Goal: Task Accomplishment & Management: Complete application form

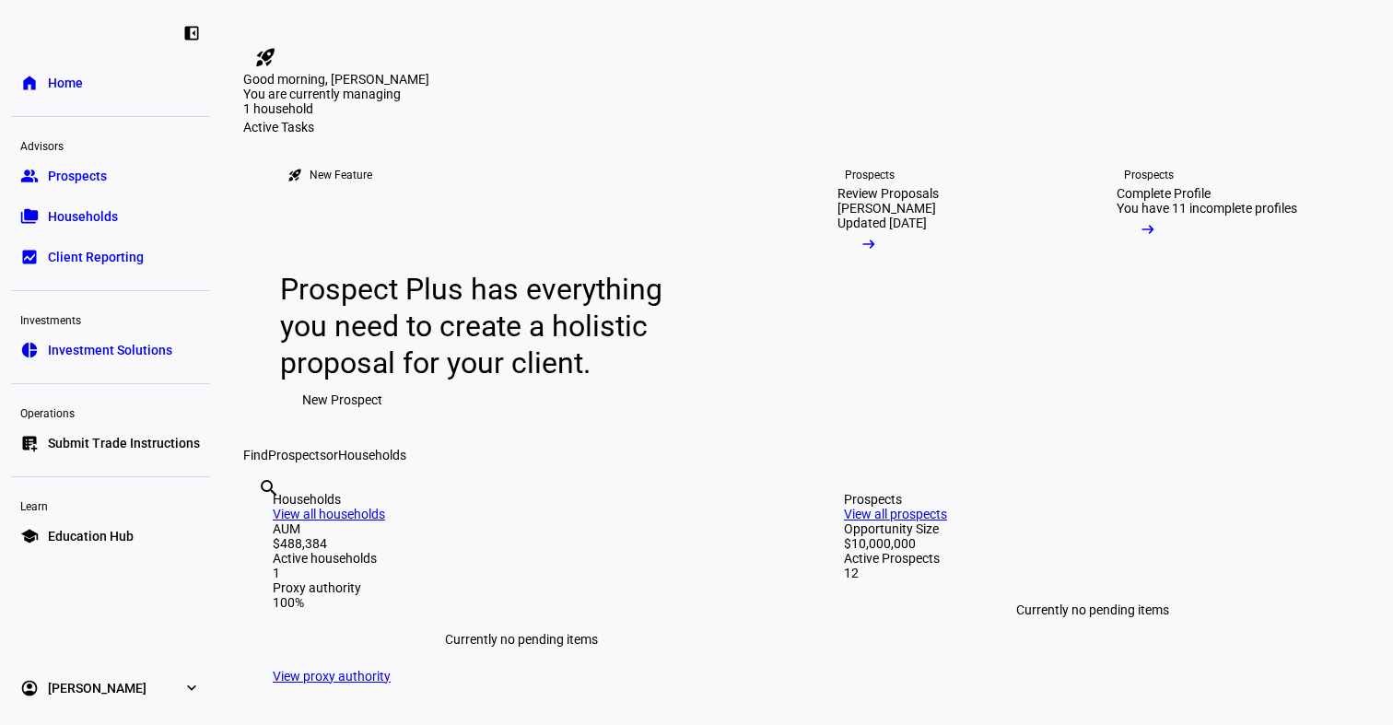
click at [94, 178] on span "Prospects" at bounding box center [77, 176] width 59 height 18
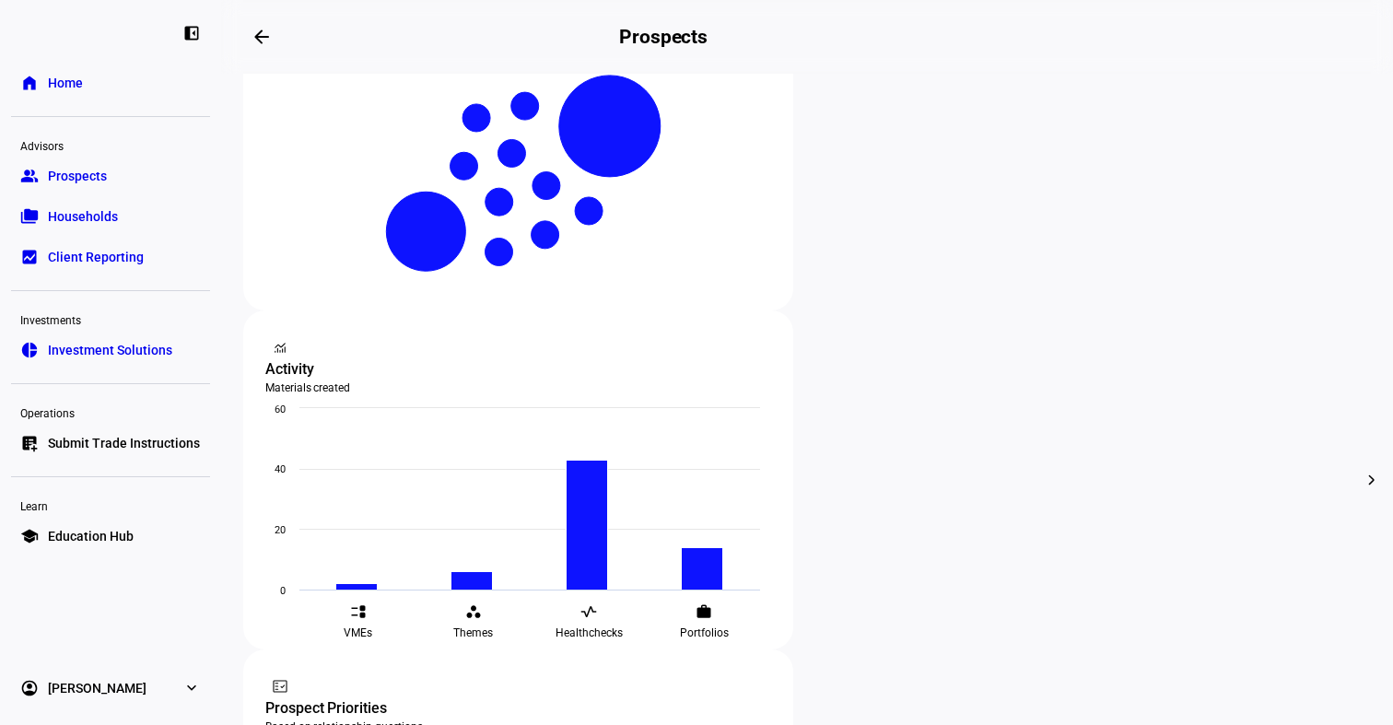
scroll to position [462, 0]
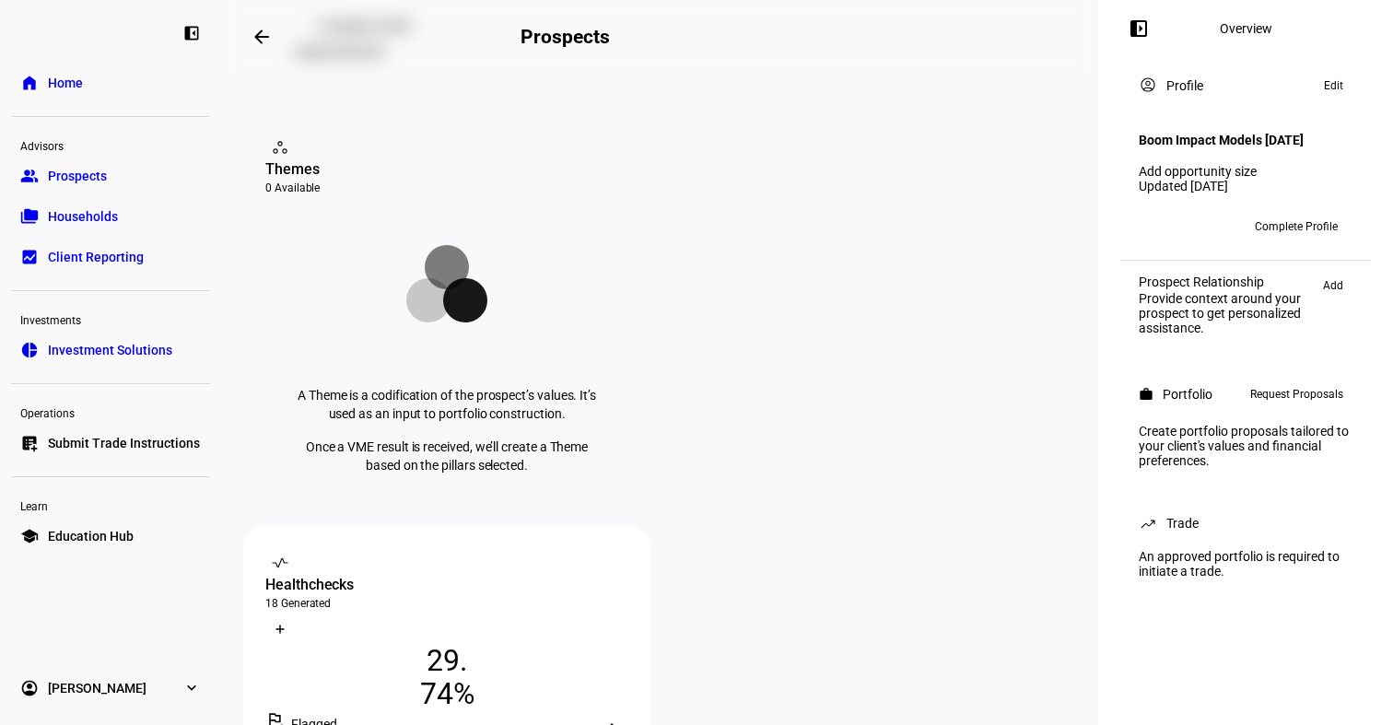
scroll to position [245, 0]
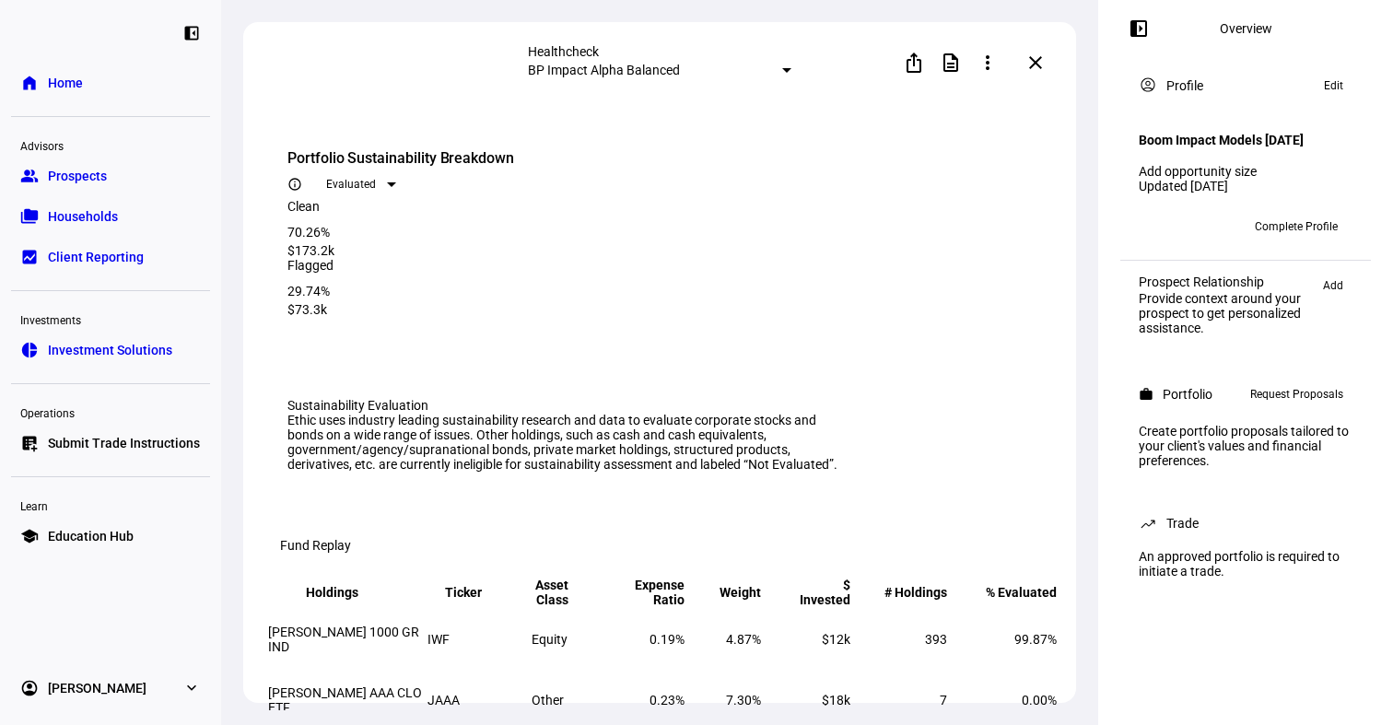
click at [668, 68] on mat-select-trigger "BP Impact Alpha Balanced" at bounding box center [604, 70] width 152 height 15
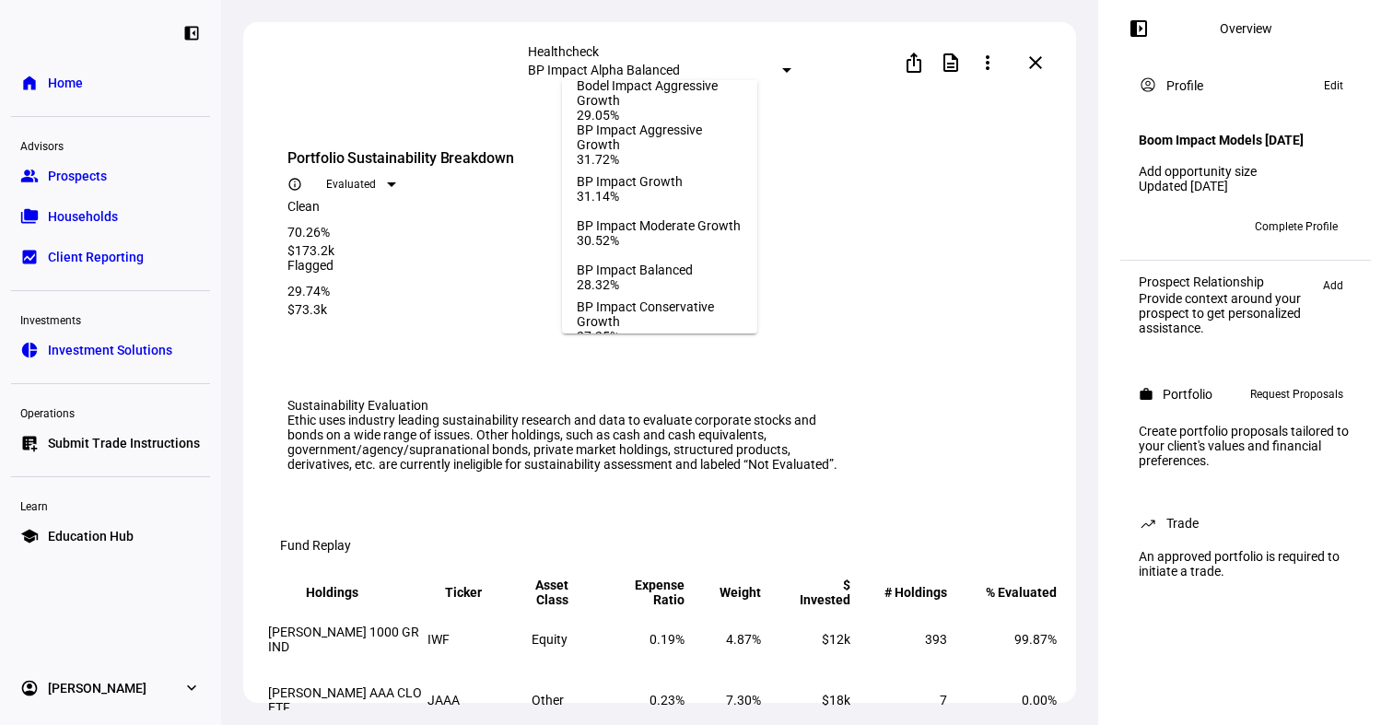
scroll to position [451, 0]
click at [673, 190] on div "BP Impact Growth" at bounding box center [630, 182] width 106 height 15
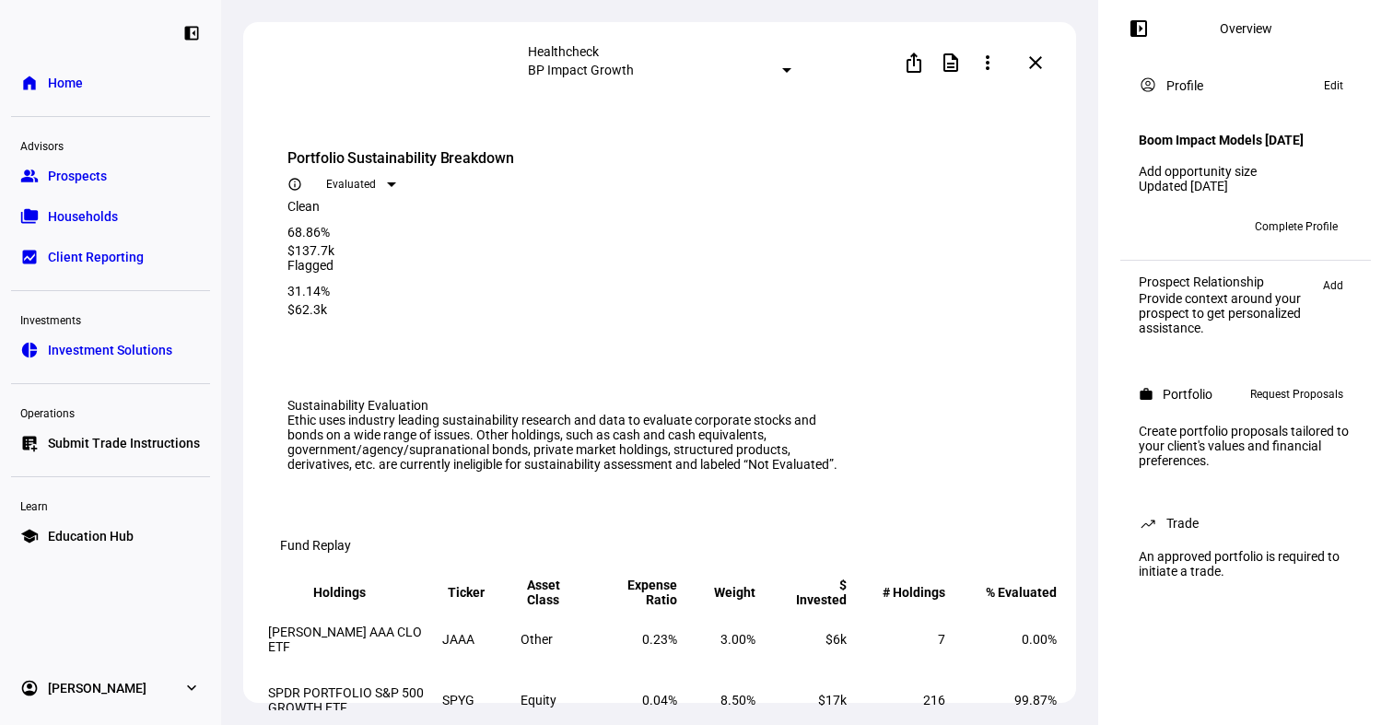
drag, startPoint x: 796, startPoint y: 262, endPoint x: 918, endPoint y: 260, distance: 121.6
click at [919, 260] on div "Clean 68.86% $137.7k Flagged 31.14% $62.3k" at bounding box center [662, 258] width 750 height 118
click at [906, 258] on div "Flagged 31.14% $62.3k" at bounding box center [662, 287] width 750 height 59
drag, startPoint x: 285, startPoint y: 250, endPoint x: 388, endPoint y: 256, distance: 103.4
click at [388, 256] on eth-card-medium "Portfolio Sustainability Breakdown info_outline Evaluated Clean 68.86% $137.7k …" at bounding box center [662, 239] width 794 height 228
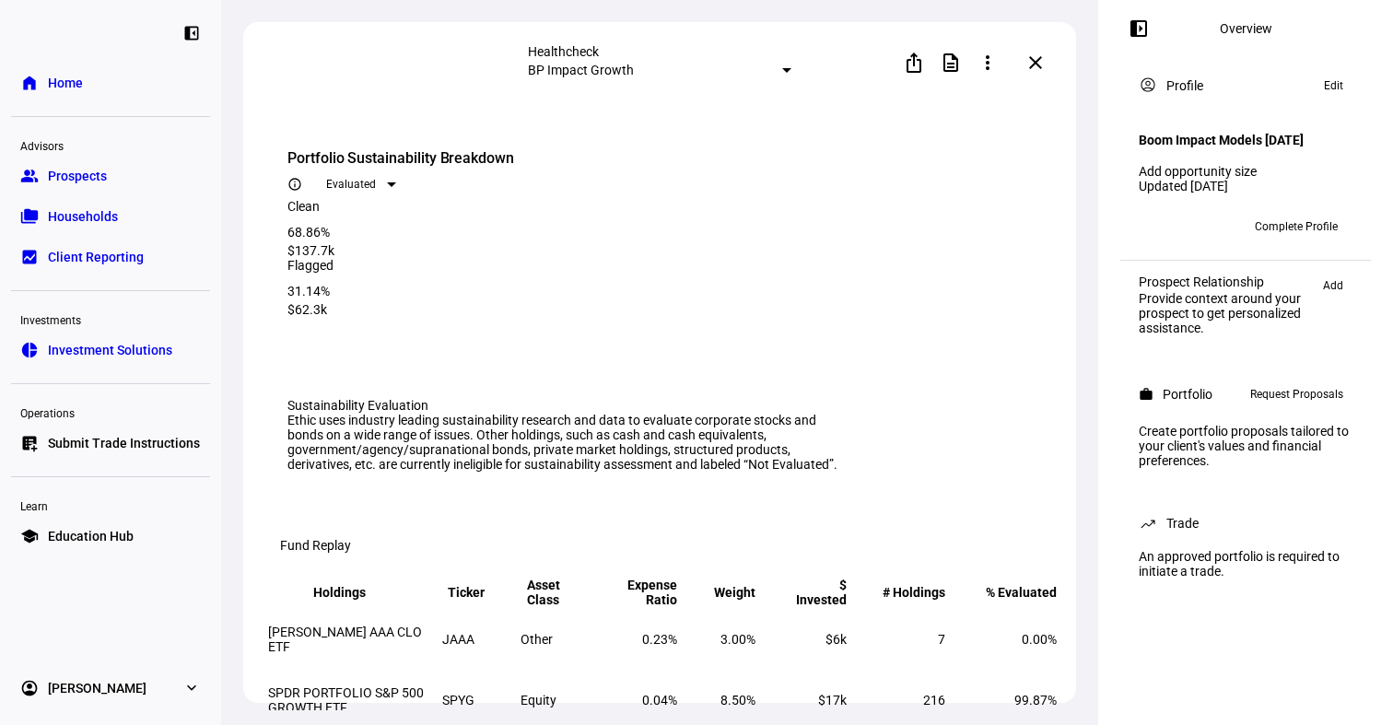
click at [461, 240] on div "68.86%" at bounding box center [545, 232] width 517 height 15
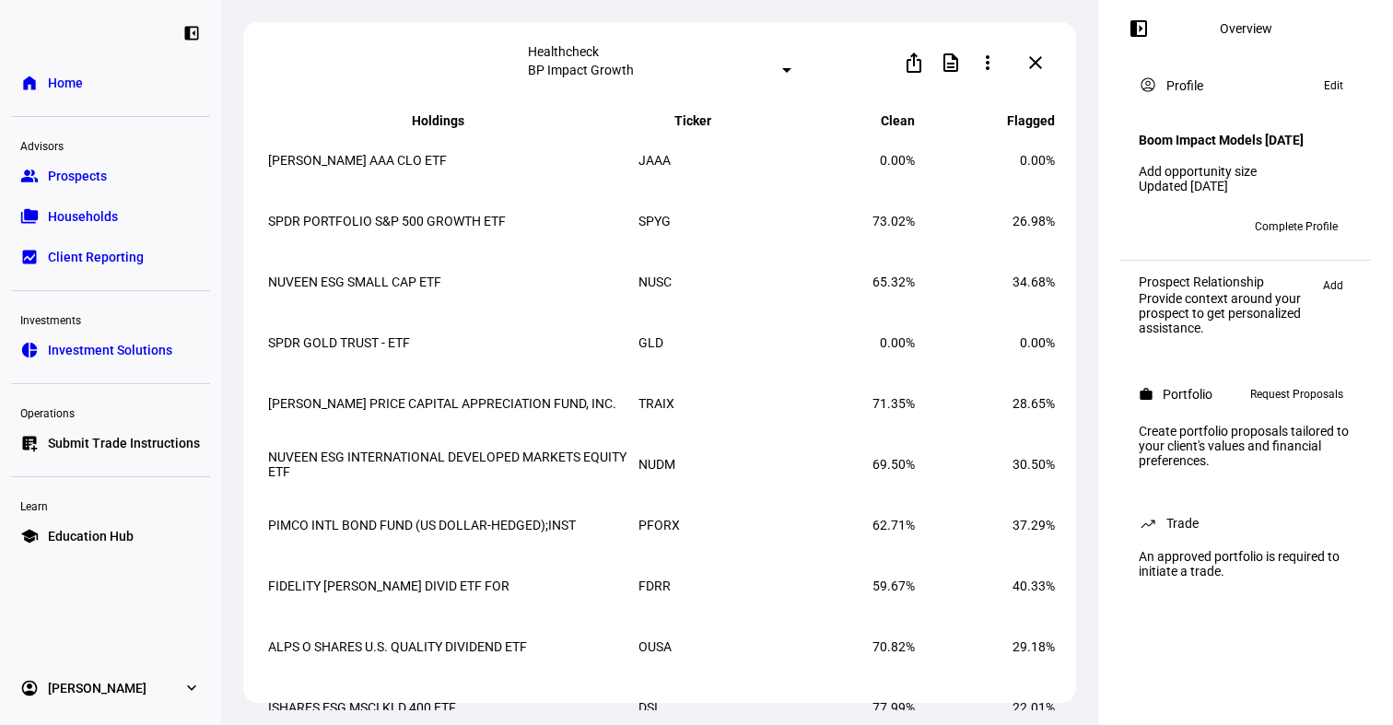
scroll to position [3030, 0]
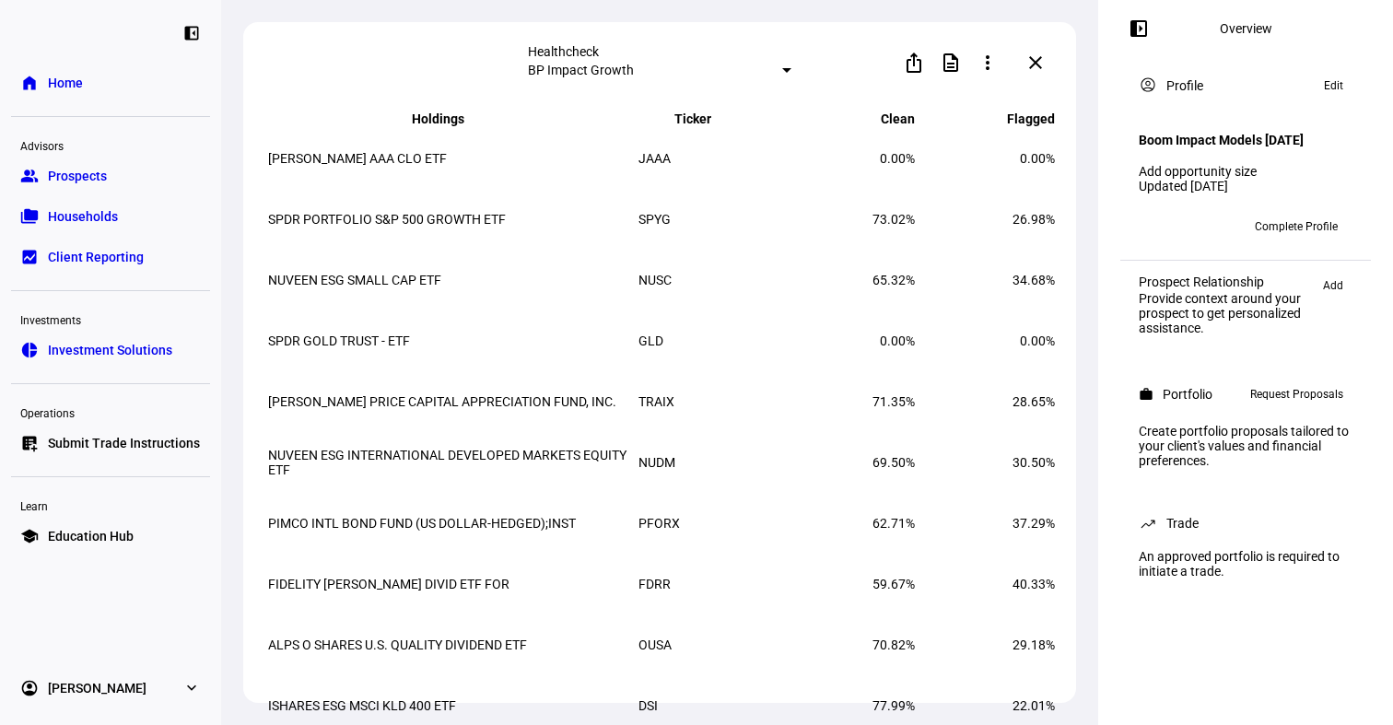
click at [1034, 60] on mat-icon "close" at bounding box center [1035, 63] width 22 height 22
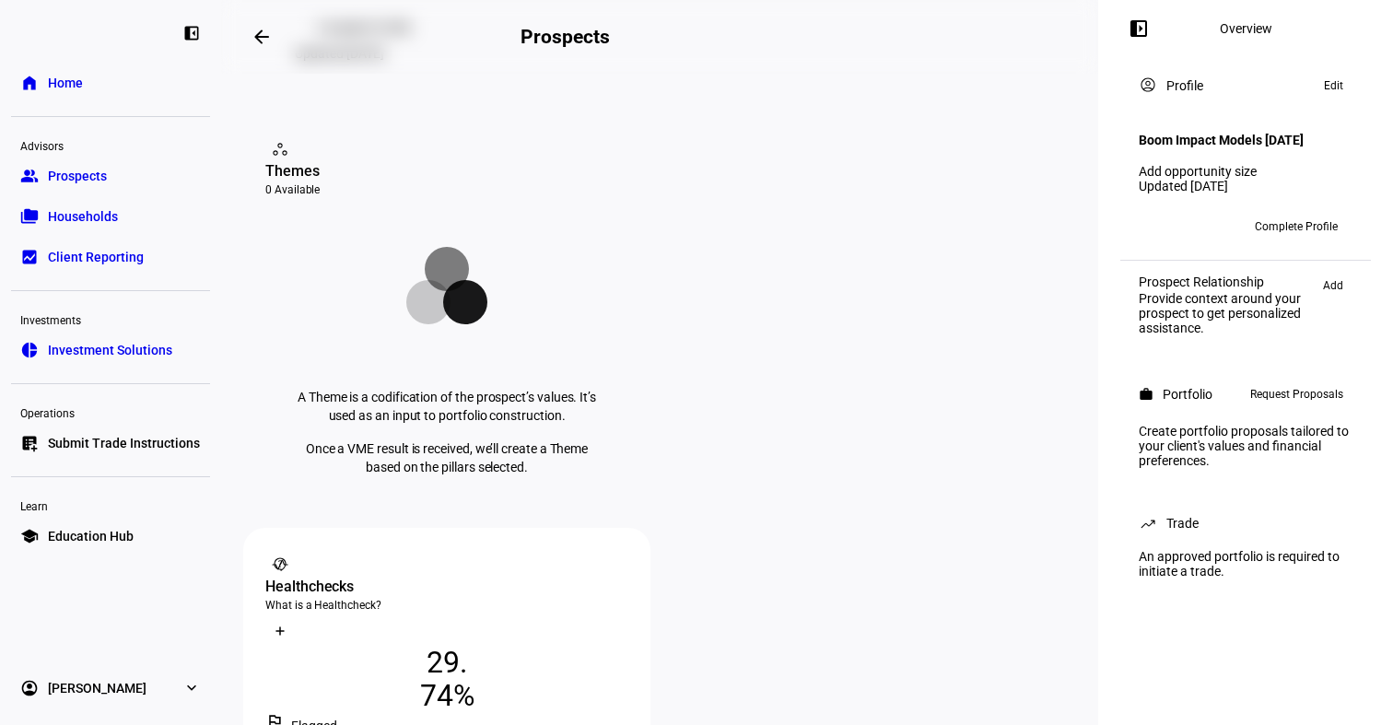
click at [628, 598] on div "What is a Healthcheck?" at bounding box center [446, 605] width 363 height 15
click at [620, 558] on icon at bounding box center [613, 564] width 13 height 13
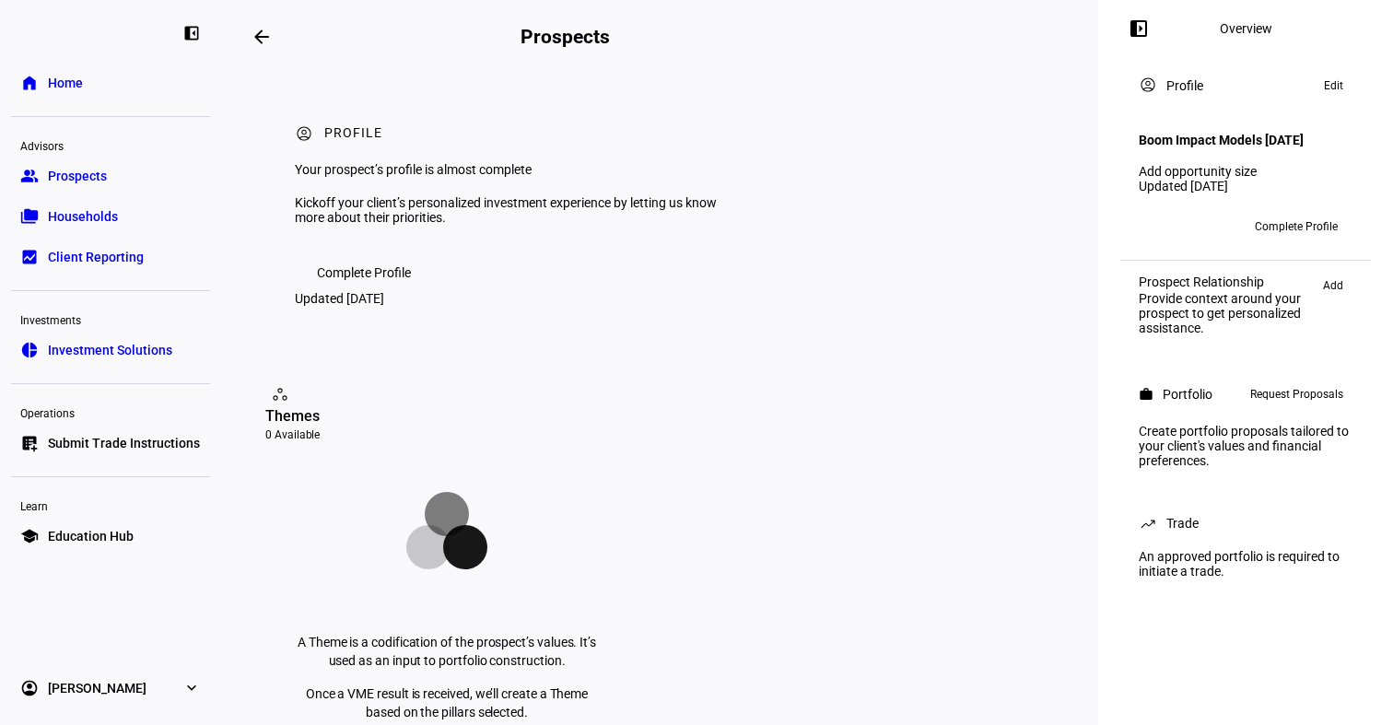
click at [262, 37] on mat-icon "arrow_backwards" at bounding box center [262, 37] width 22 height 22
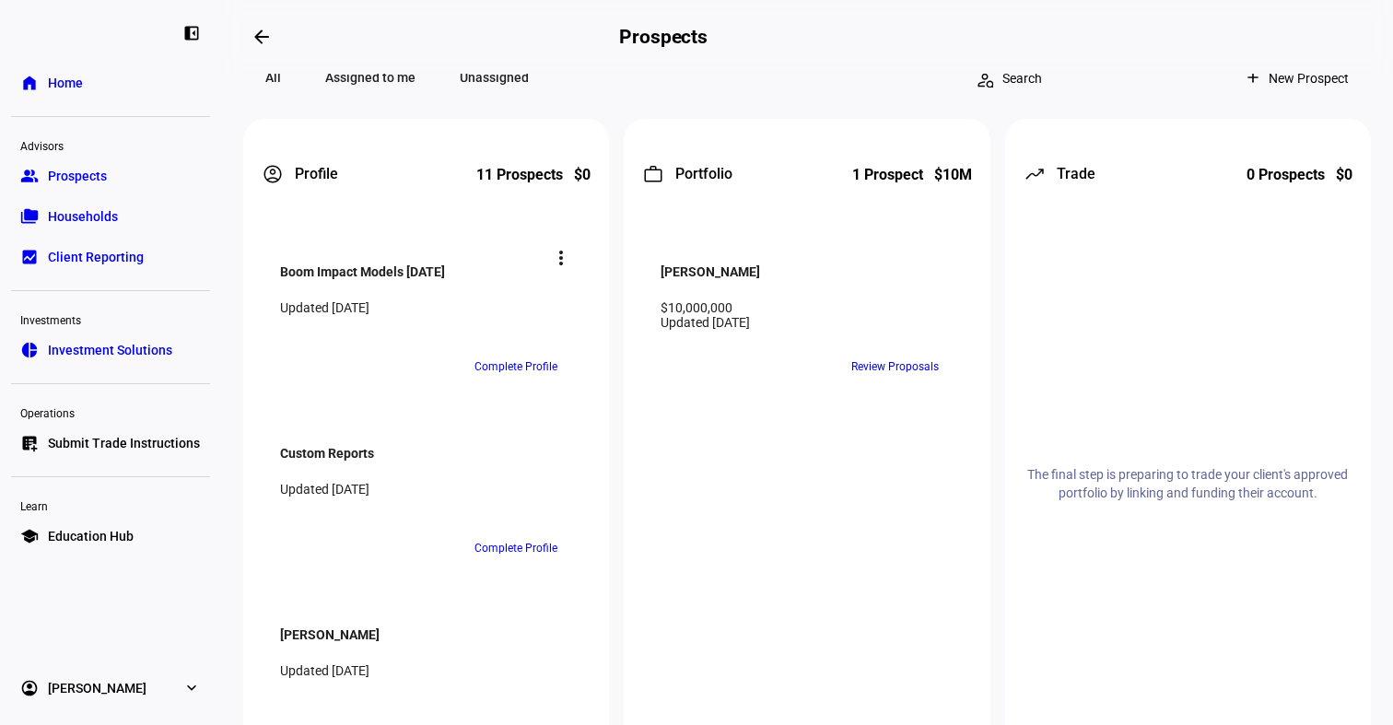
scroll to position [1928, 0]
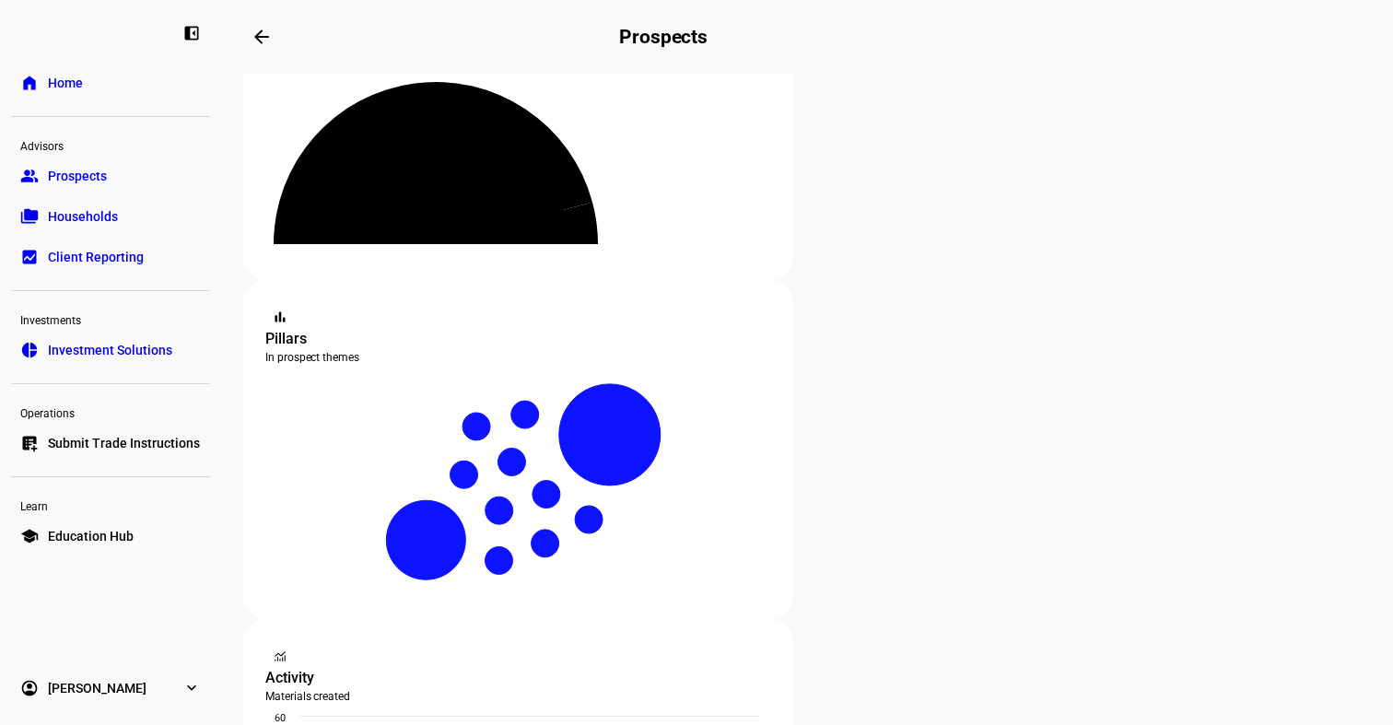
scroll to position [156, 0]
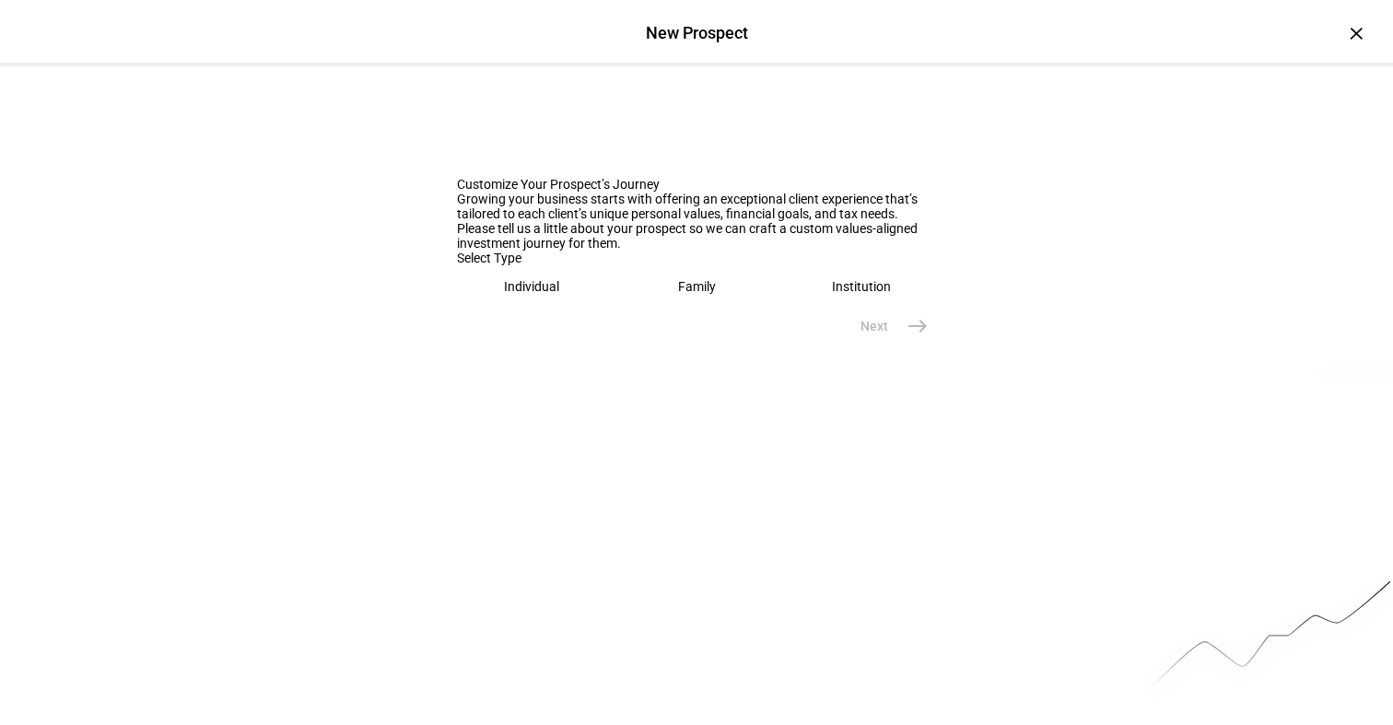
click at [556, 294] on div "Individual" at bounding box center [531, 286] width 55 height 15
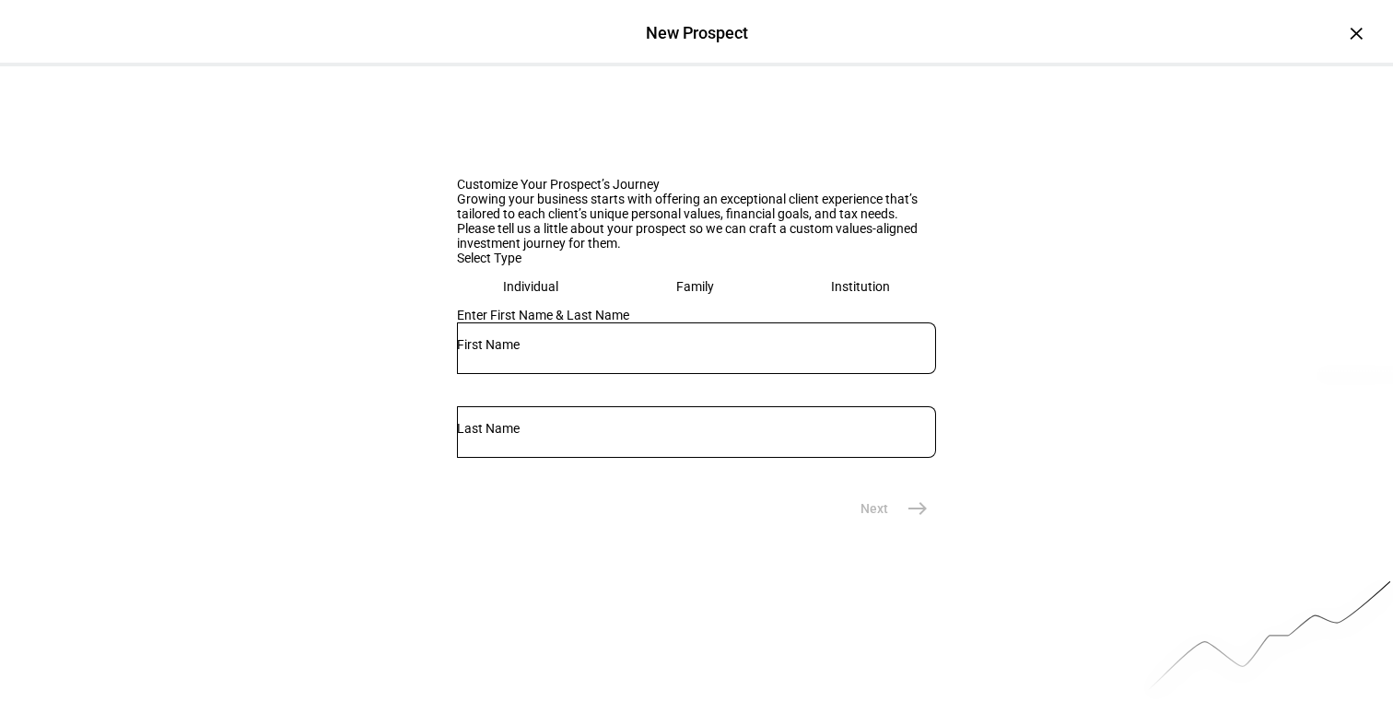
scroll to position [143, 0]
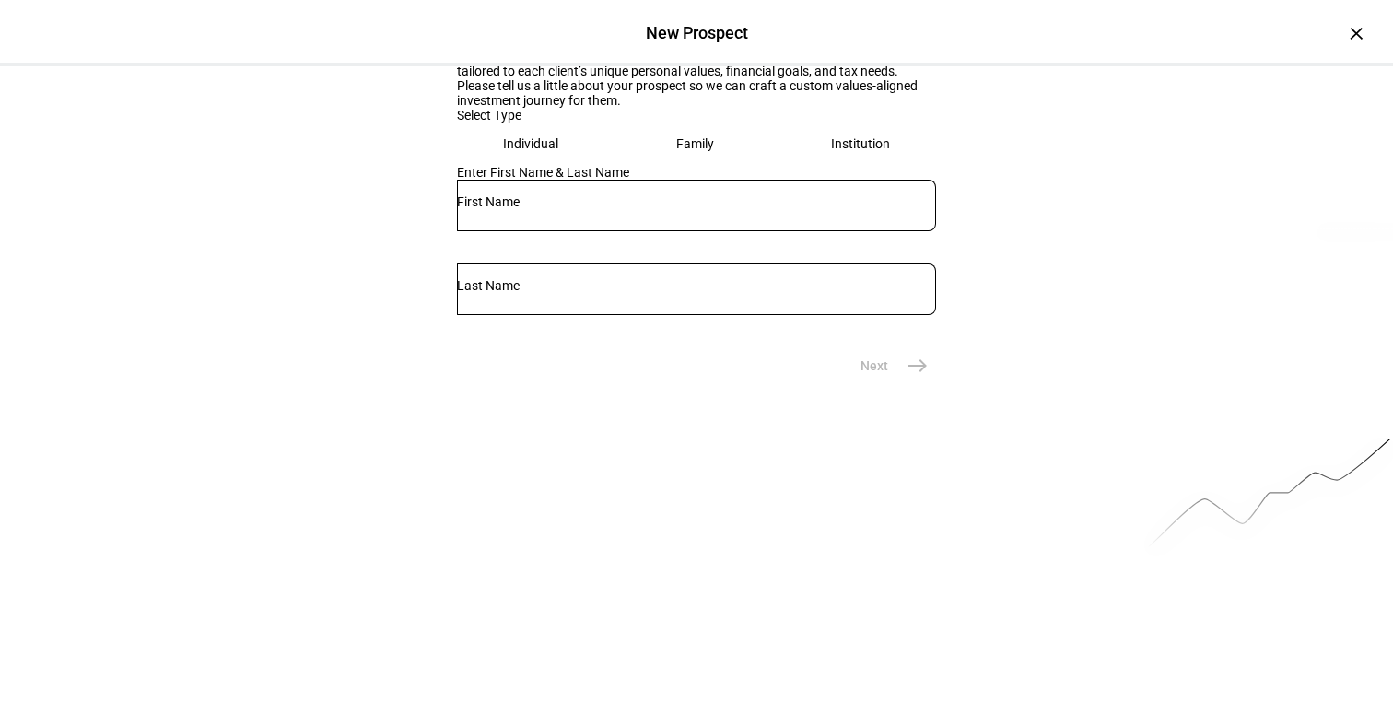
click at [584, 231] on div at bounding box center [696, 206] width 479 height 52
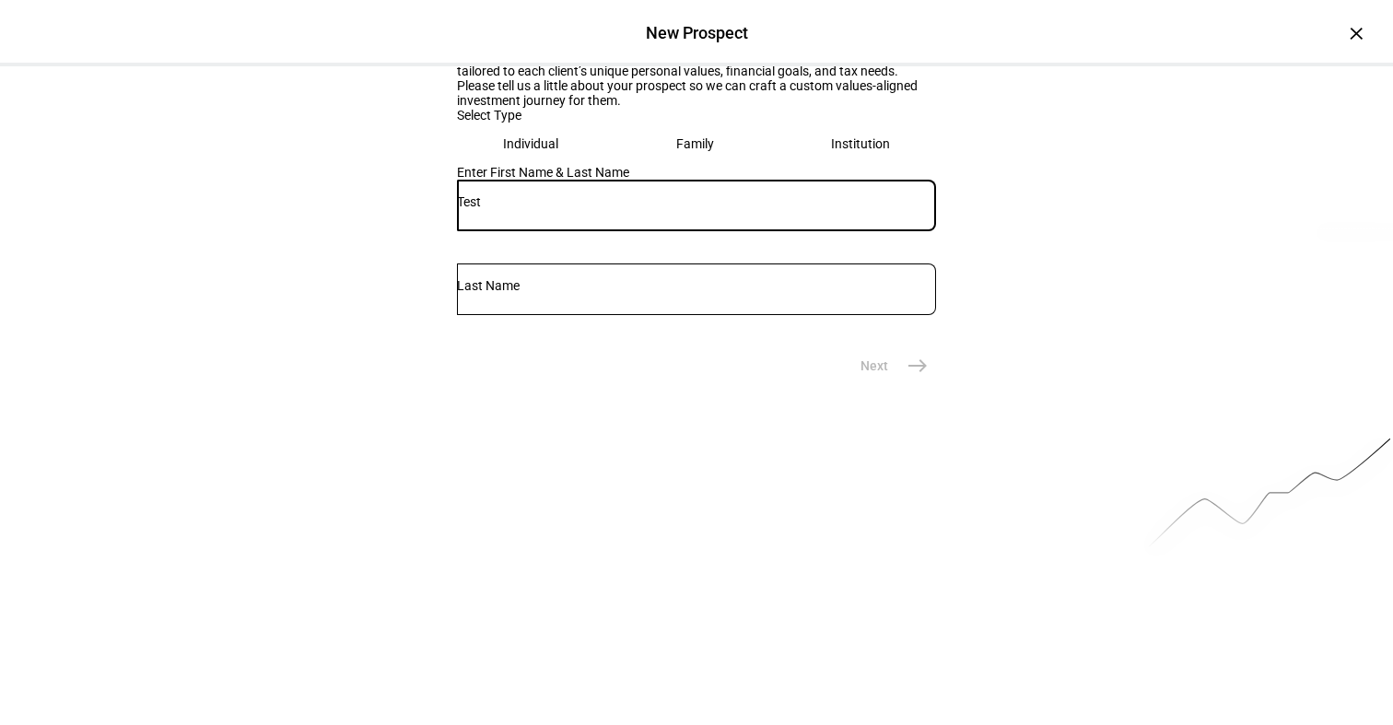
type input "Test"
click at [771, 293] on input "text" at bounding box center [696, 285] width 479 height 15
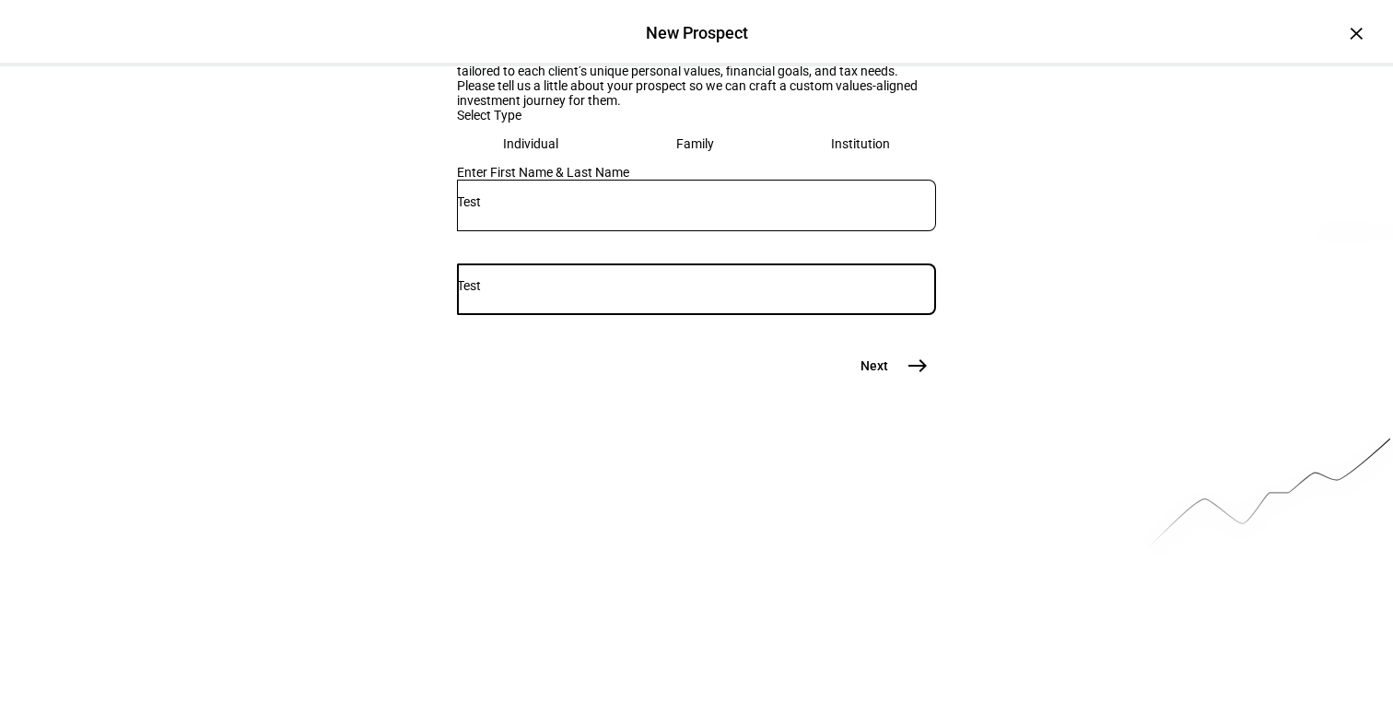
type input "Test"
click at [918, 384] on span "east" at bounding box center [917, 365] width 37 height 37
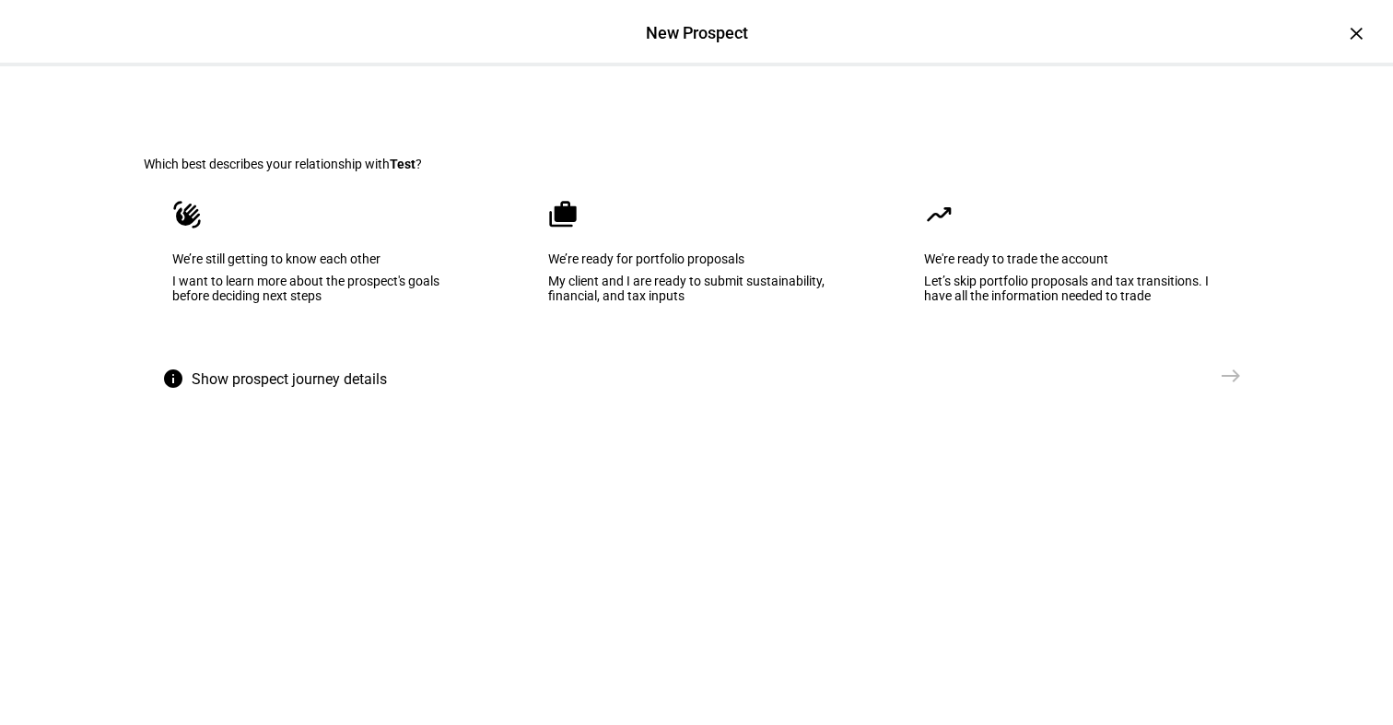
scroll to position [12, 0]
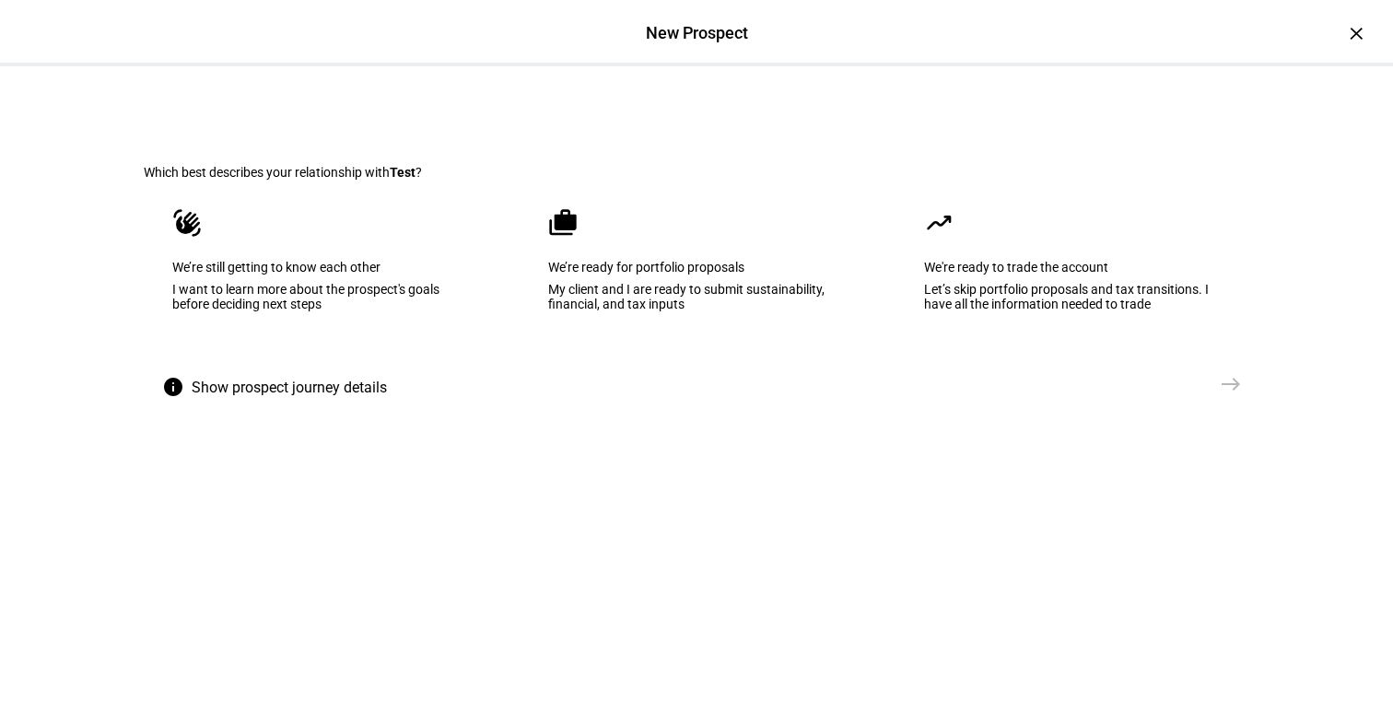
click at [438, 359] on eth-mega-radio-button "waving_hand We’re still getting to know each other I want to learn more about t…" at bounding box center [321, 273] width 354 height 186
drag, startPoint x: 1232, startPoint y: 514, endPoint x: 300, endPoint y: 365, distance: 943.3
click at [300, 365] on eth-select-journey-branch "Which best describes your relationship with Test ? waving_hand We’re still gett…" at bounding box center [696, 259] width 1164 height 411
click at [1046, 311] on div "Let’s skip portfolio proposals and tax transitions. I have all the information …" at bounding box center [1072, 296] width 298 height 29
click at [809, 311] on div "My client and I are ready to submit sustainability, financial, and tax inputs" at bounding box center [698, 296] width 298 height 29
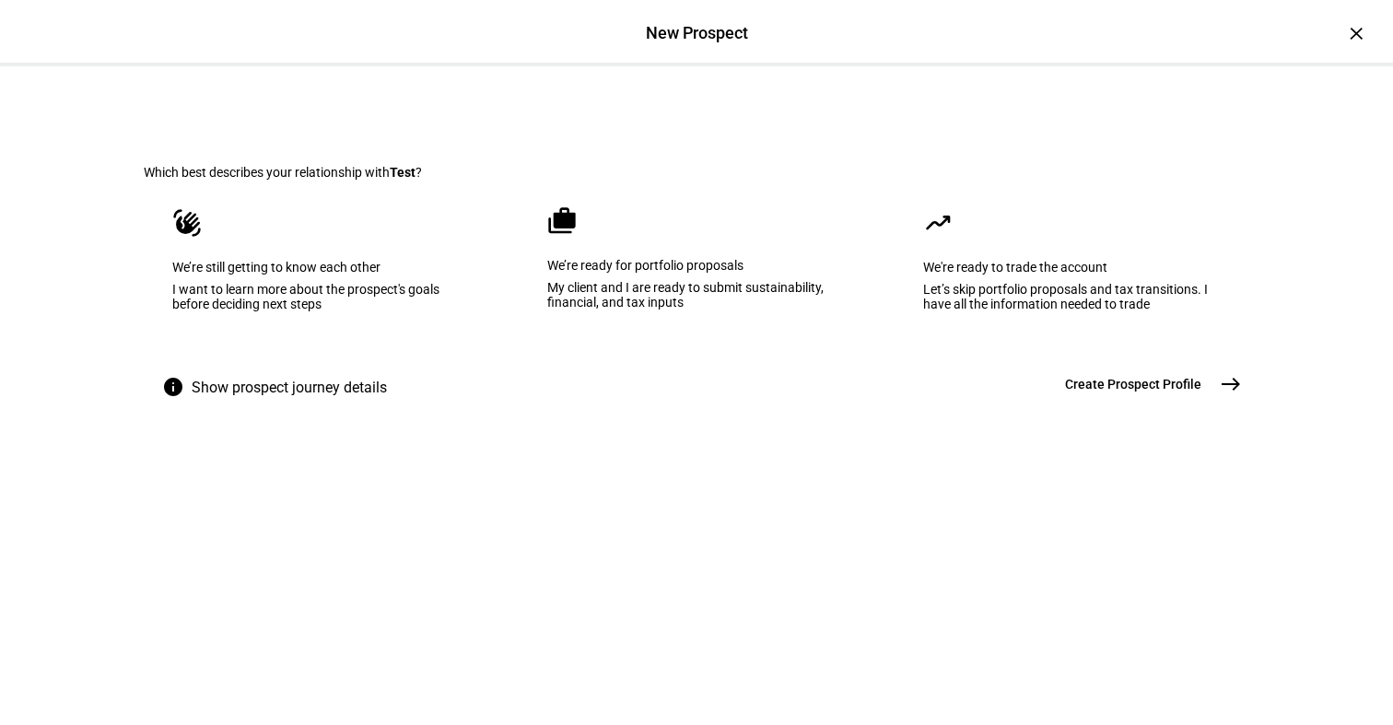
click at [1188, 403] on button "Create Prospect Profile east" at bounding box center [1146, 384] width 206 height 37
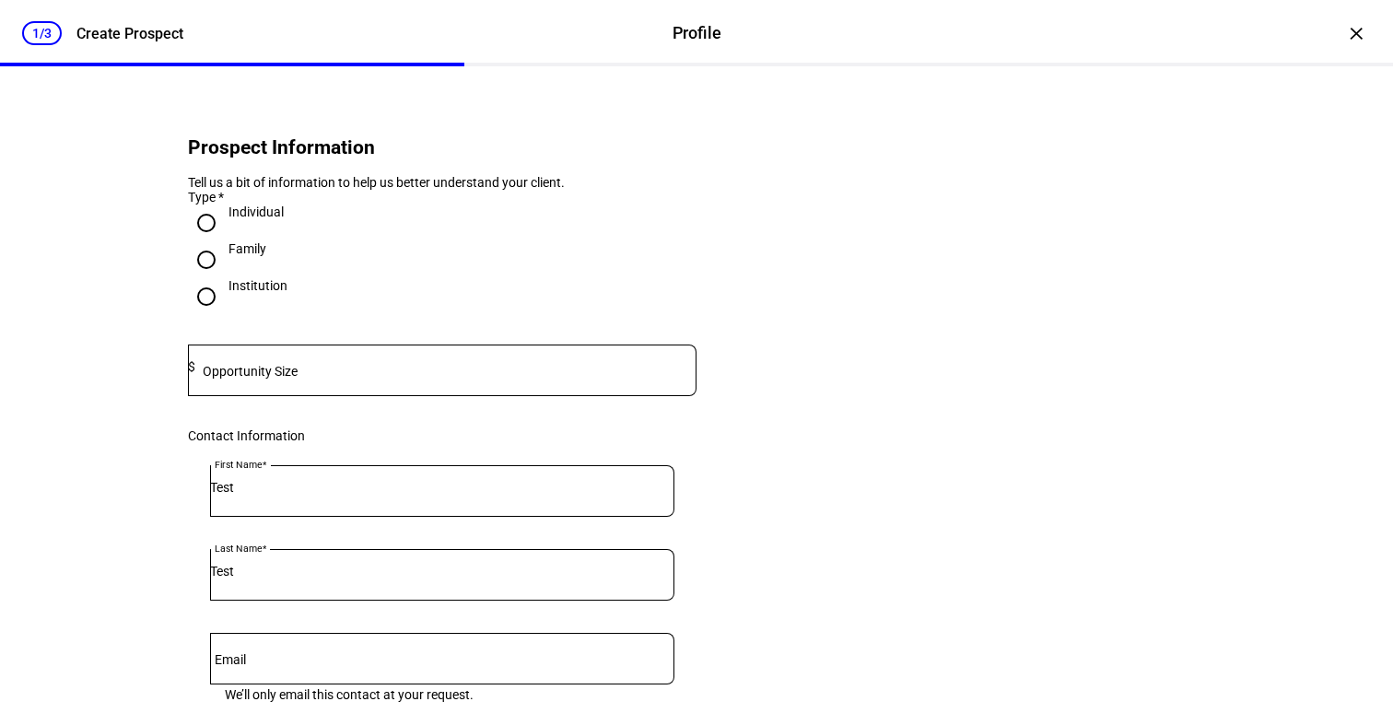
scroll to position [0, 0]
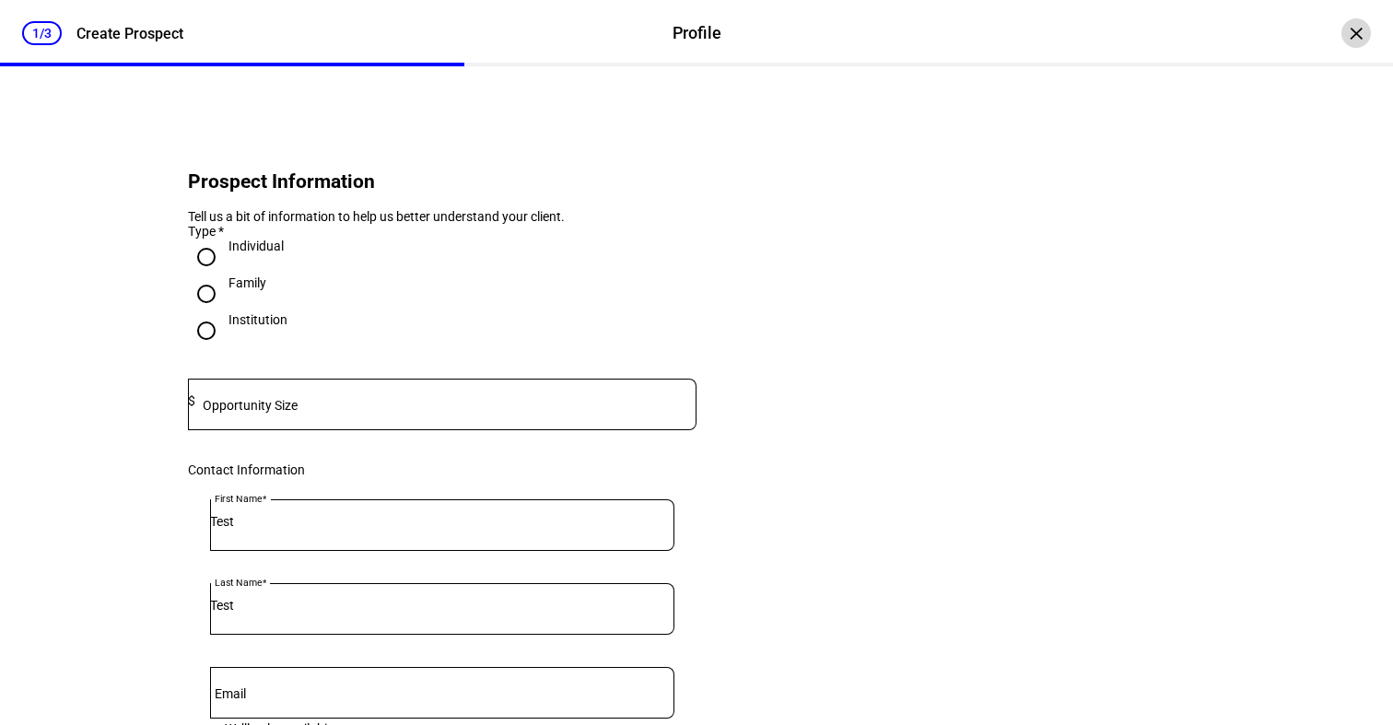
click at [1357, 22] on div "×" at bounding box center [1355, 32] width 29 height 29
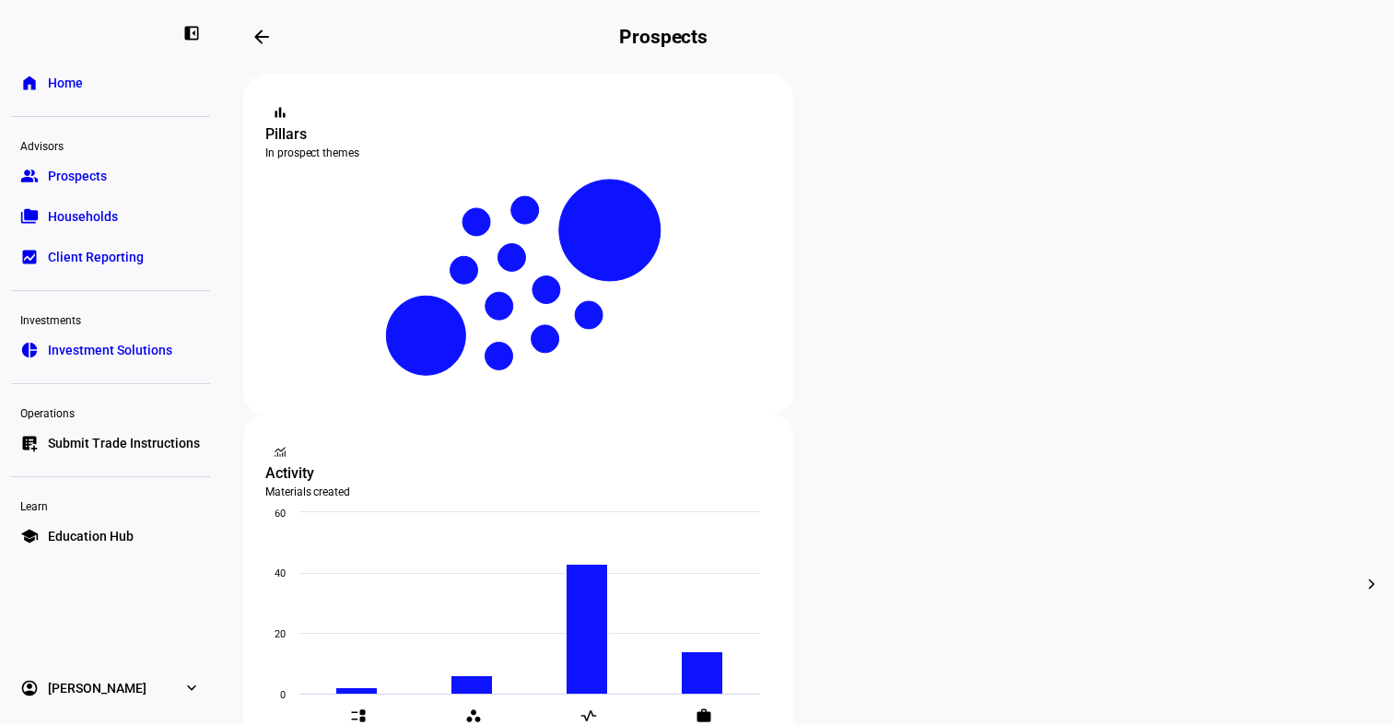
scroll to position [235, 0]
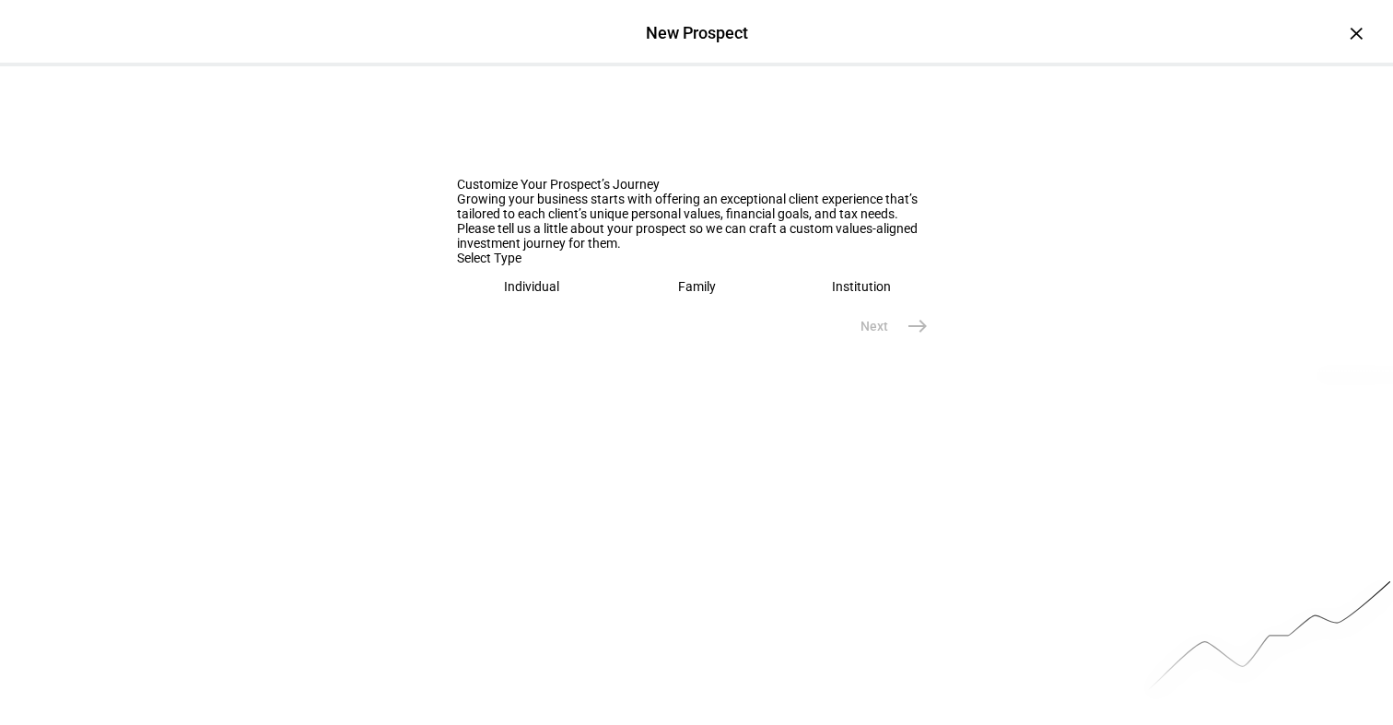
click at [558, 294] on div "Individual" at bounding box center [531, 286] width 55 height 15
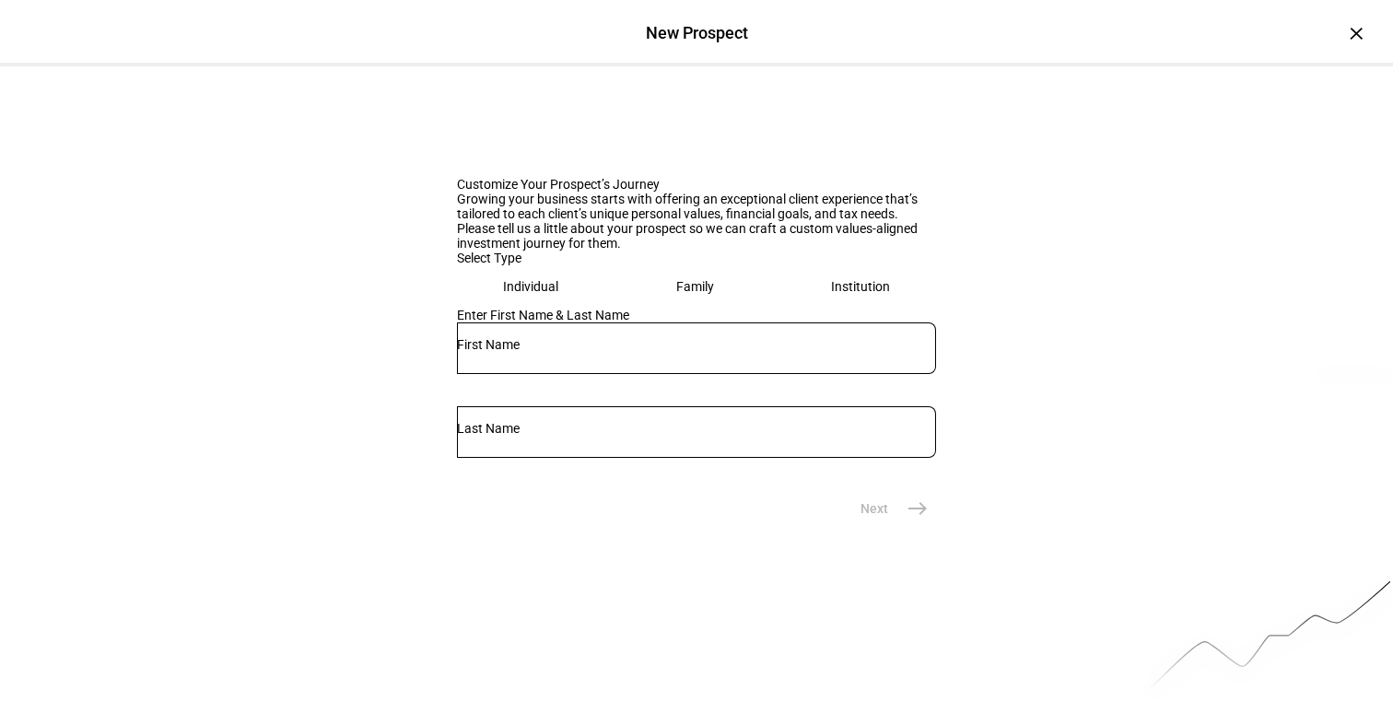
click at [575, 352] on input "text" at bounding box center [696, 344] width 479 height 15
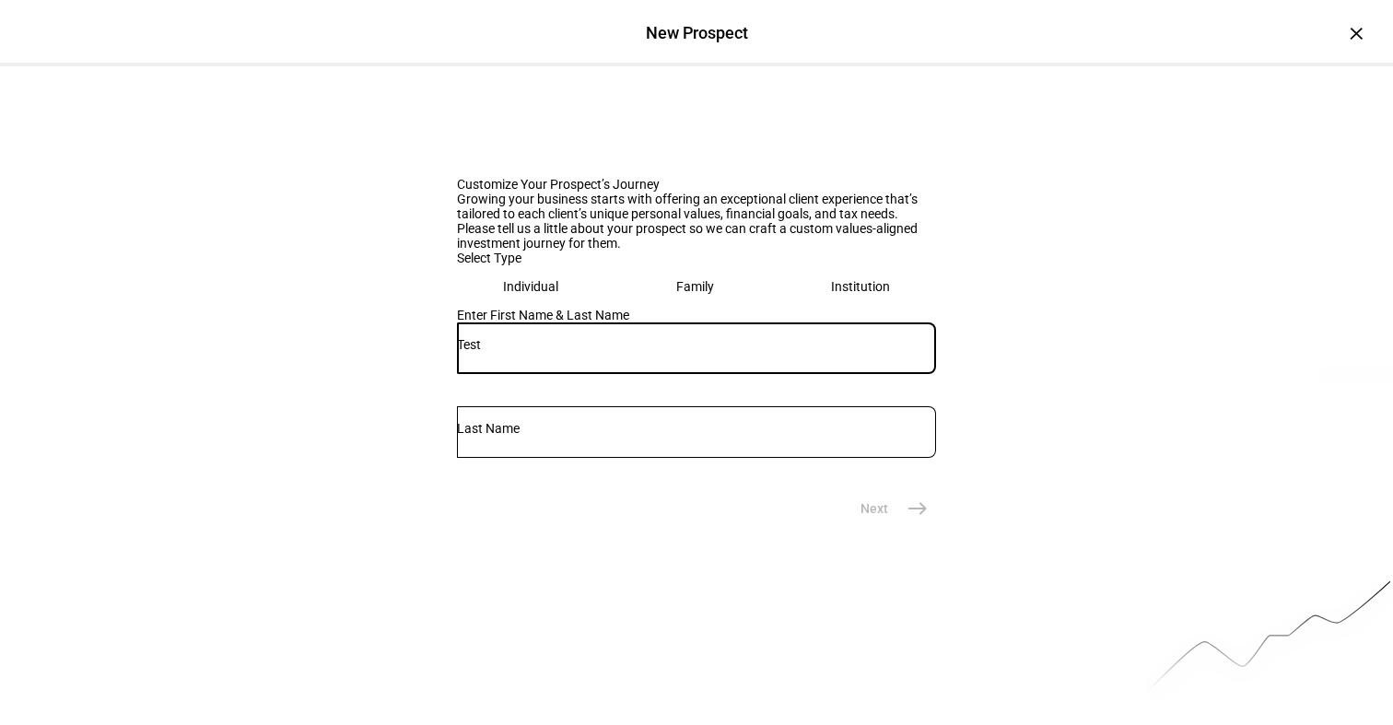
type input "Test"
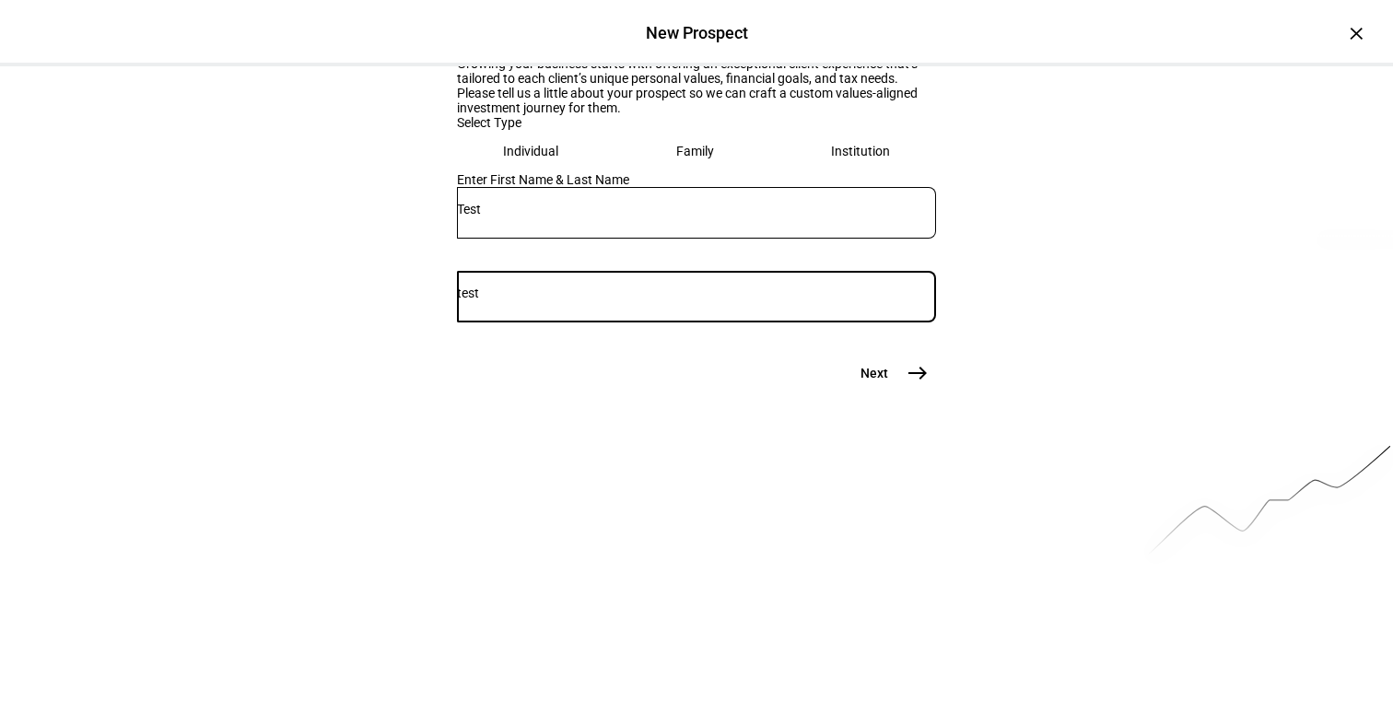
scroll to position [143, 0]
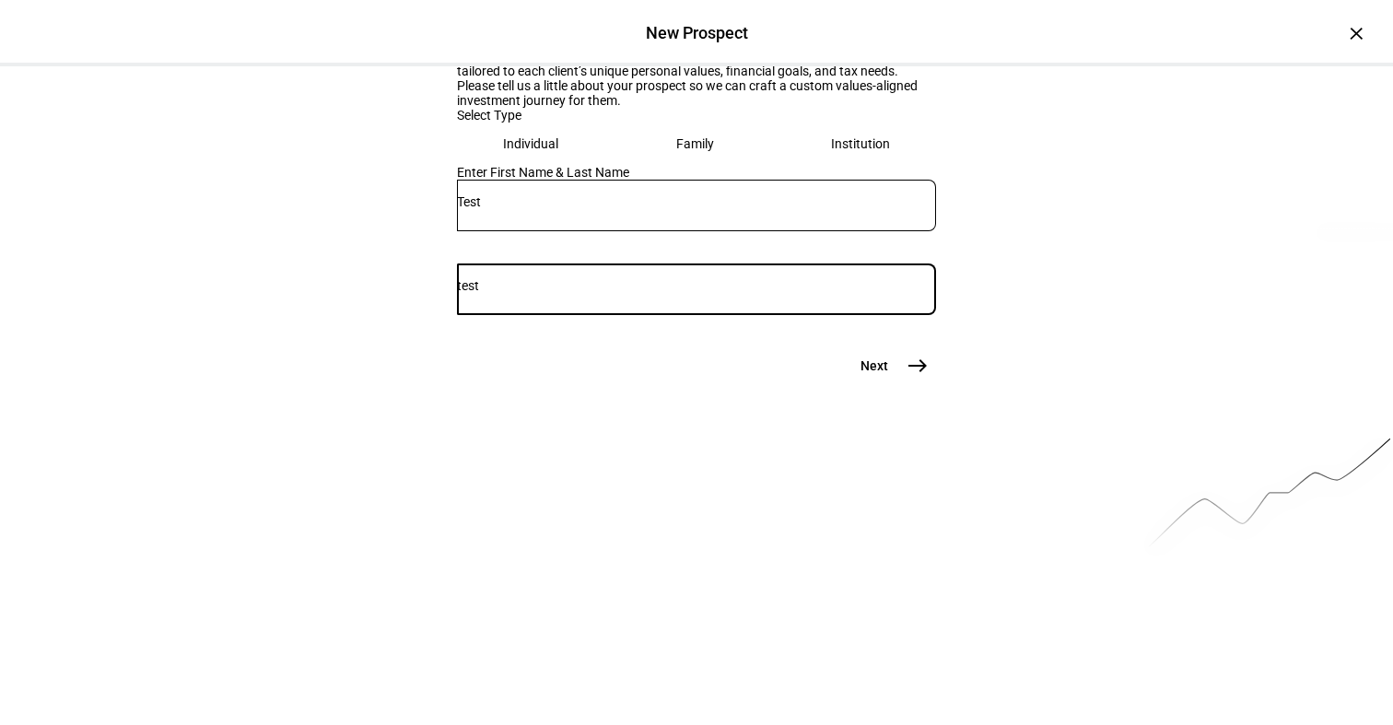
type input "test"
click at [883, 375] on span "Next" at bounding box center [874, 366] width 28 height 18
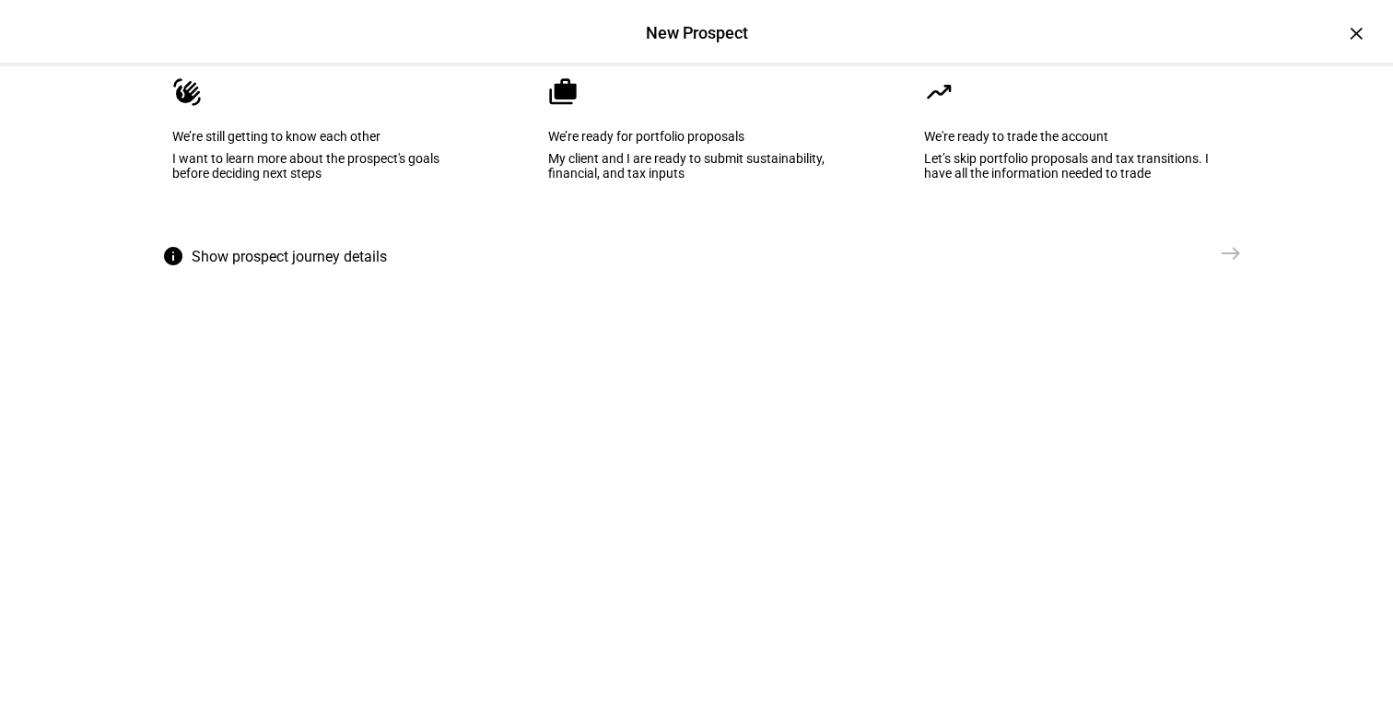
click at [682, 181] on div "My client and I are ready to submit sustainability, financial, and tax inputs" at bounding box center [696, 165] width 297 height 29
click at [1154, 263] on span "Create Prospect Profile" at bounding box center [1133, 253] width 136 height 18
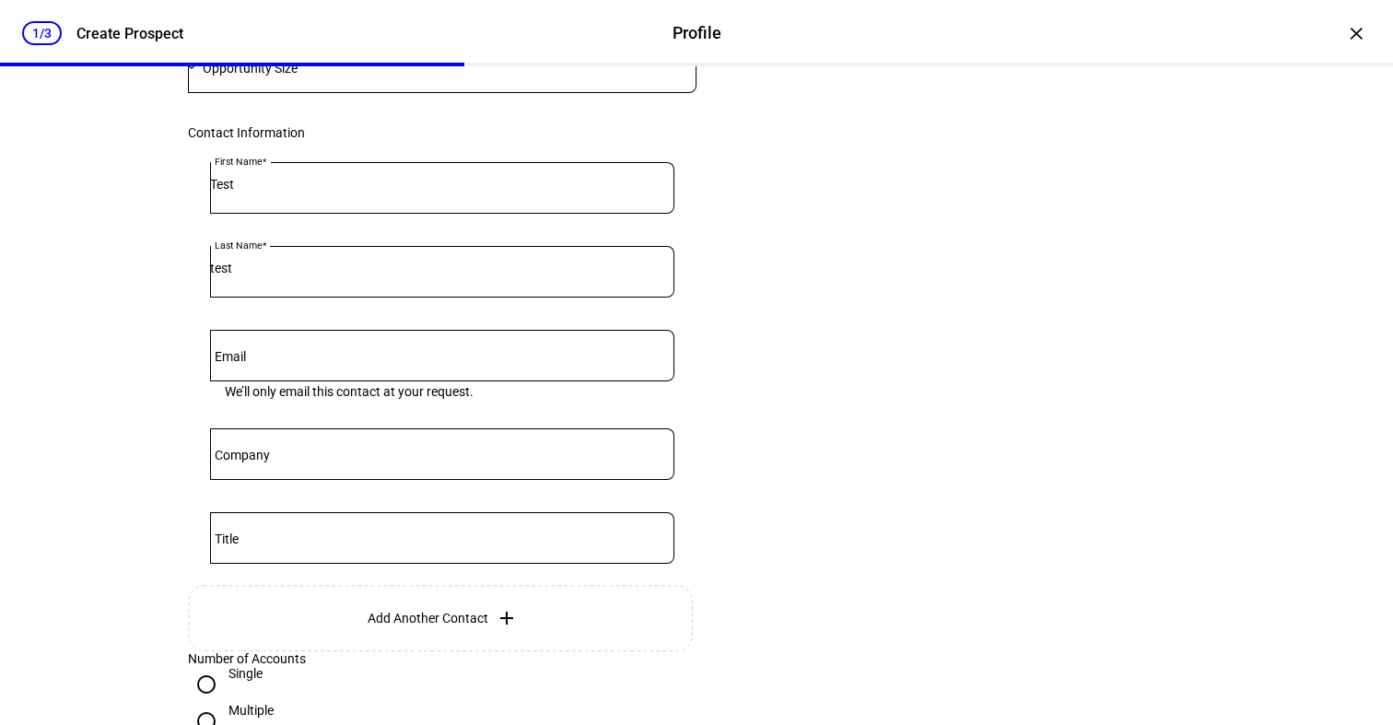
scroll to position [635, 0]
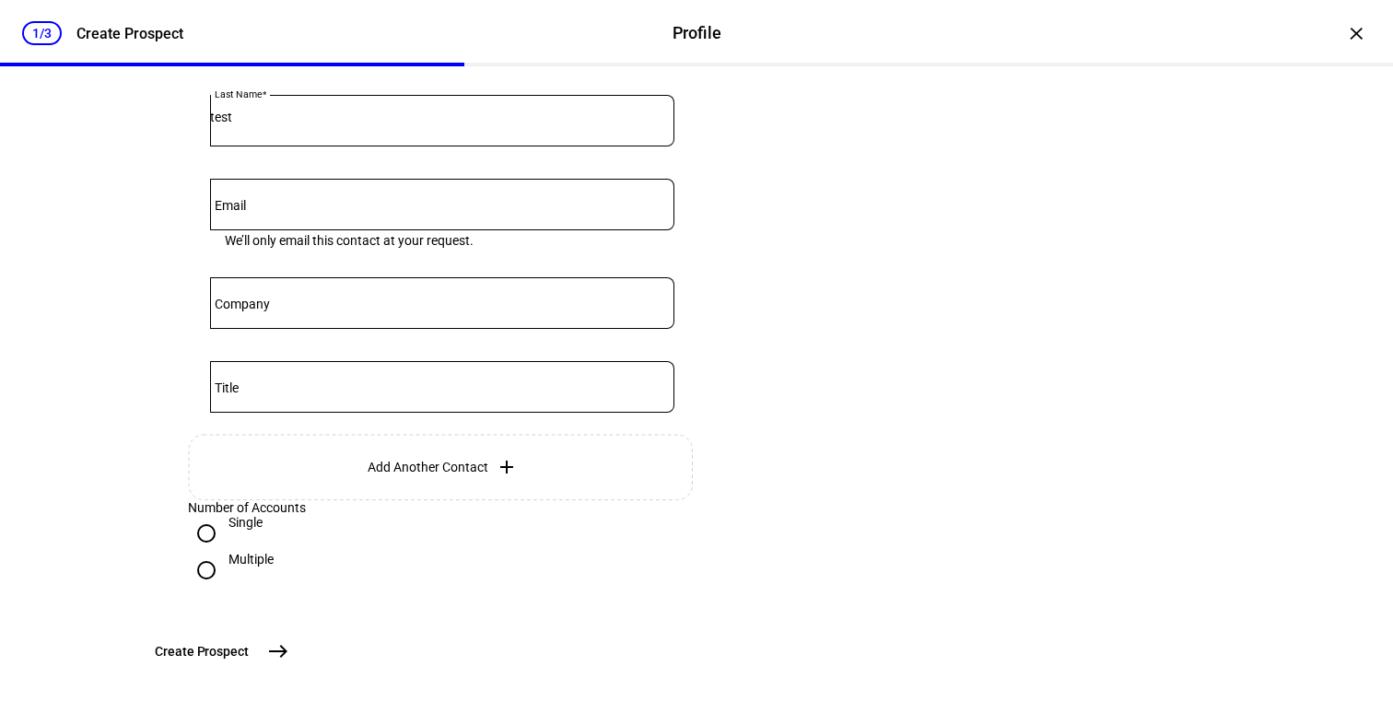
click at [297, 653] on span "east" at bounding box center [278, 651] width 37 height 37
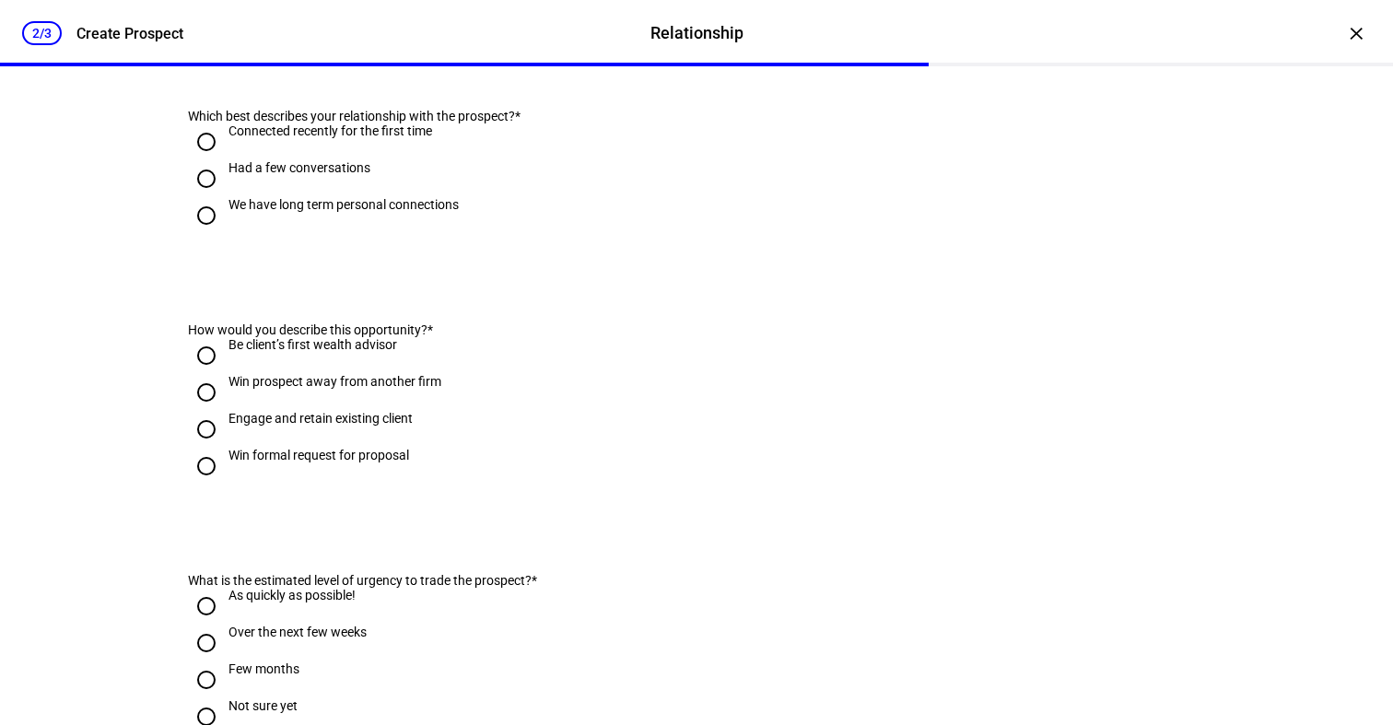
scroll to position [0, 0]
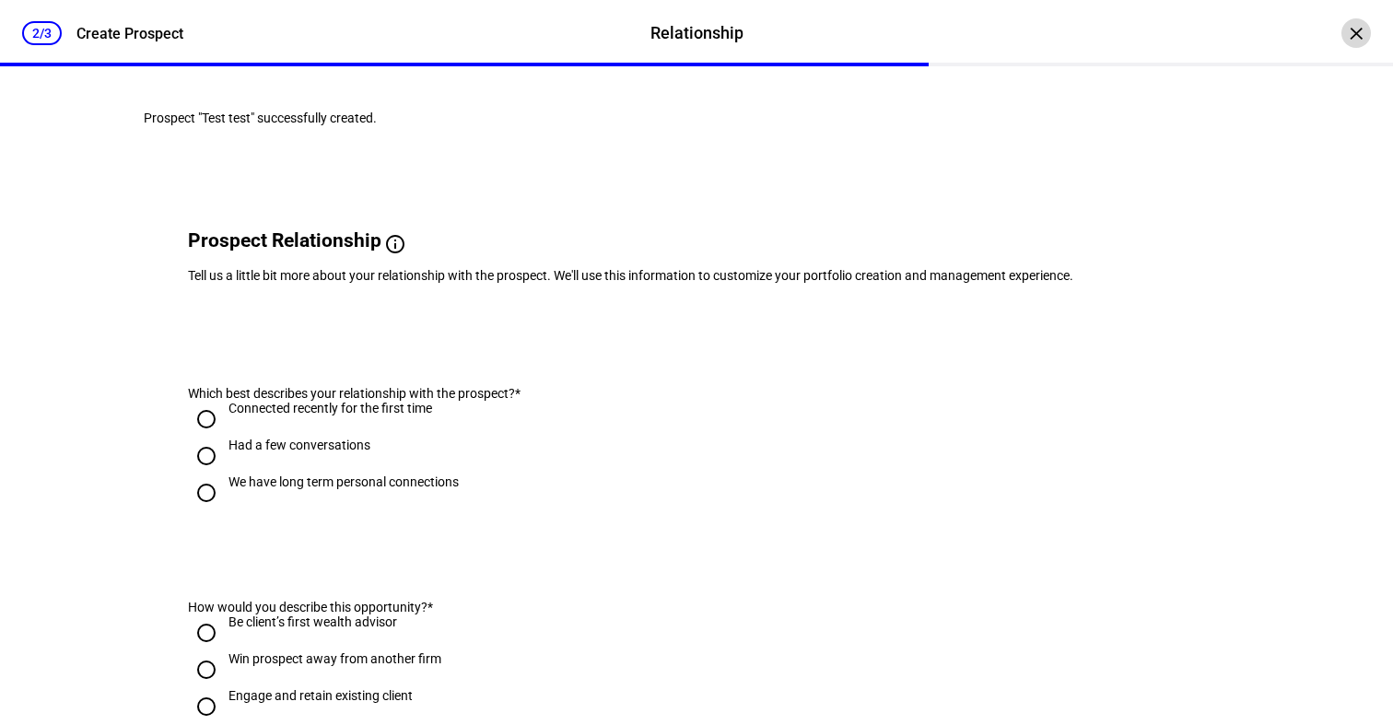
click at [1354, 31] on div "×" at bounding box center [1355, 32] width 29 height 29
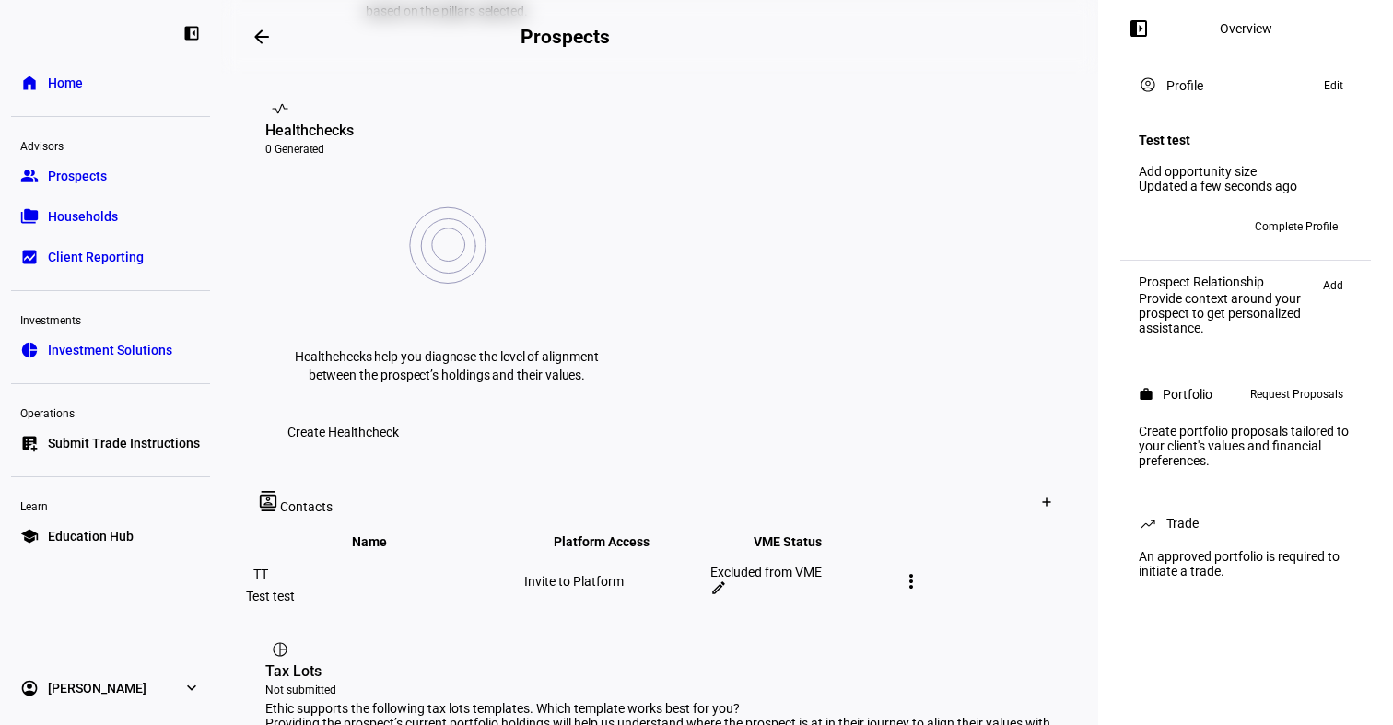
scroll to position [706, 0]
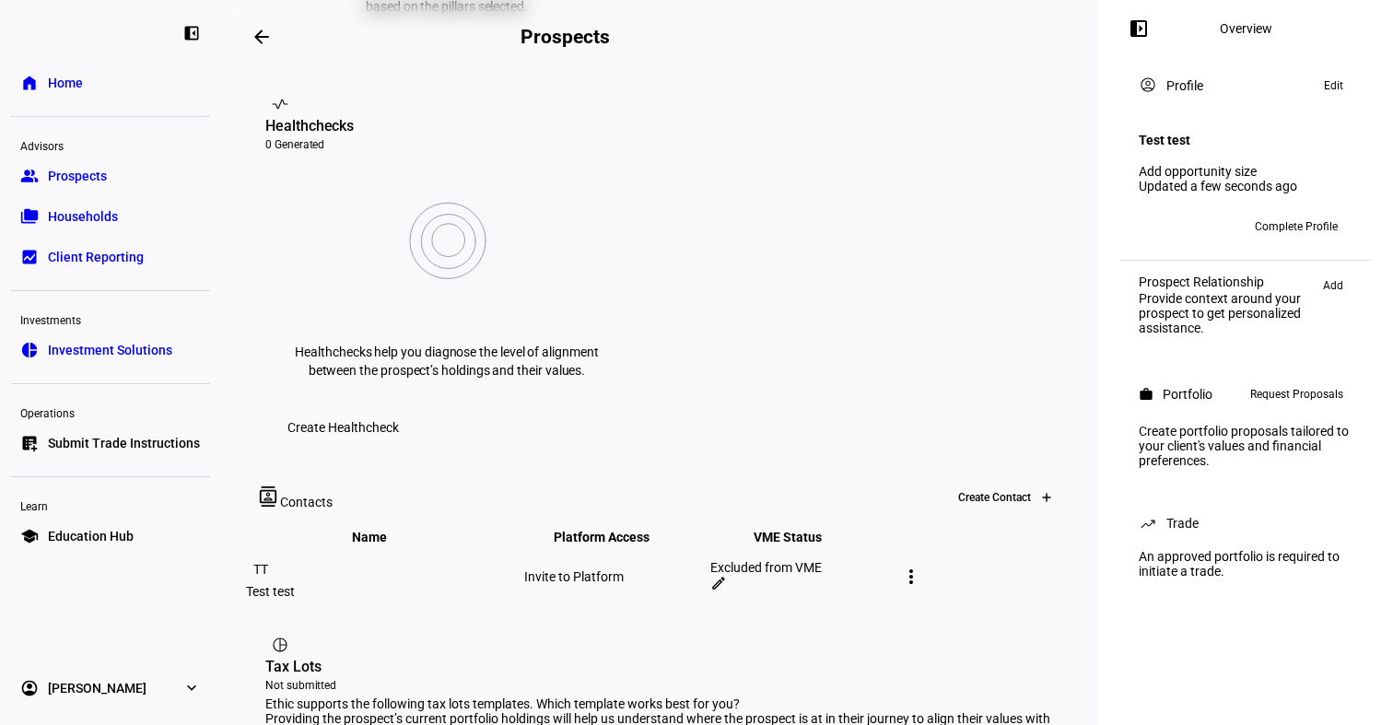
click at [1032, 483] on div at bounding box center [1046, 497] width 29 height 29
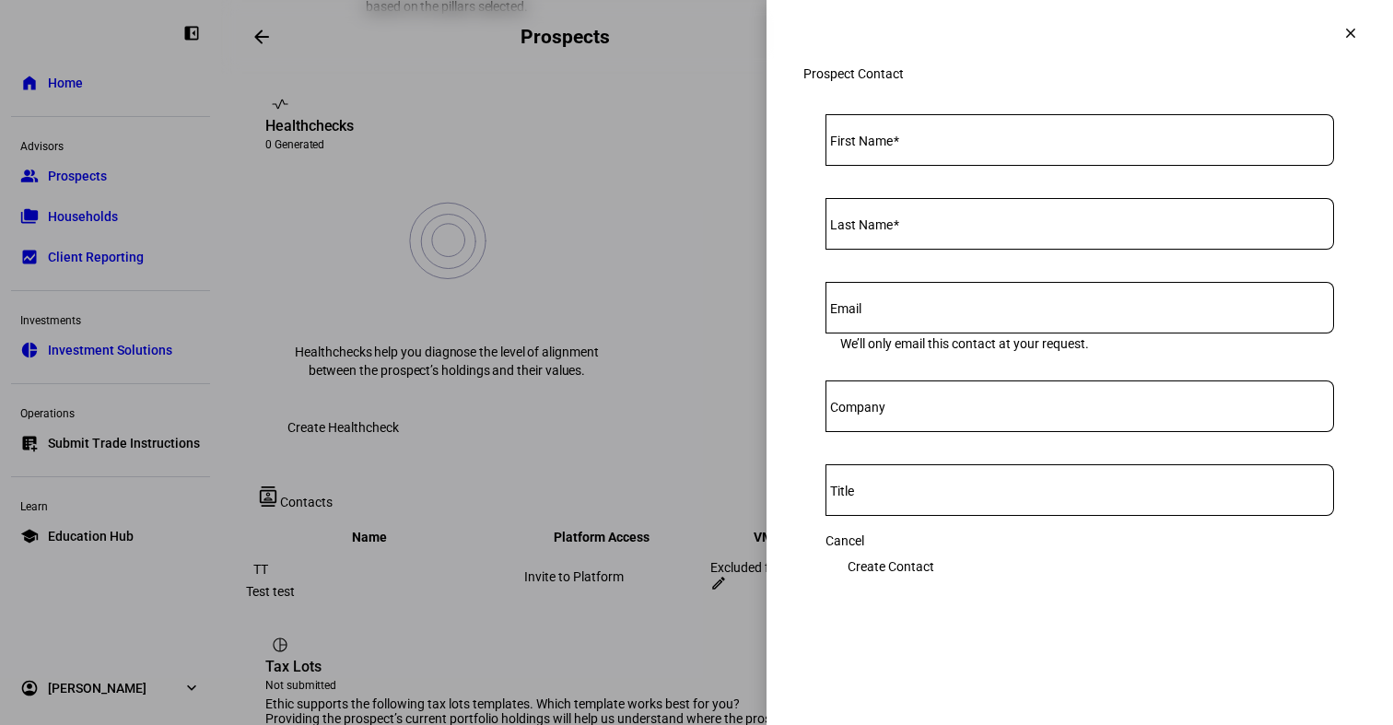
click at [1375, 24] on eth-side-overlay-header "clear" at bounding box center [1080, 33] width 626 height 66
click at [1348, 18] on span at bounding box center [1350, 33] width 44 height 44
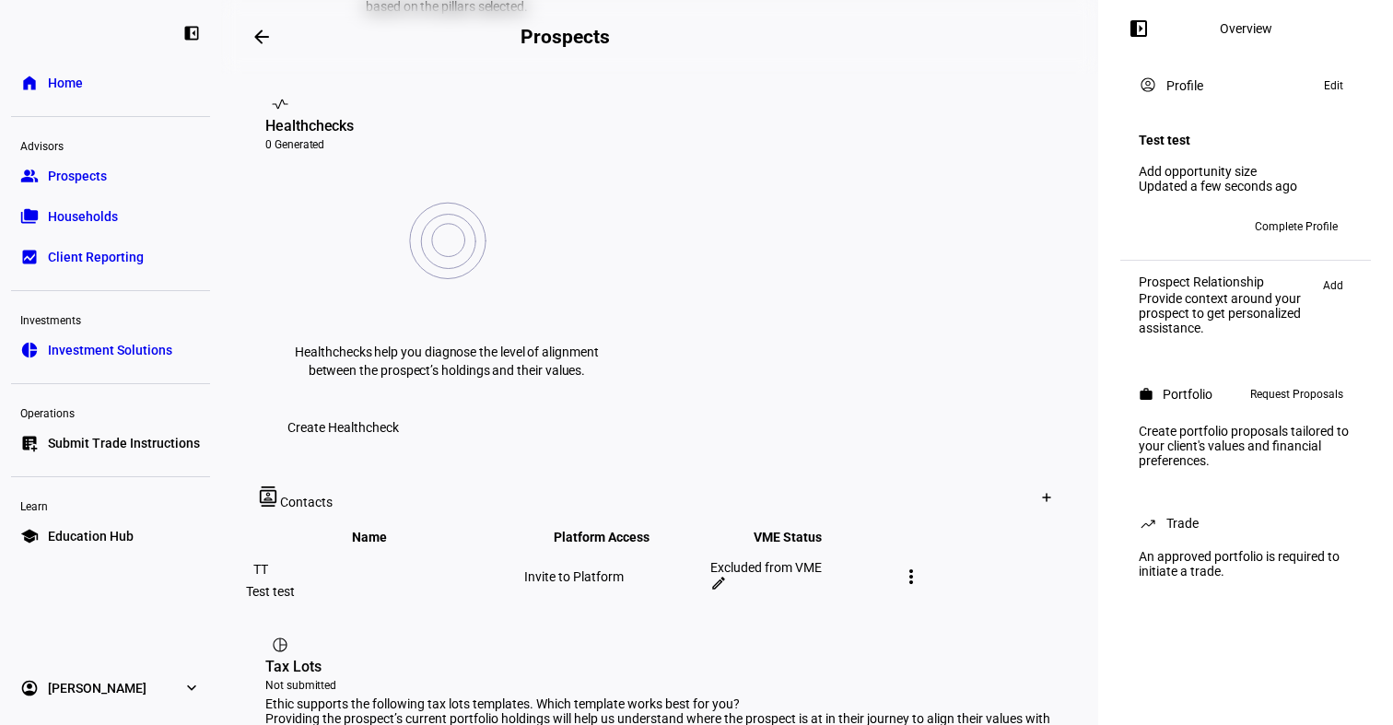
click at [922, 566] on mat-icon "more_vert" at bounding box center [911, 577] width 22 height 22
click at [967, 408] on div at bounding box center [696, 362] width 1393 height 725
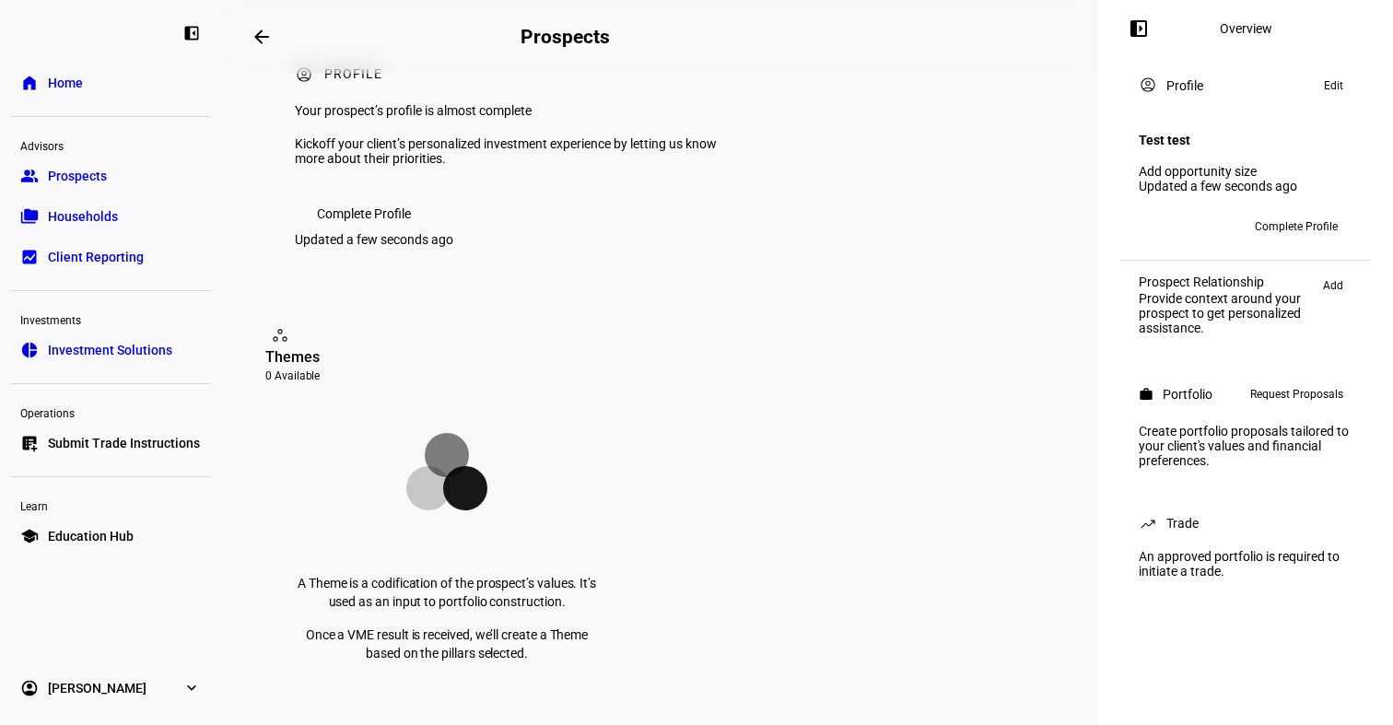
scroll to position [0, 0]
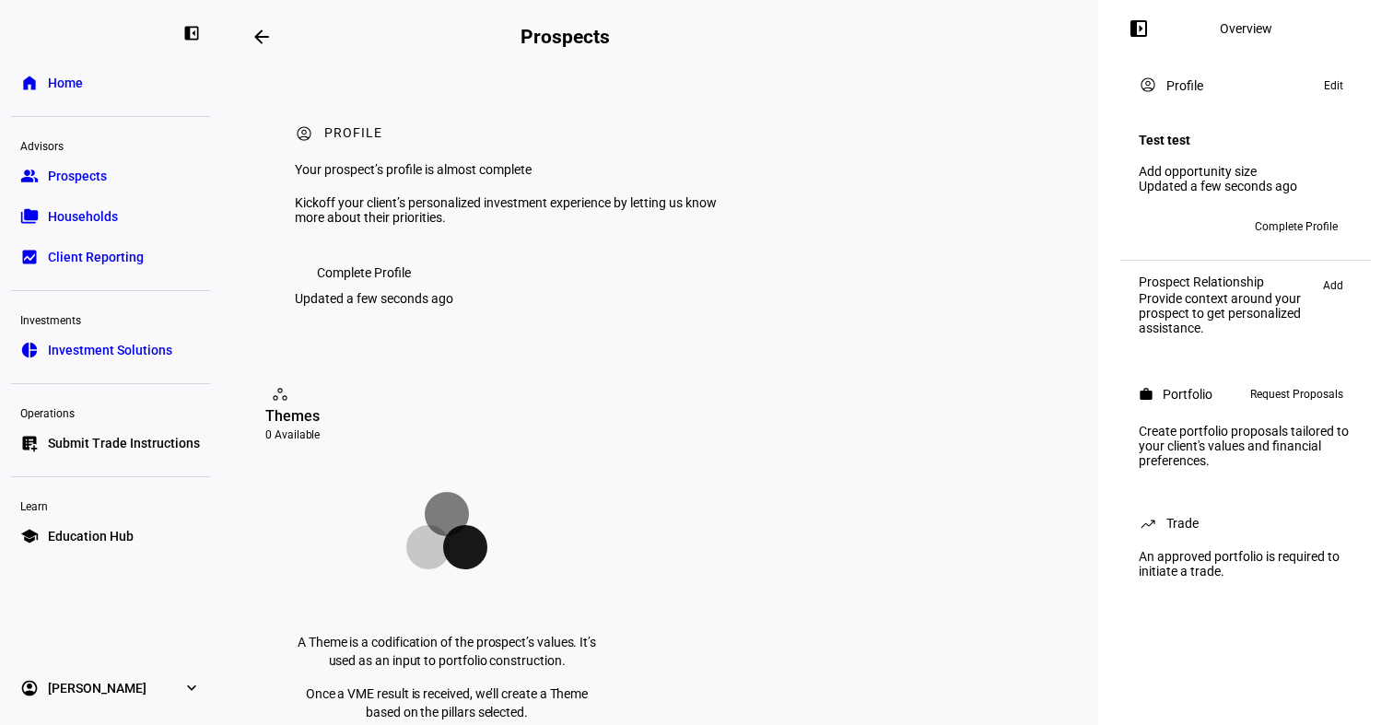
click at [264, 40] on mat-icon "arrow_backwards" at bounding box center [262, 37] width 22 height 22
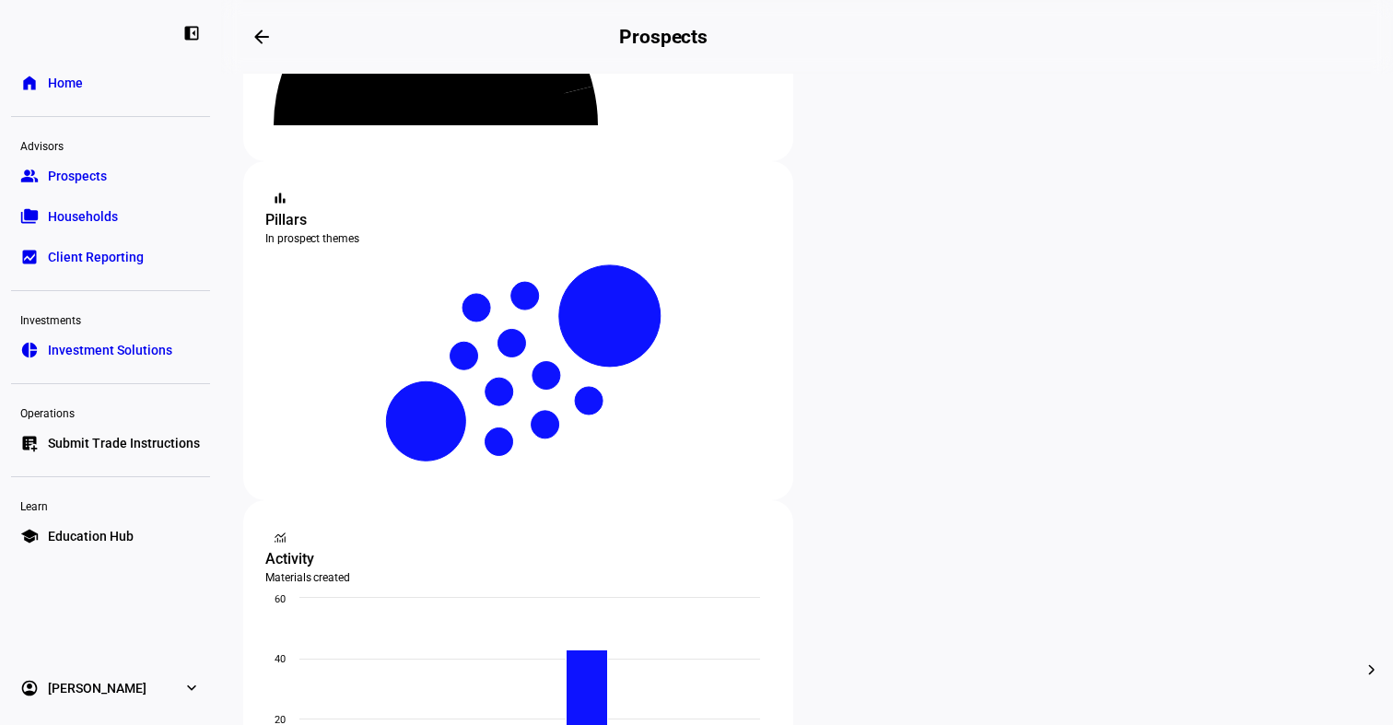
scroll to position [297, 0]
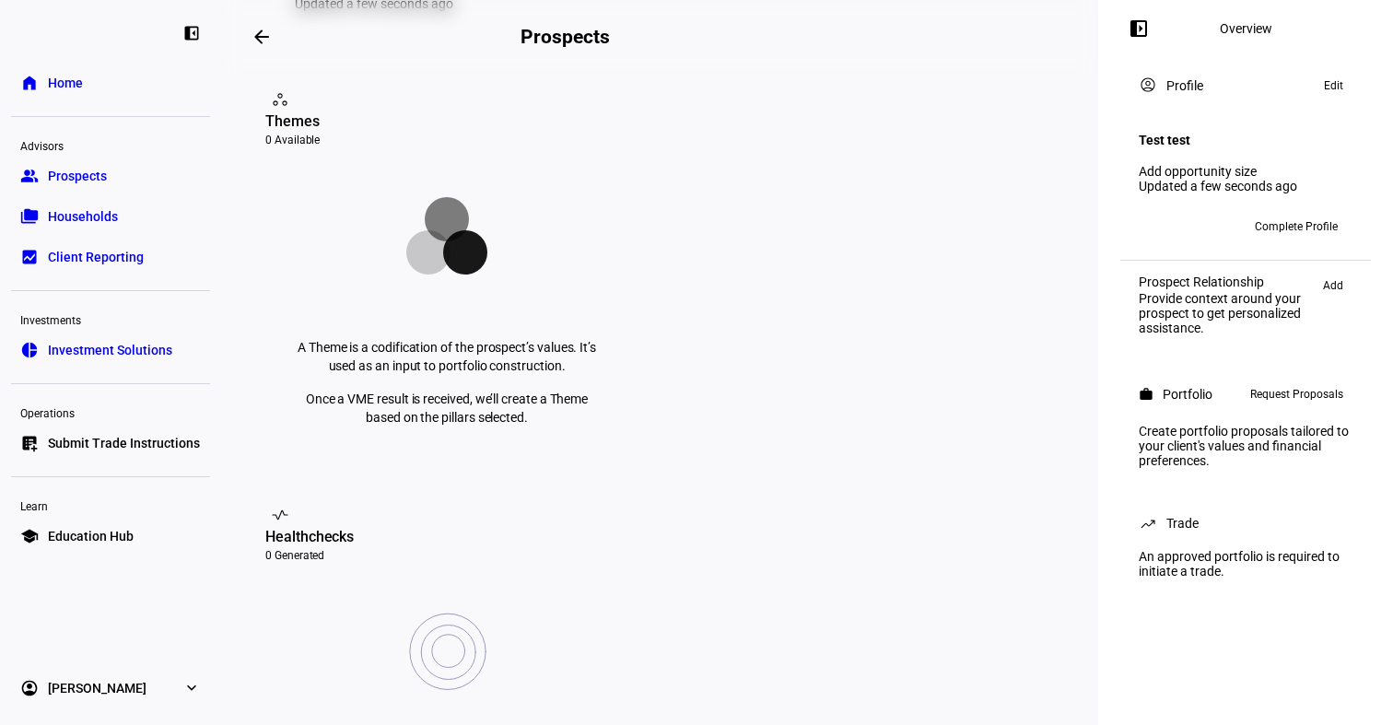
scroll to position [309, 0]
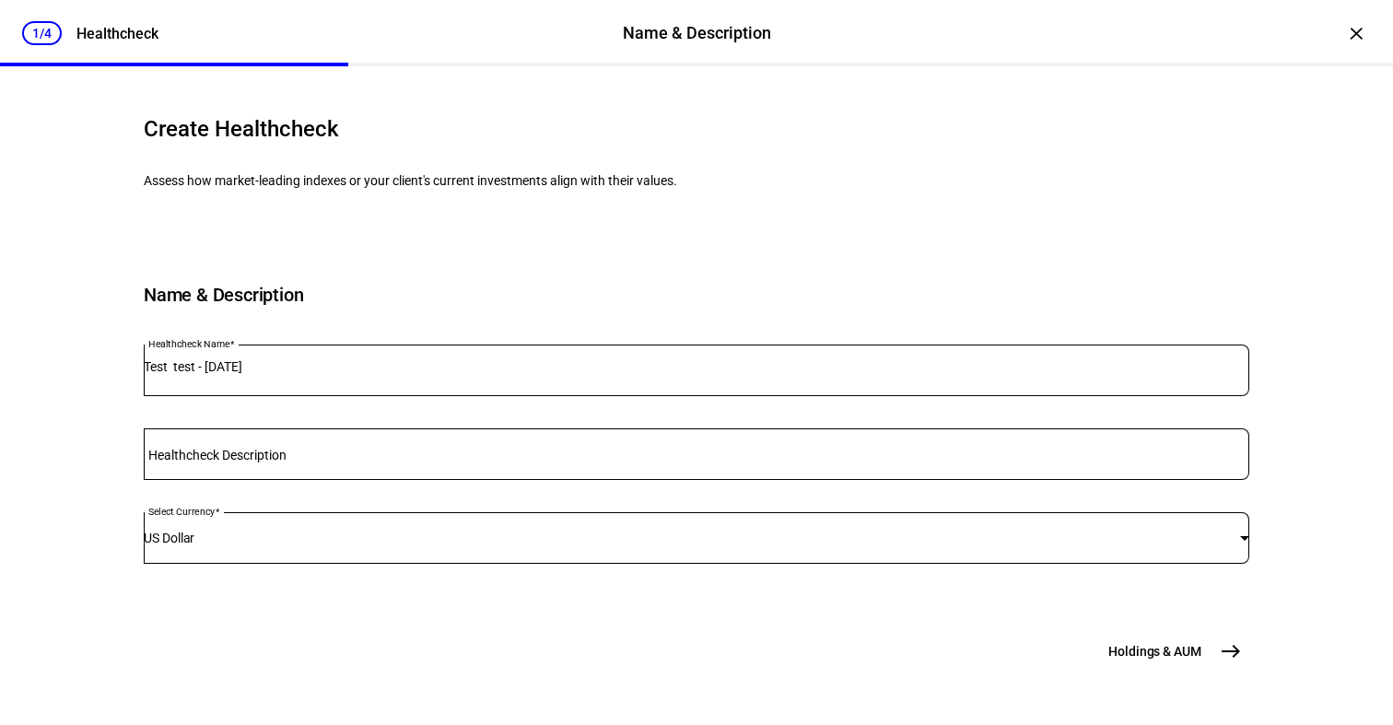
scroll to position [193, 0]
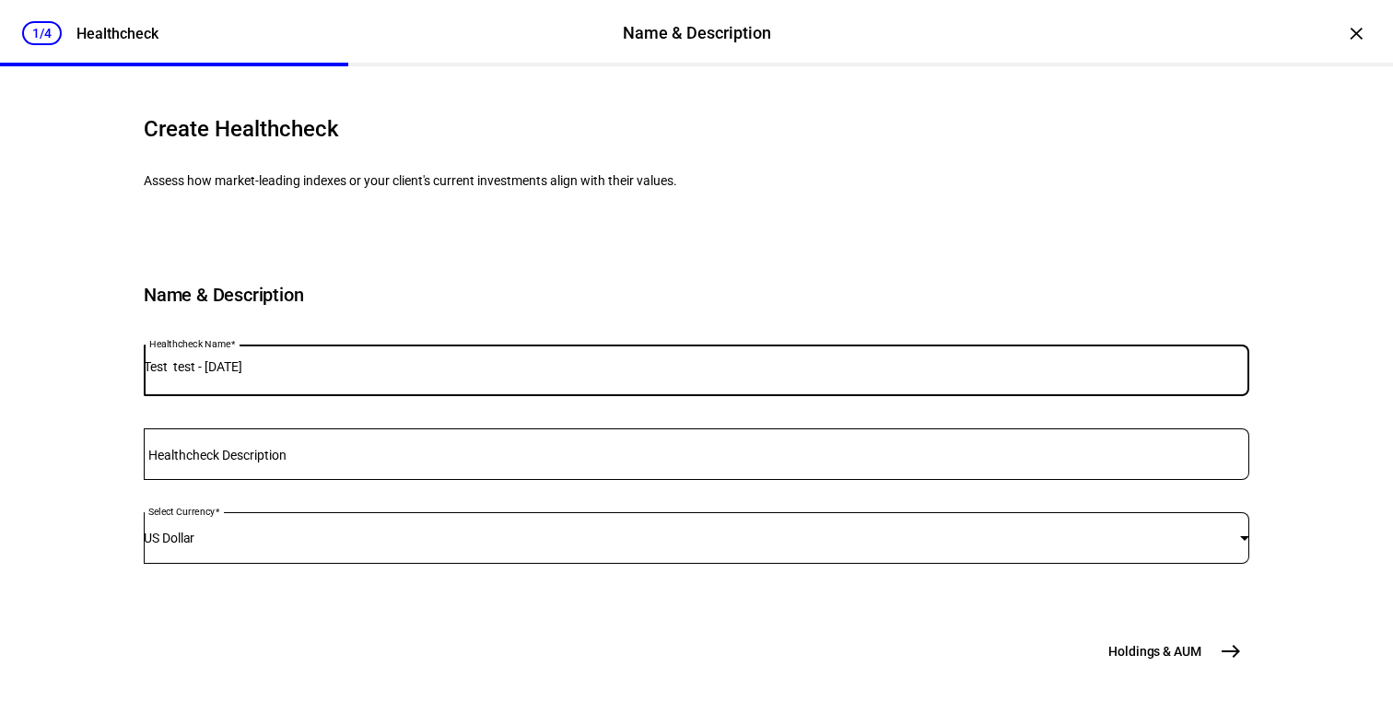
click at [445, 359] on input "Test test - [DATE]" at bounding box center [697, 366] width 1106 height 15
click at [436, 359] on input "Test test - [DATE]" at bounding box center [697, 366] width 1106 height 15
click at [248, 359] on input "BP IMpact Growth Test" at bounding box center [697, 366] width 1106 height 15
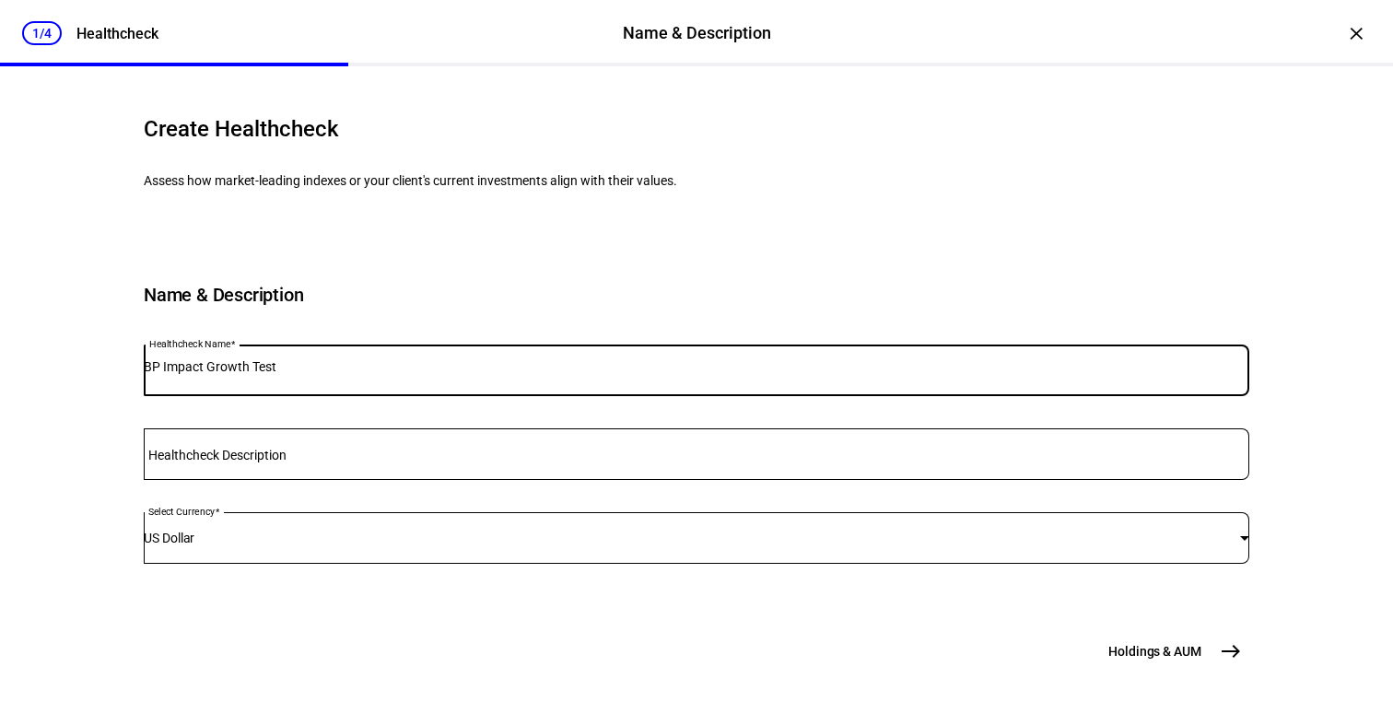
click at [380, 359] on input "BP Impact Growth Test" at bounding box center [697, 366] width 1106 height 15
type input "BP Impact Growth Test"
click at [1186, 649] on span "Holdings & AUM" at bounding box center [1154, 651] width 93 height 18
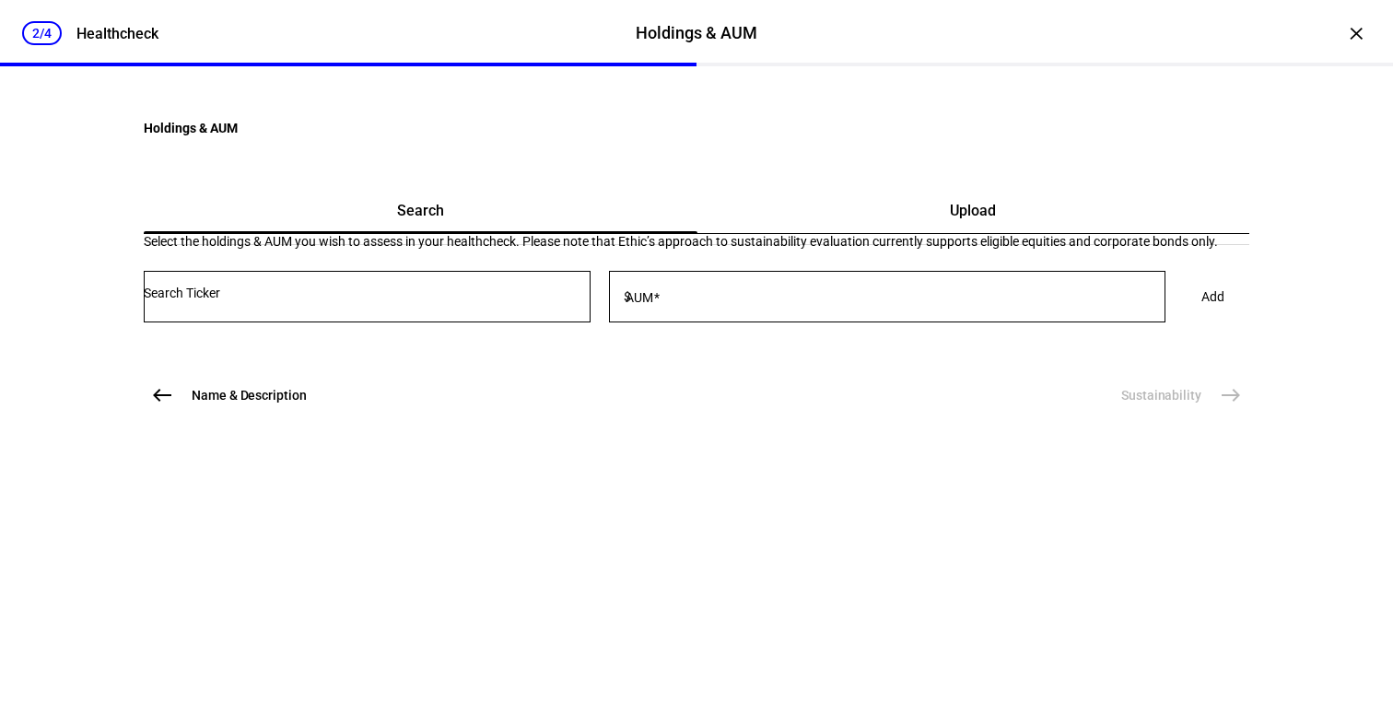
scroll to position [0, 0]
click at [950, 218] on span "Upload" at bounding box center [973, 211] width 46 height 15
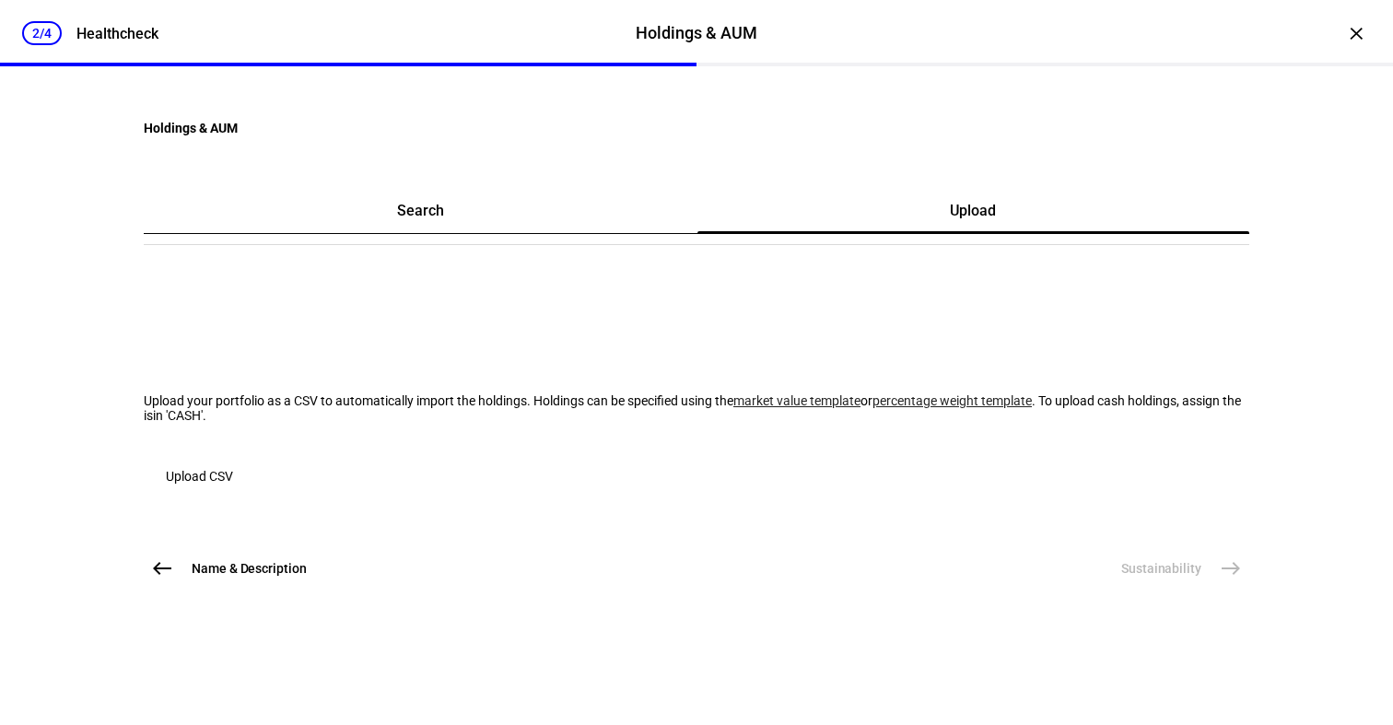
click at [554, 233] on div "Search" at bounding box center [421, 211] width 554 height 44
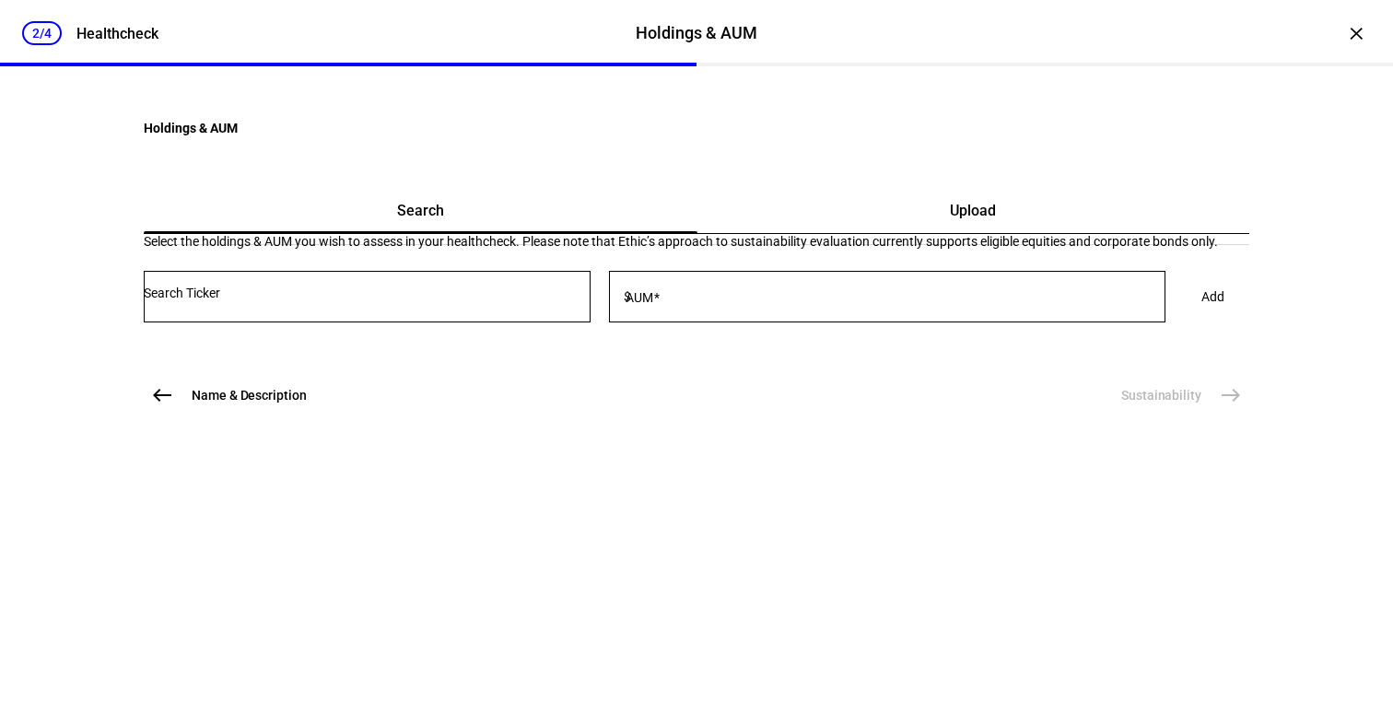
click at [955, 218] on span "Upload" at bounding box center [973, 211] width 46 height 15
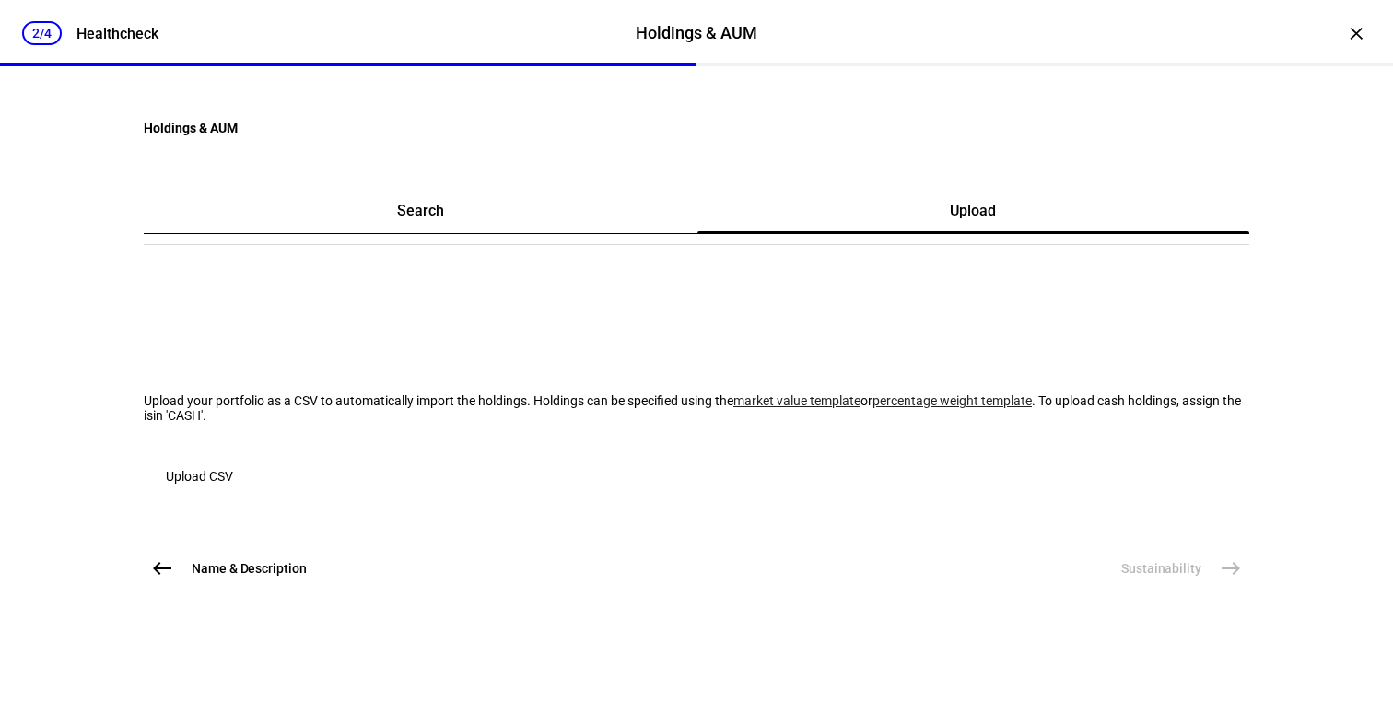
click at [733, 408] on link "market value template" at bounding box center [796, 400] width 127 height 15
click at [872, 408] on link "percentage weight template" at bounding box center [951, 400] width 159 height 15
click at [1120, 34] on eth-stepper-header "2/4 Healthcheck Holdings & AUM Holdings & AUM Healthcheck" at bounding box center [696, 33] width 1393 height 66
click at [233, 495] on span "Upload CSV" at bounding box center [199, 476] width 67 height 37
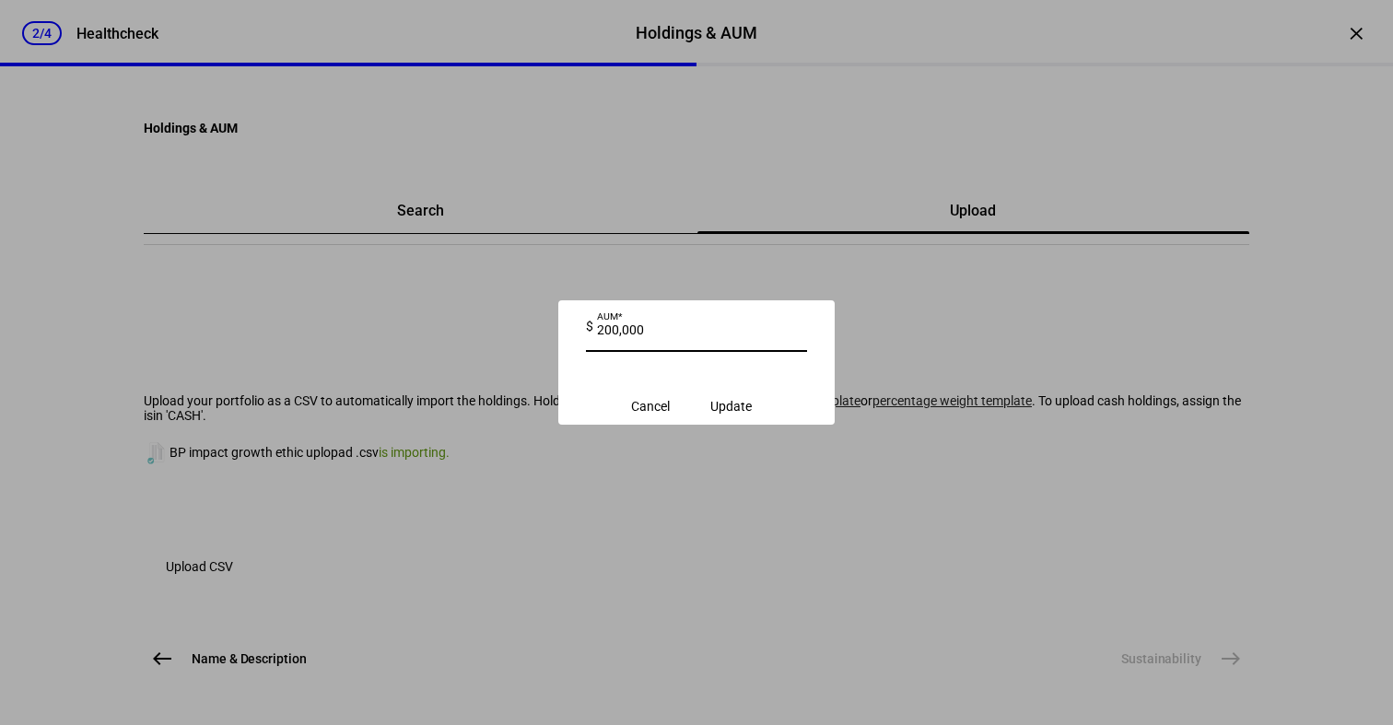
type input "200,000"
click at [748, 411] on span "Update" at bounding box center [730, 406] width 41 height 15
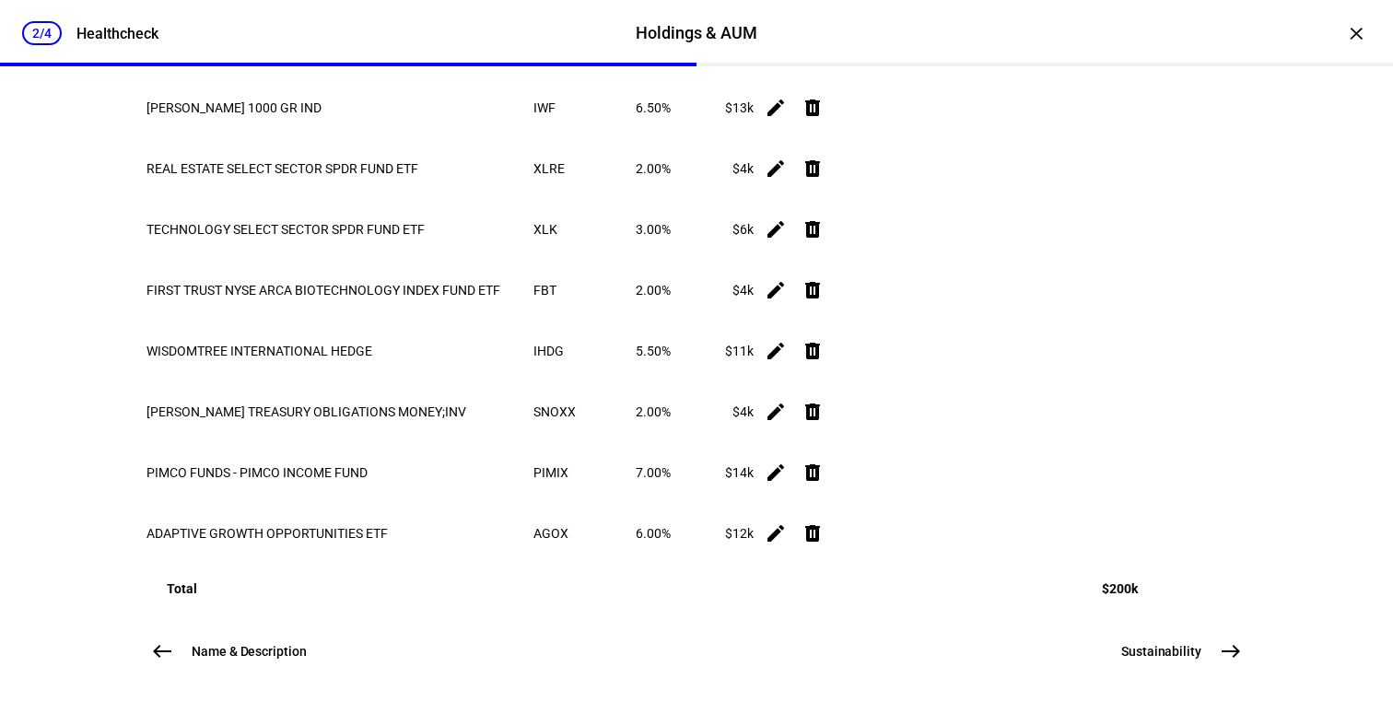
scroll to position [1988, 0]
click at [1201, 665] on button "Sustainability east" at bounding box center [1179, 651] width 139 height 37
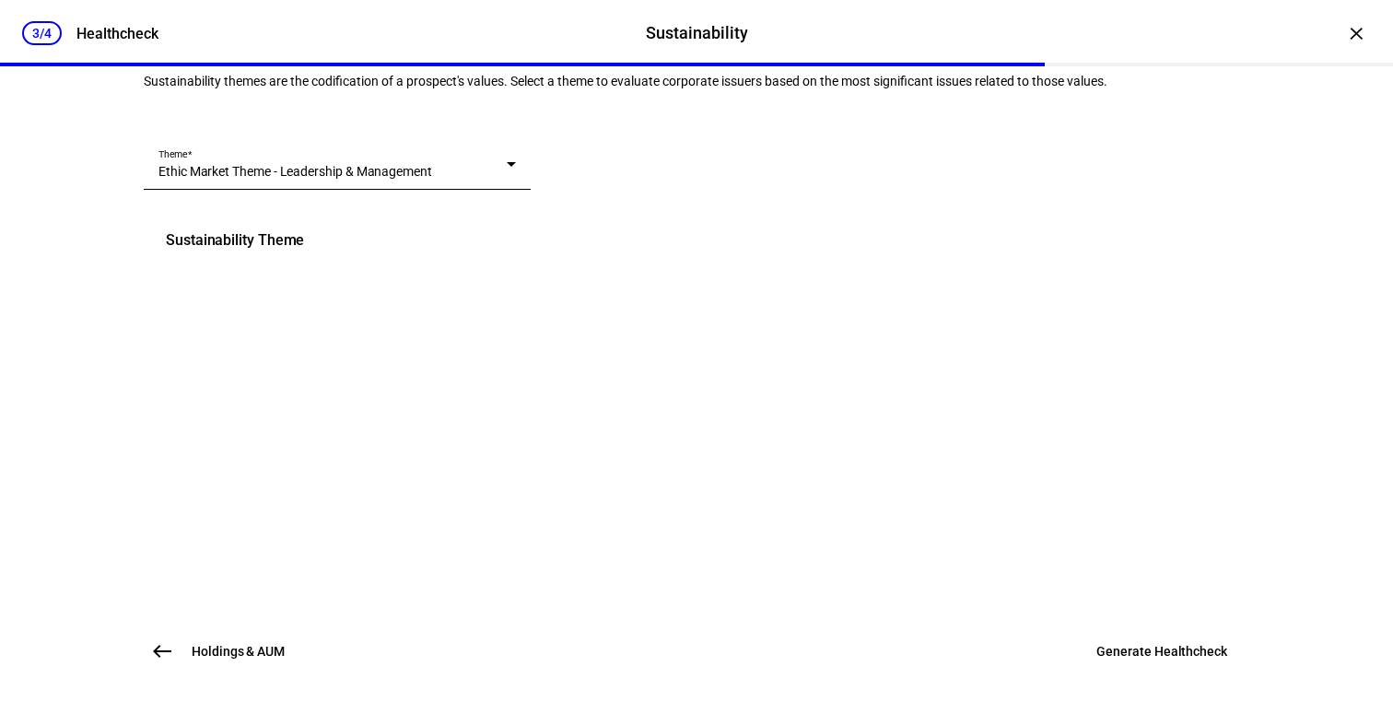
scroll to position [333, 0]
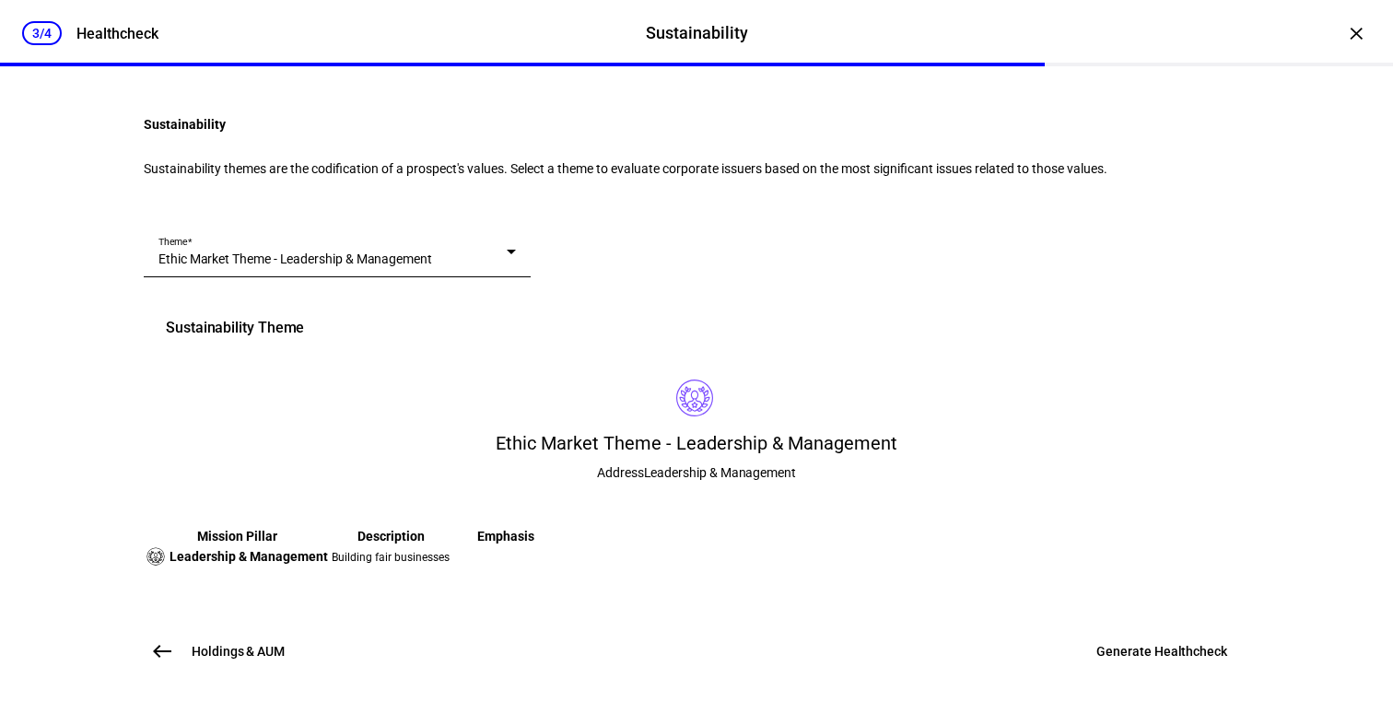
click at [503, 250] on div "Ethic Market Theme - Leadership & Management" at bounding box center [332, 259] width 348 height 18
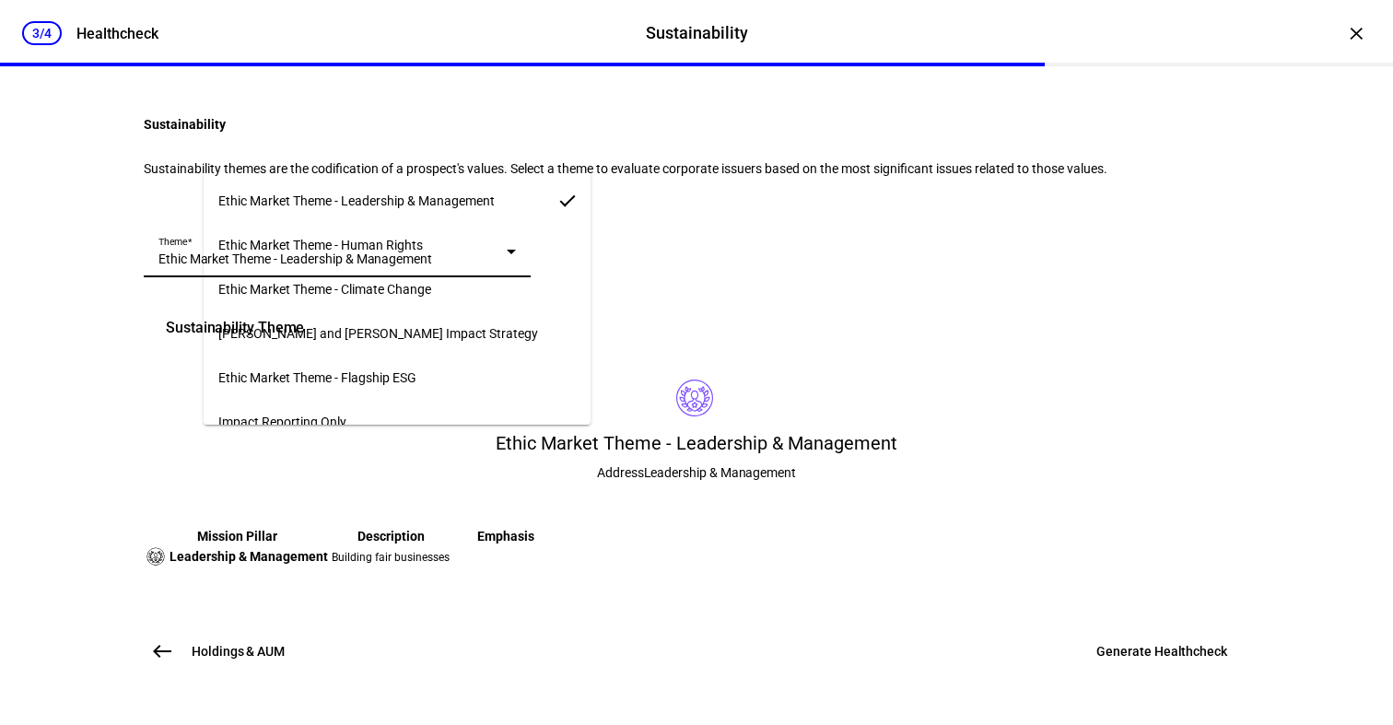
scroll to position [12, 0]
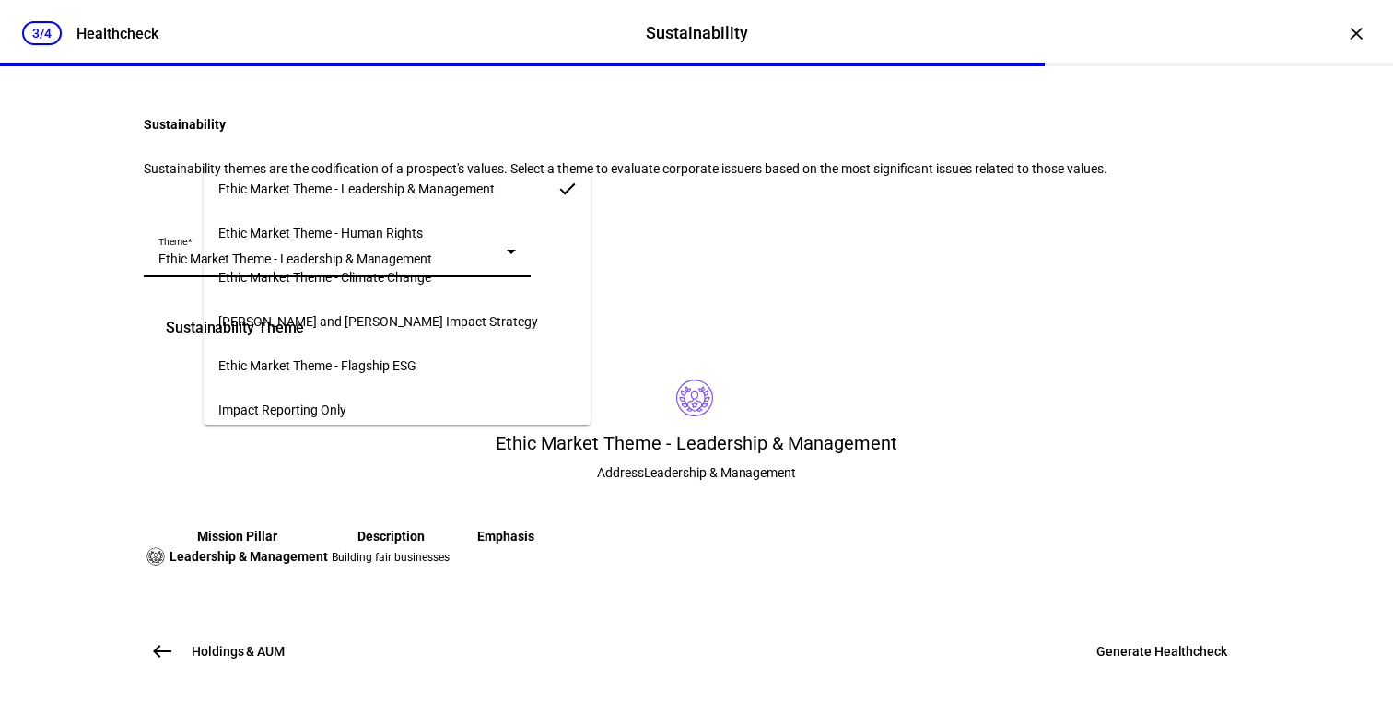
click at [394, 358] on span "Ethic Market Theme - Flagship ESG" at bounding box center [317, 365] width 198 height 15
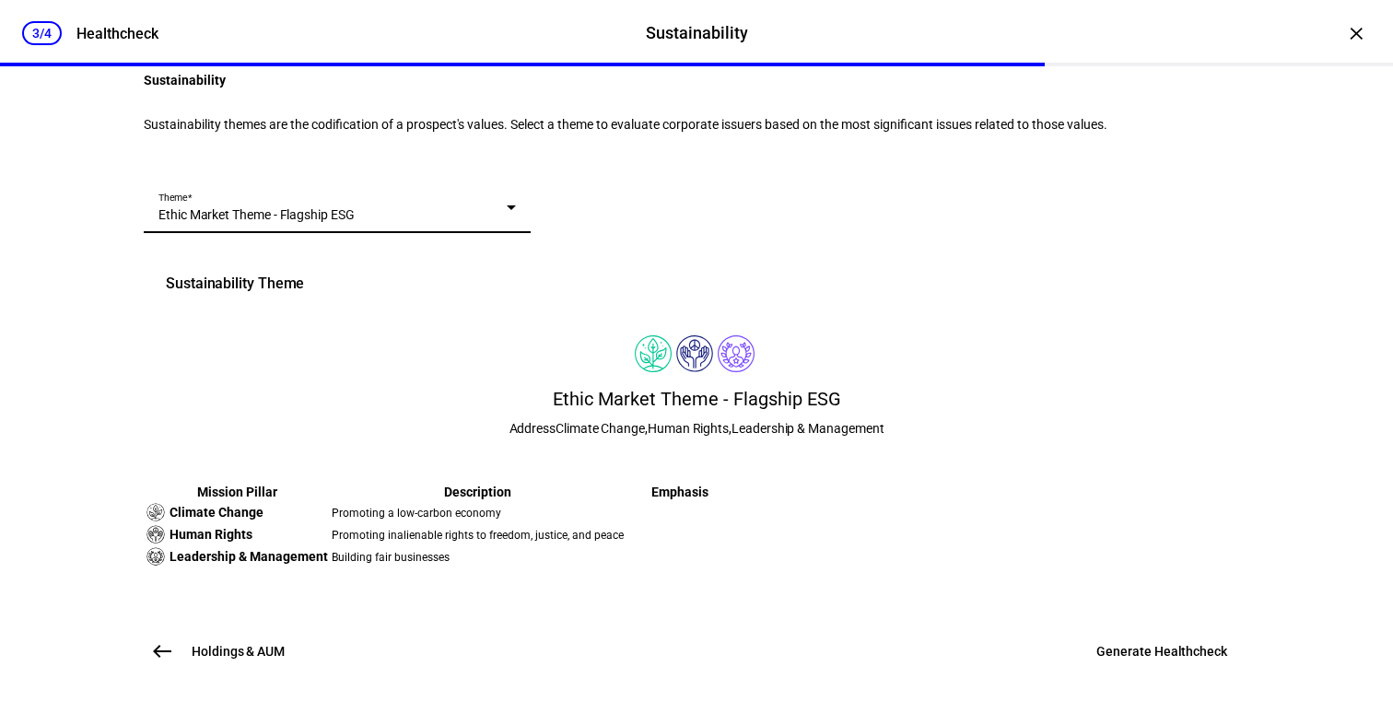
scroll to position [417, 0]
click at [1170, 657] on span "Generate Healthcheck" at bounding box center [1161, 651] width 131 height 18
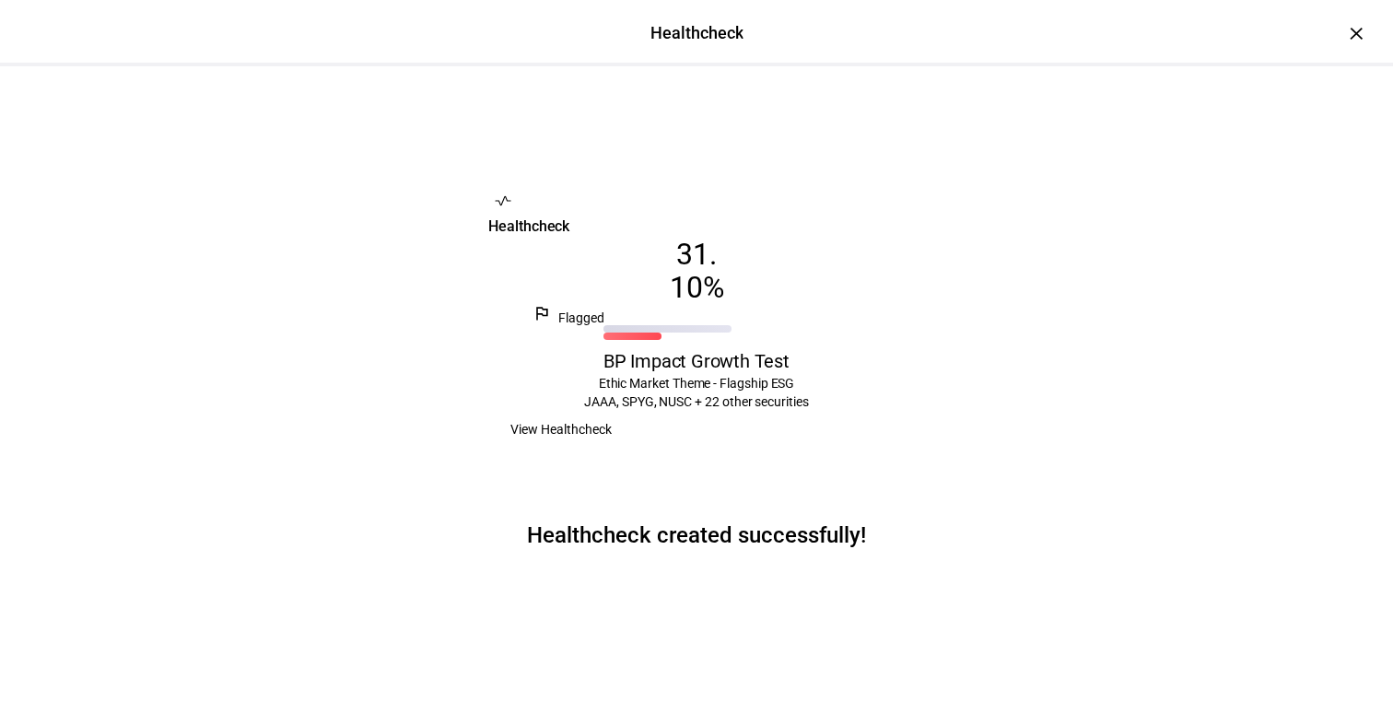
drag, startPoint x: 649, startPoint y: 227, endPoint x: 736, endPoint y: 229, distance: 87.6
click at [736, 238] on div "31 . 10 %" at bounding box center [697, 271] width 328 height 66
click at [703, 271] on span "10" at bounding box center [686, 287] width 33 height 33
drag, startPoint x: 641, startPoint y: 230, endPoint x: 720, endPoint y: 229, distance: 78.3
click at [720, 238] on div "31 . 10 %" at bounding box center [697, 271] width 328 height 66
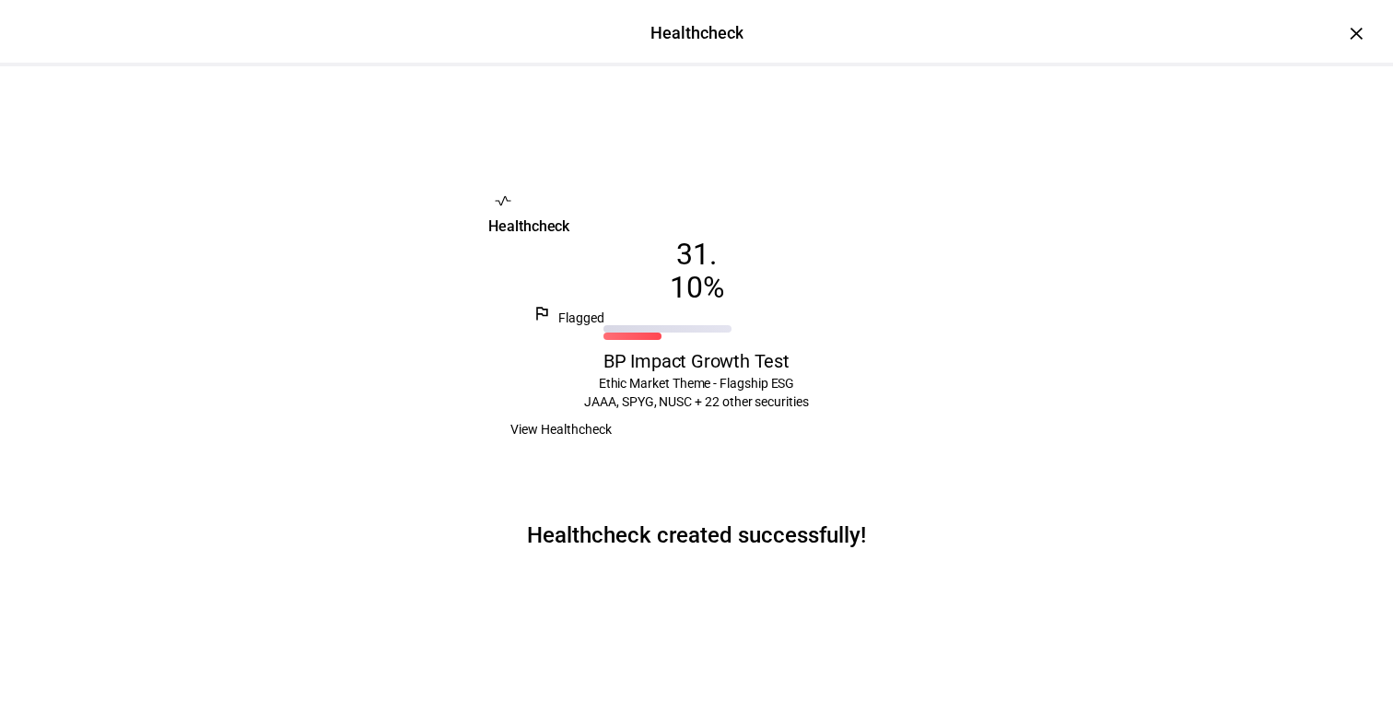
click at [695, 271] on span "10" at bounding box center [686, 287] width 33 height 33
drag, startPoint x: 650, startPoint y: 229, endPoint x: 723, endPoint y: 223, distance: 73.1
click at [723, 238] on div "31 . 10 %" at bounding box center [697, 271] width 328 height 66
click at [724, 271] on span "%" at bounding box center [713, 287] width 21 height 33
drag, startPoint x: 724, startPoint y: 228, endPoint x: 646, endPoint y: 224, distance: 78.4
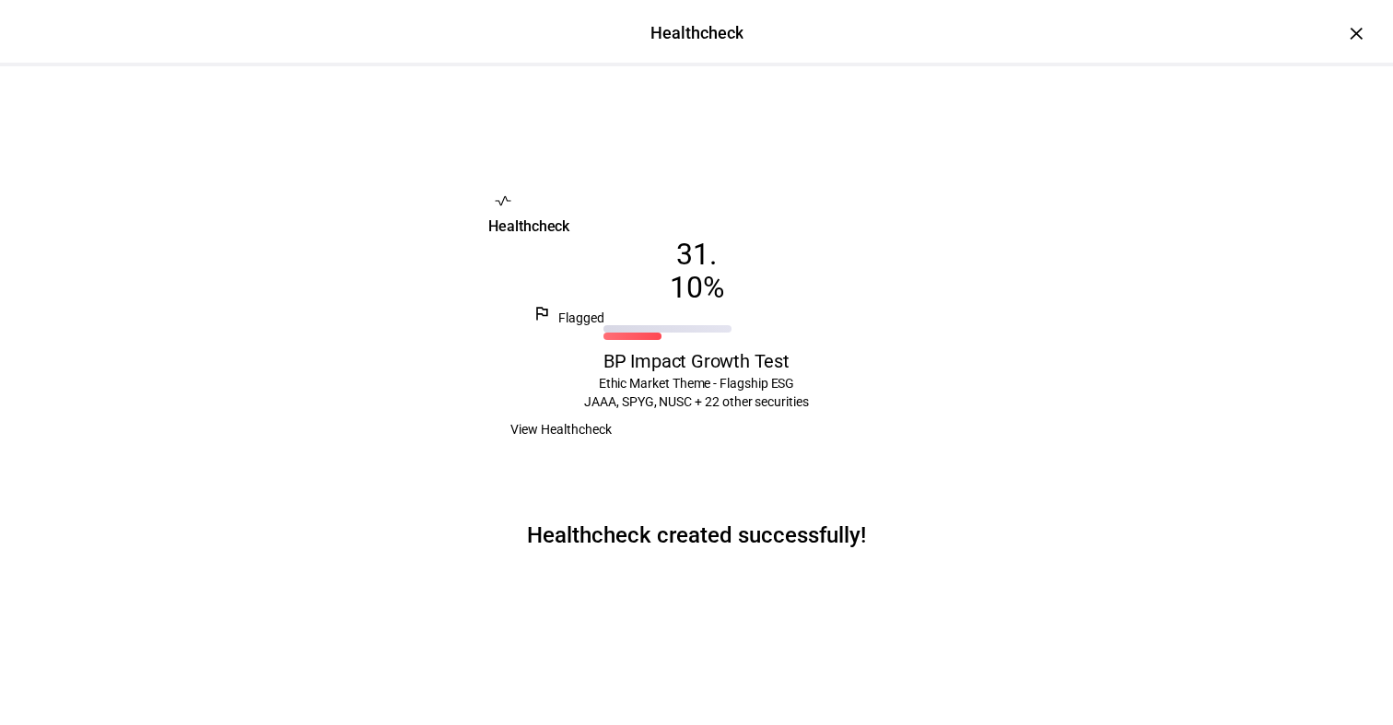
click at [646, 238] on div "31 . 10 %" at bounding box center [697, 271] width 328 height 66
drag, startPoint x: 651, startPoint y: 225, endPoint x: 712, endPoint y: 226, distance: 60.8
click at [713, 238] on div "31 . 10 %" at bounding box center [697, 271] width 328 height 66
click at [1359, 33] on div "×" at bounding box center [1355, 32] width 29 height 29
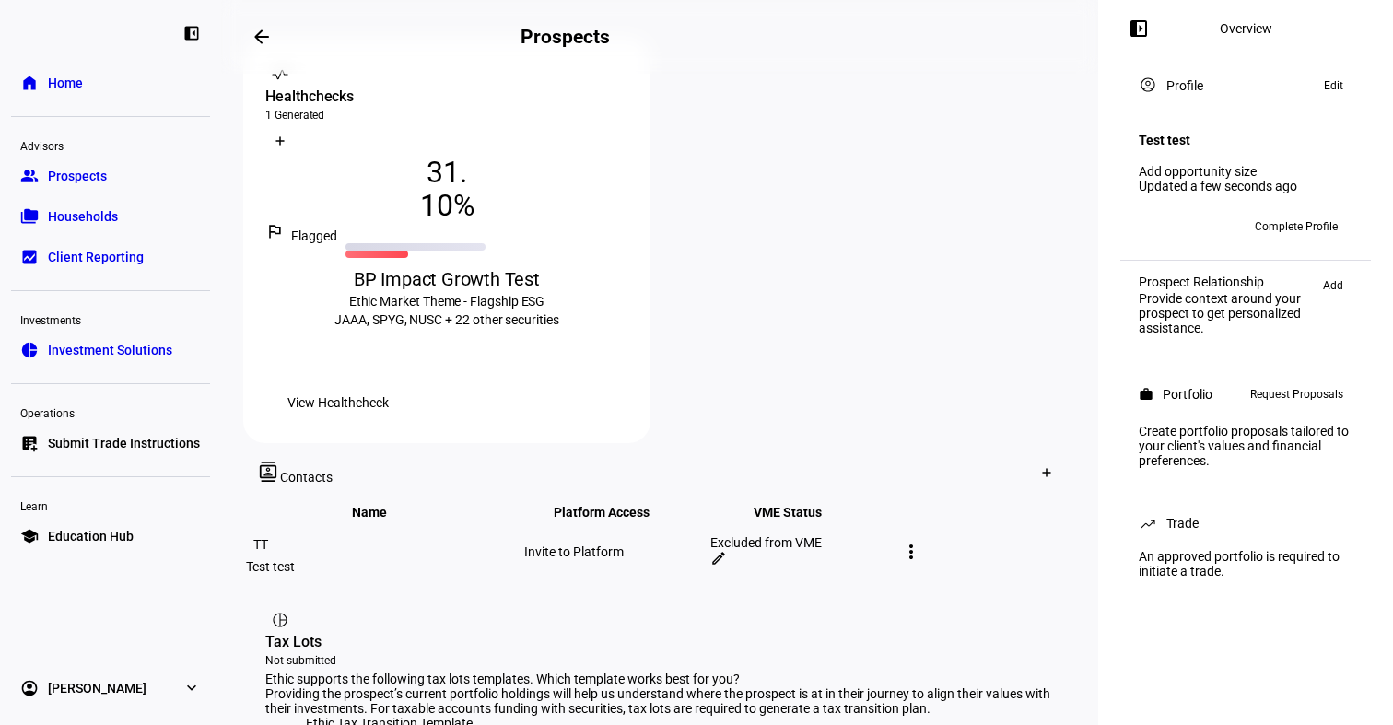
scroll to position [721, 0]
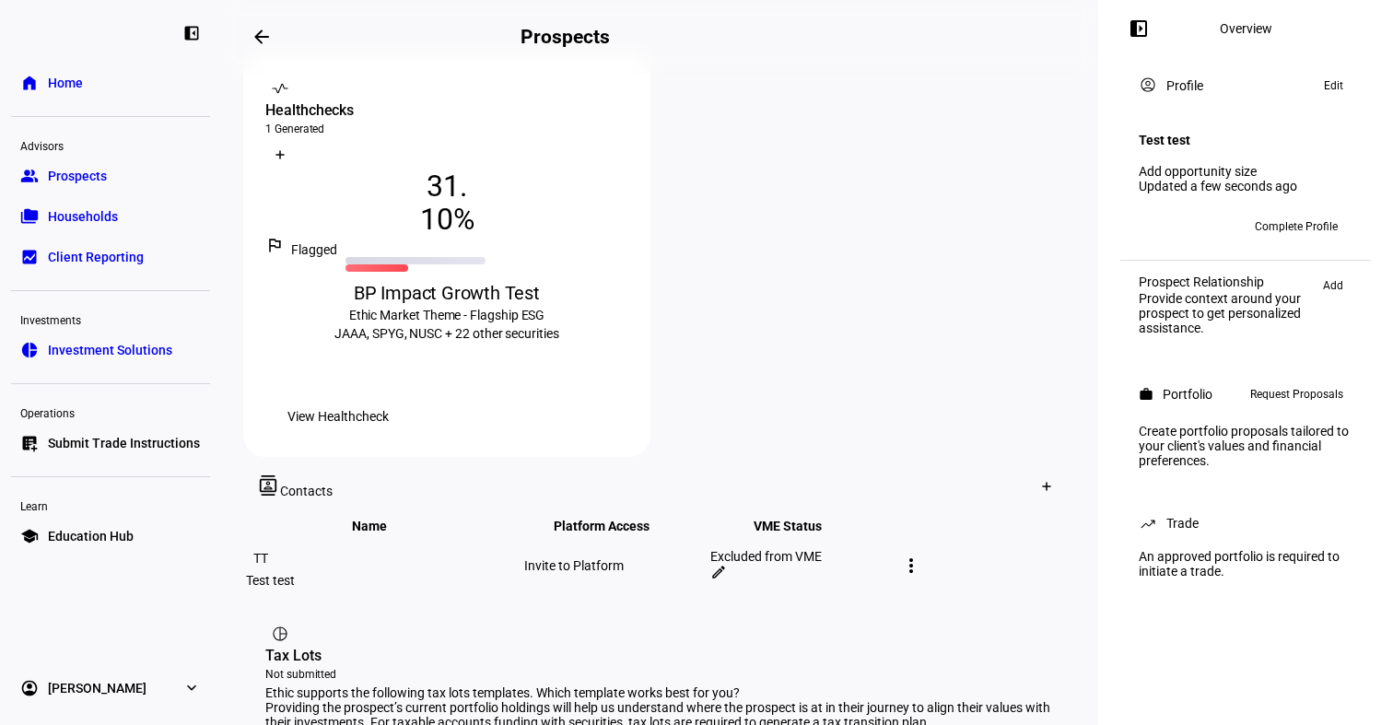
click at [922, 555] on mat-icon "more_vert" at bounding box center [911, 566] width 22 height 22
click at [1081, 439] on span "Delete contact" at bounding box center [1096, 446] width 82 height 15
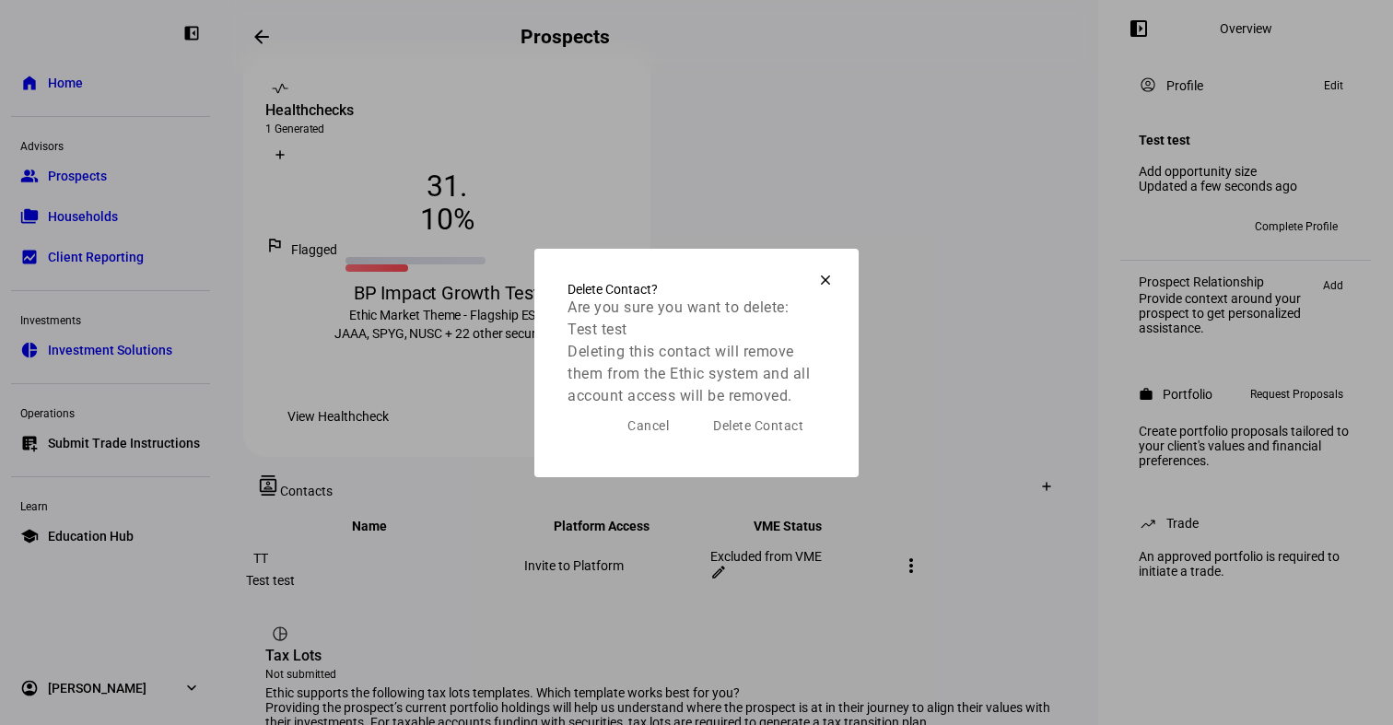
click at [771, 433] on span "Delete Contact" at bounding box center [758, 425] width 90 height 15
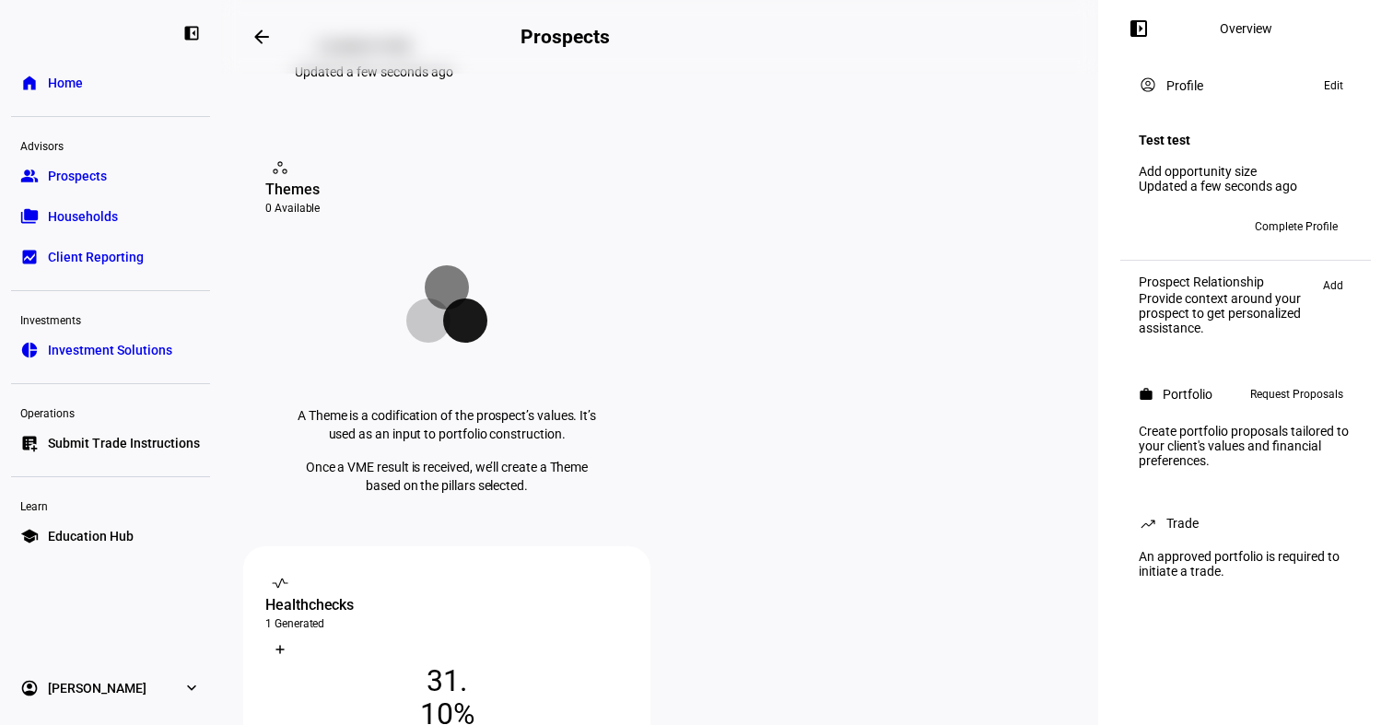
scroll to position [288, 0]
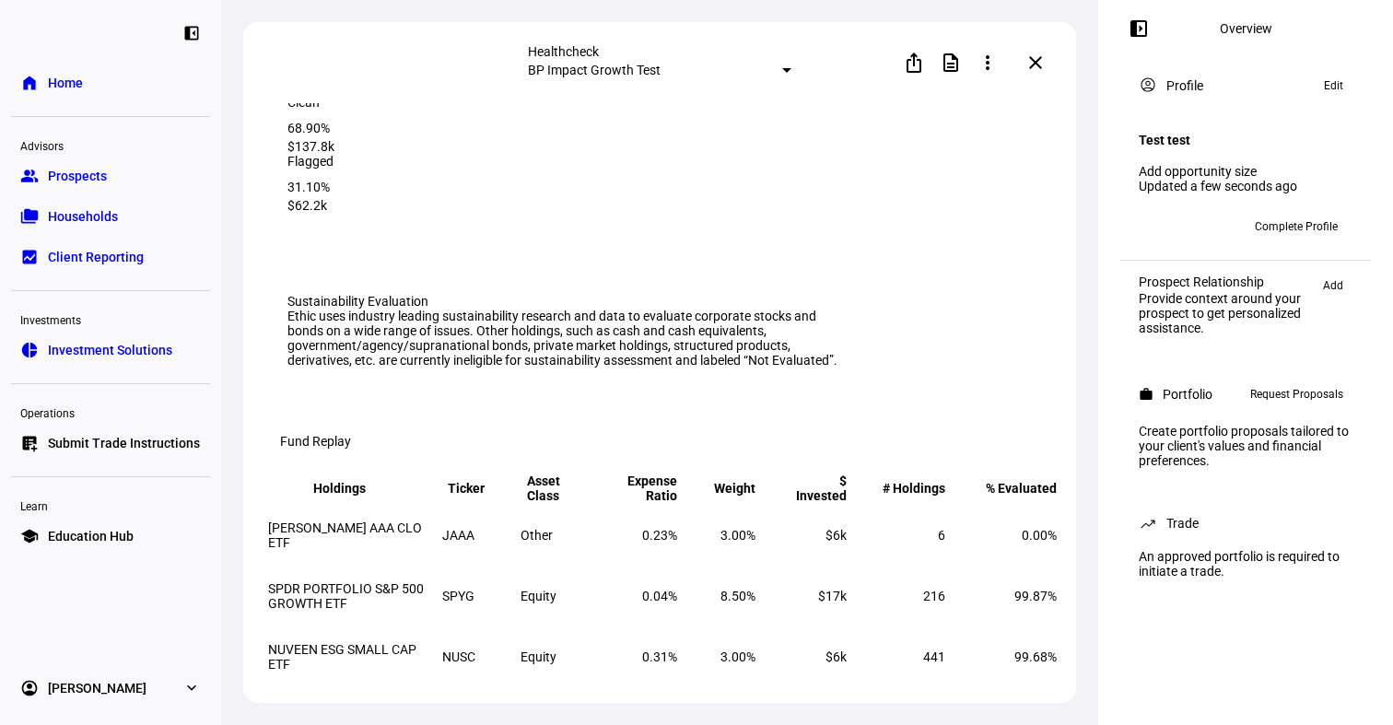
scroll to position [97, 0]
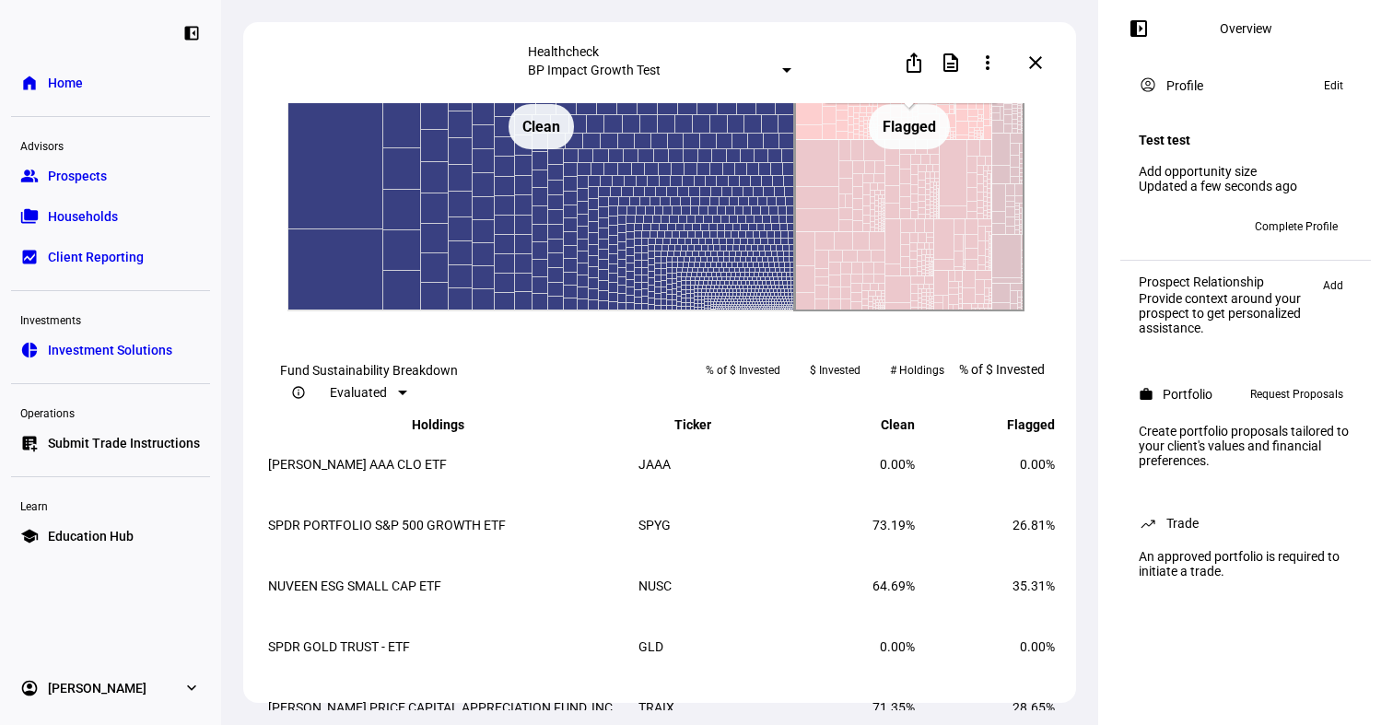
click at [884, 311] on rect at bounding box center [909, 127] width 229 height 369
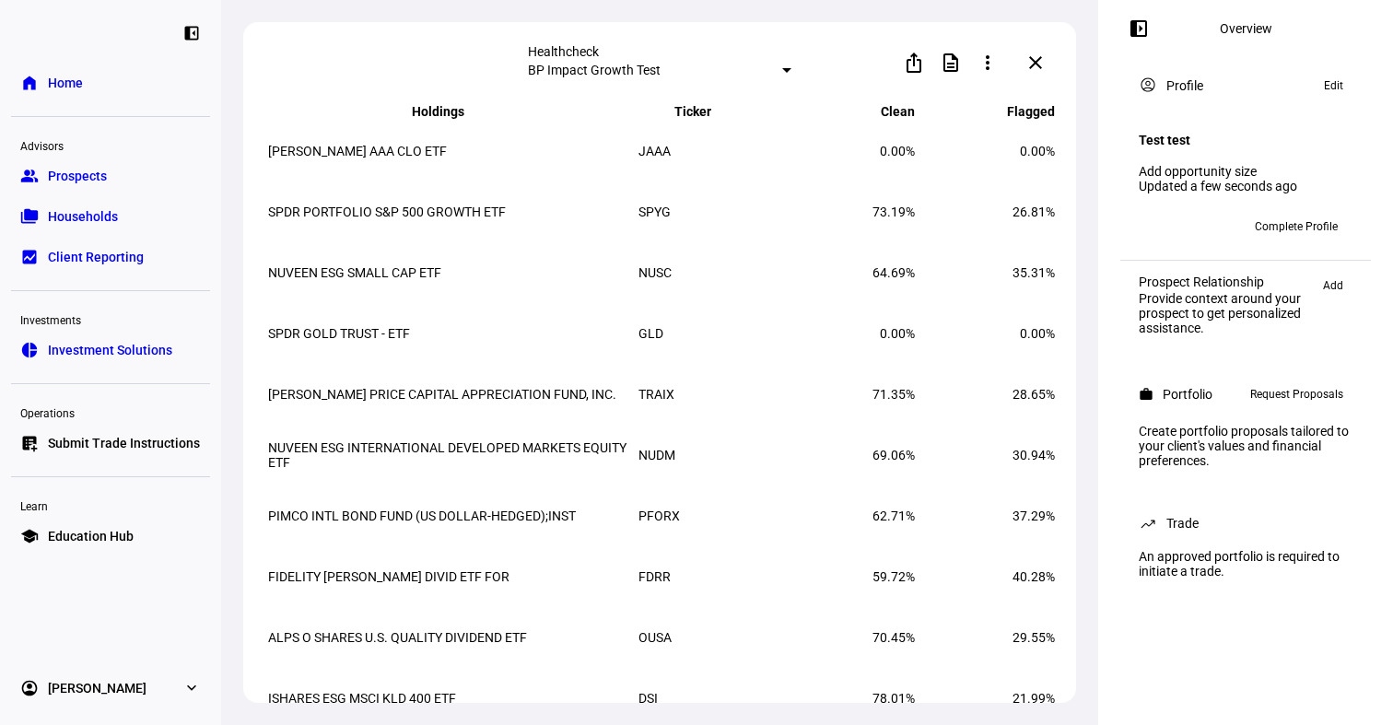
scroll to position [3038, 0]
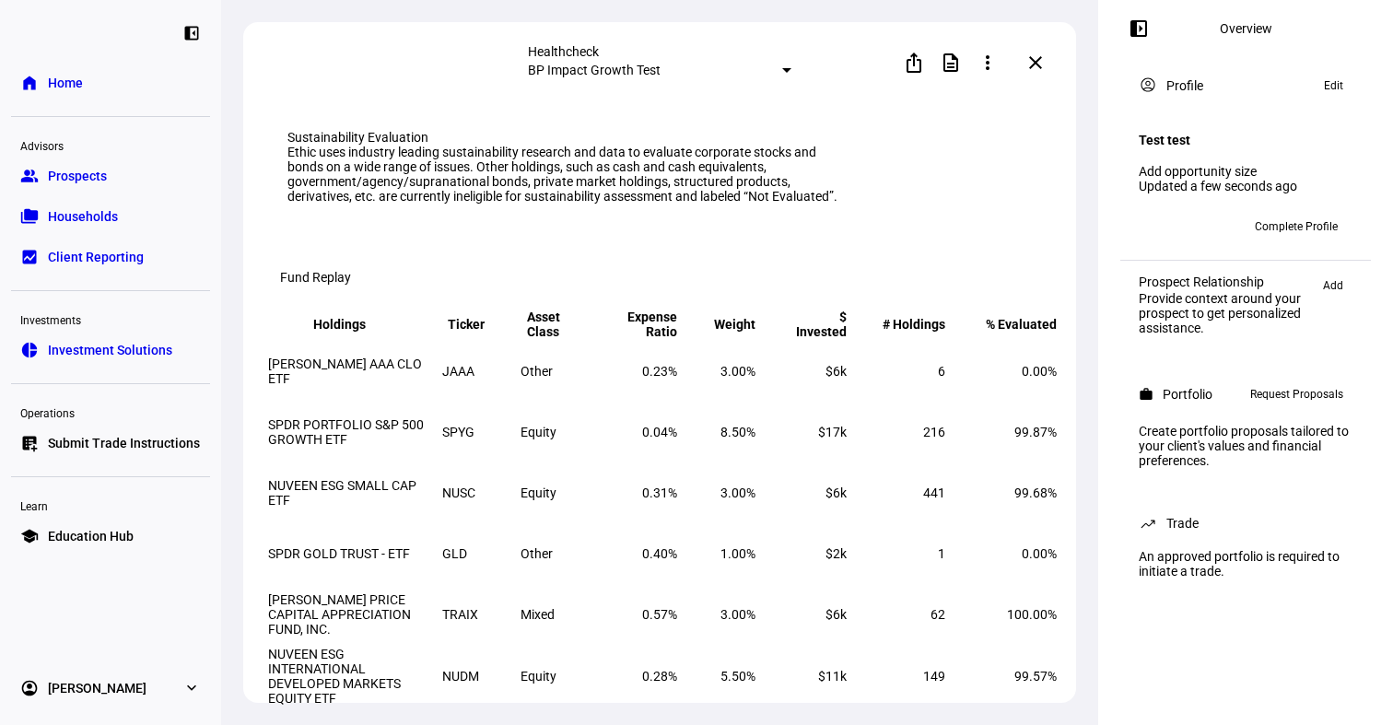
scroll to position [0, 0]
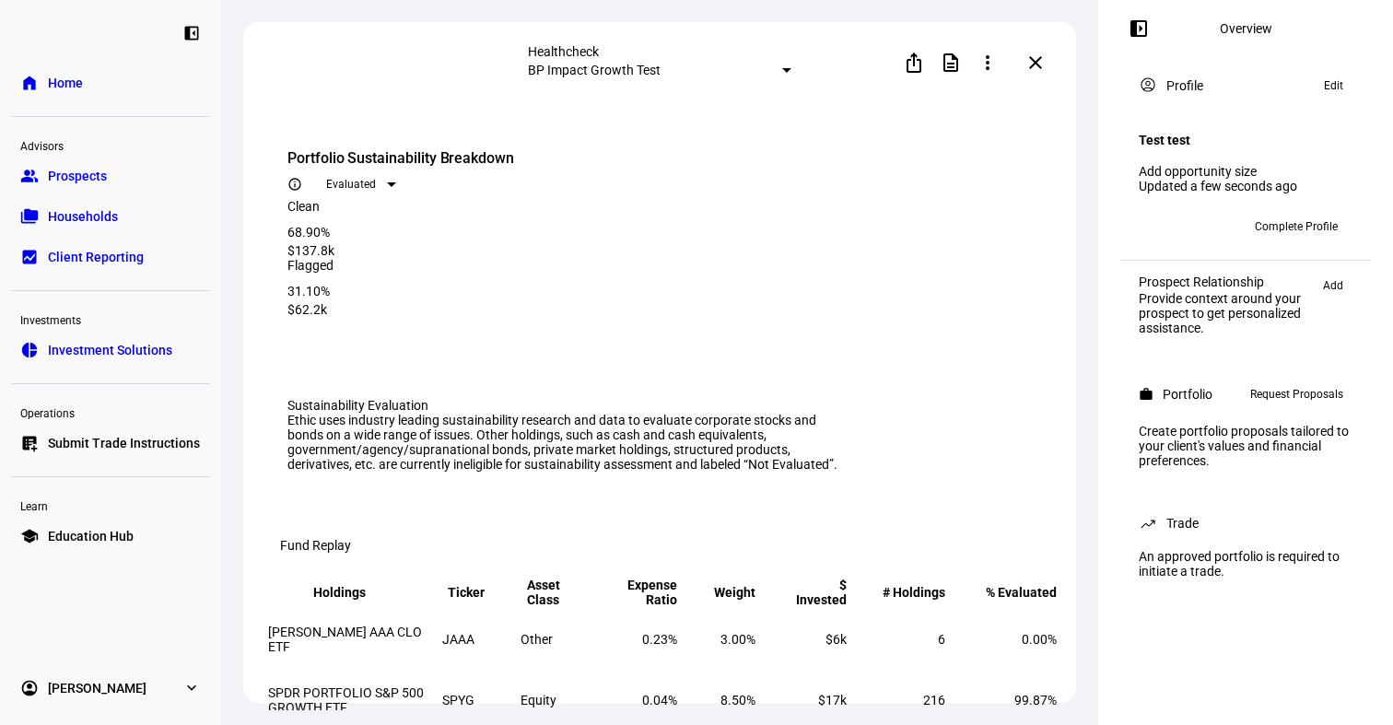
click at [1029, 54] on span at bounding box center [1035, 63] width 44 height 44
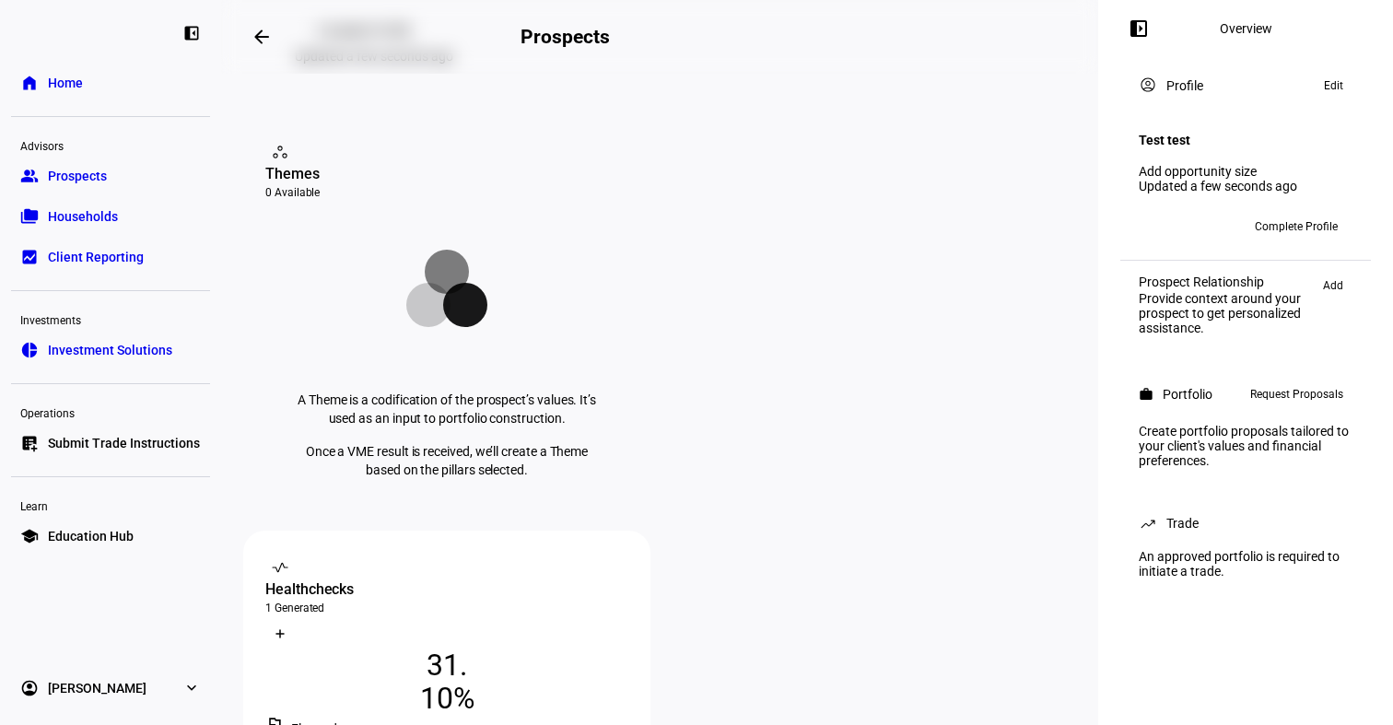
scroll to position [250, 0]
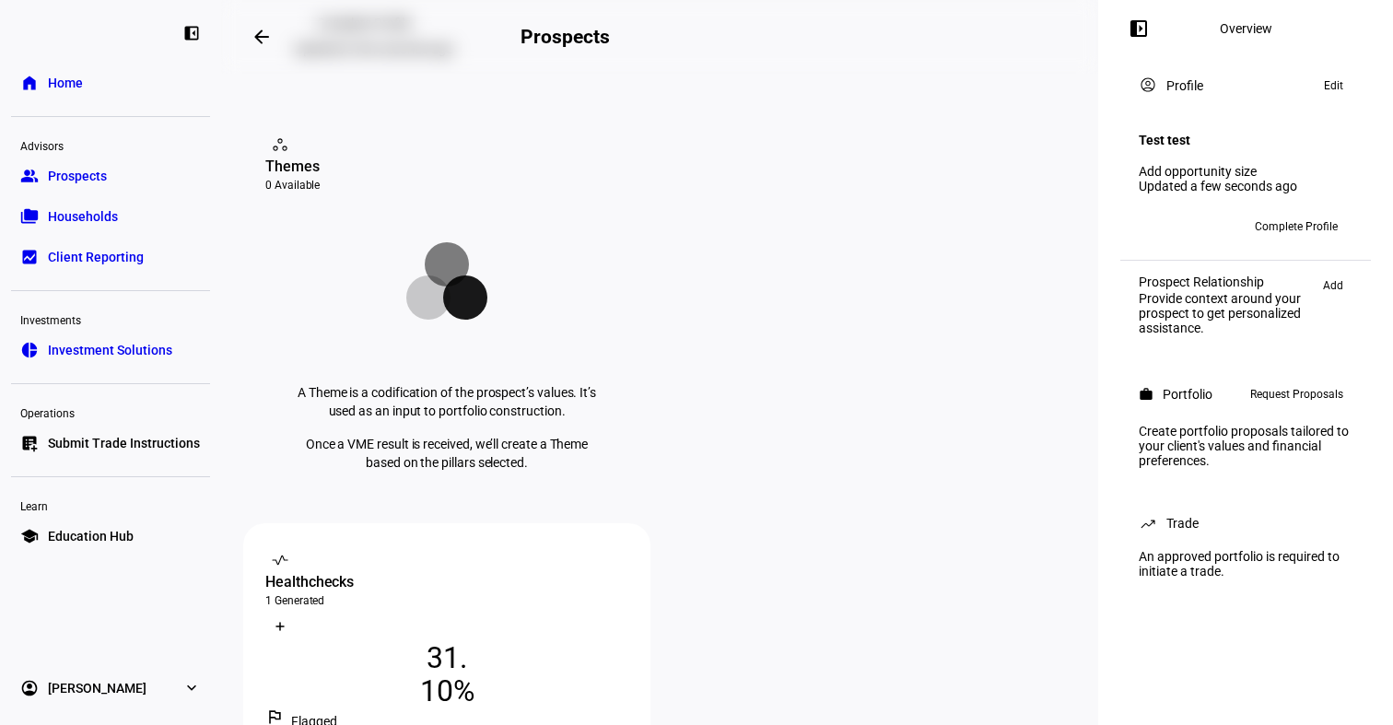
click at [453, 674] on span "10" at bounding box center [436, 690] width 33 height 33
click at [397, 621] on icon at bounding box center [391, 626] width 11 height 11
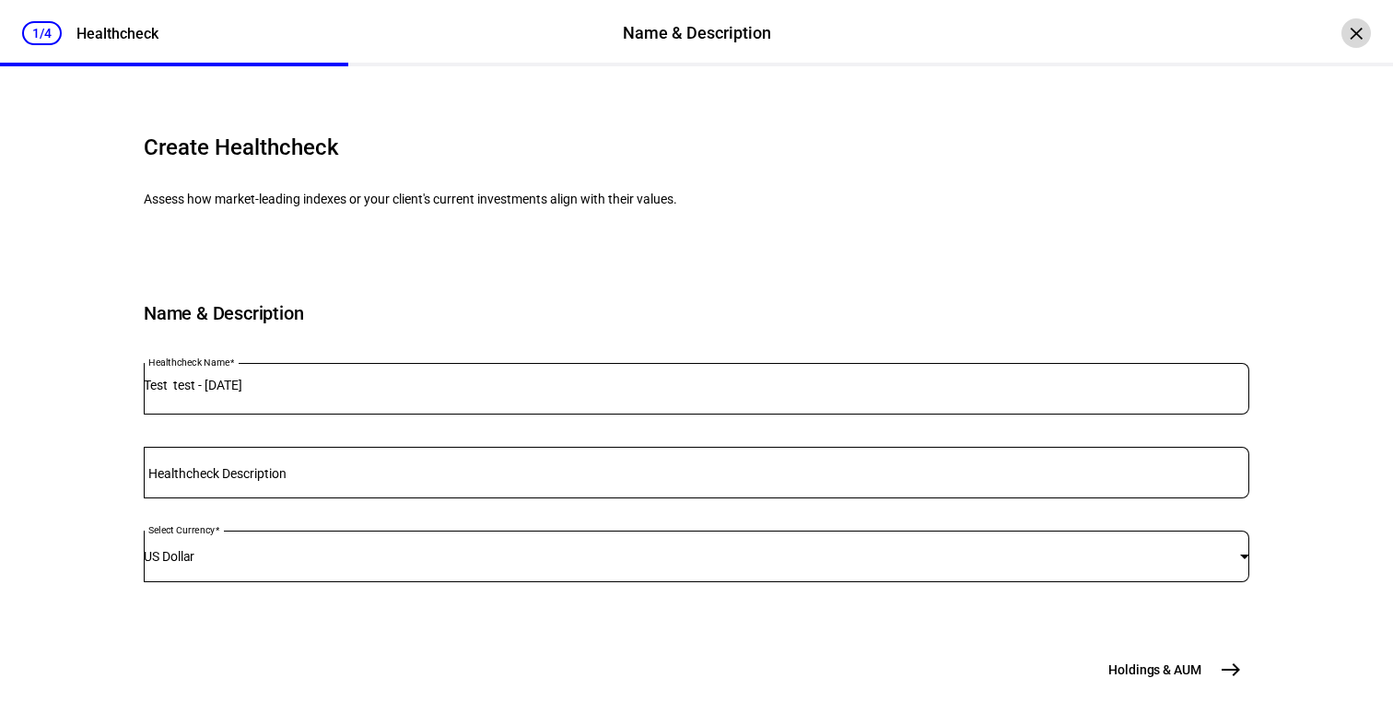
click at [1364, 29] on div "×" at bounding box center [1355, 32] width 29 height 29
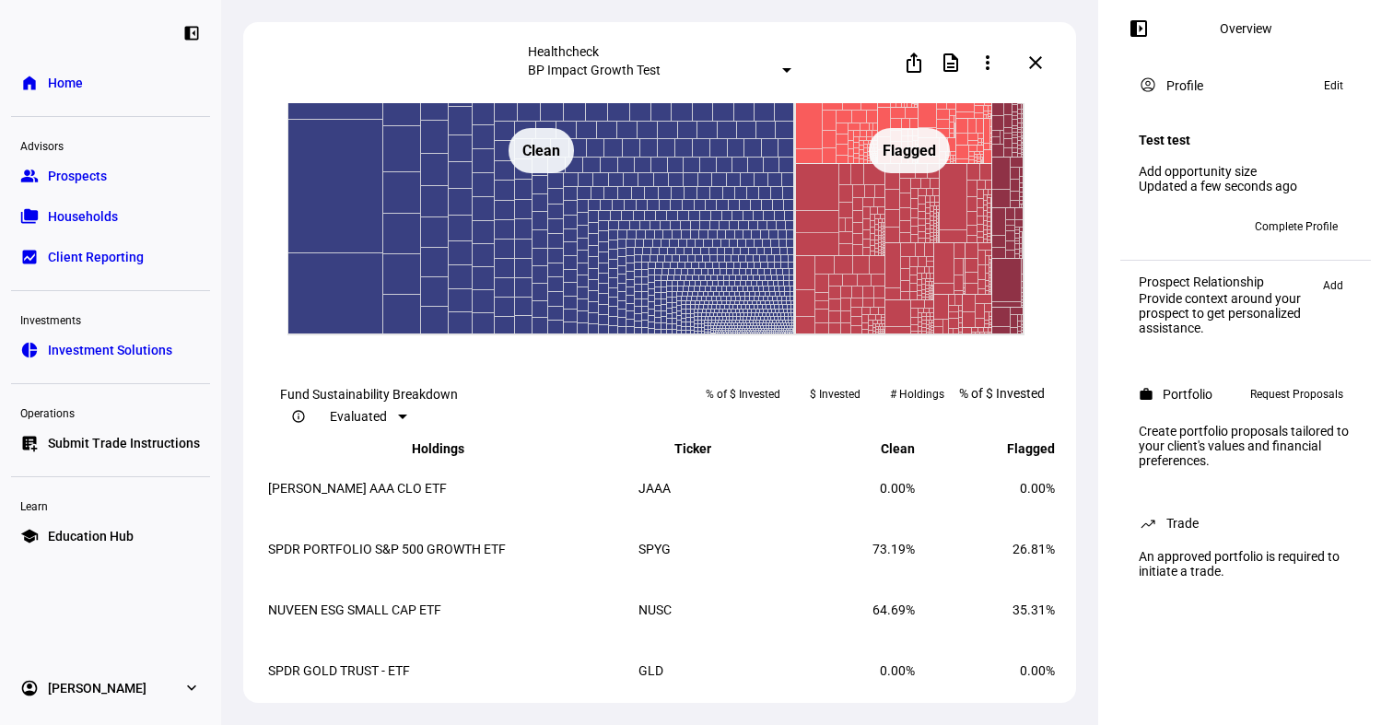
scroll to position [2709, 0]
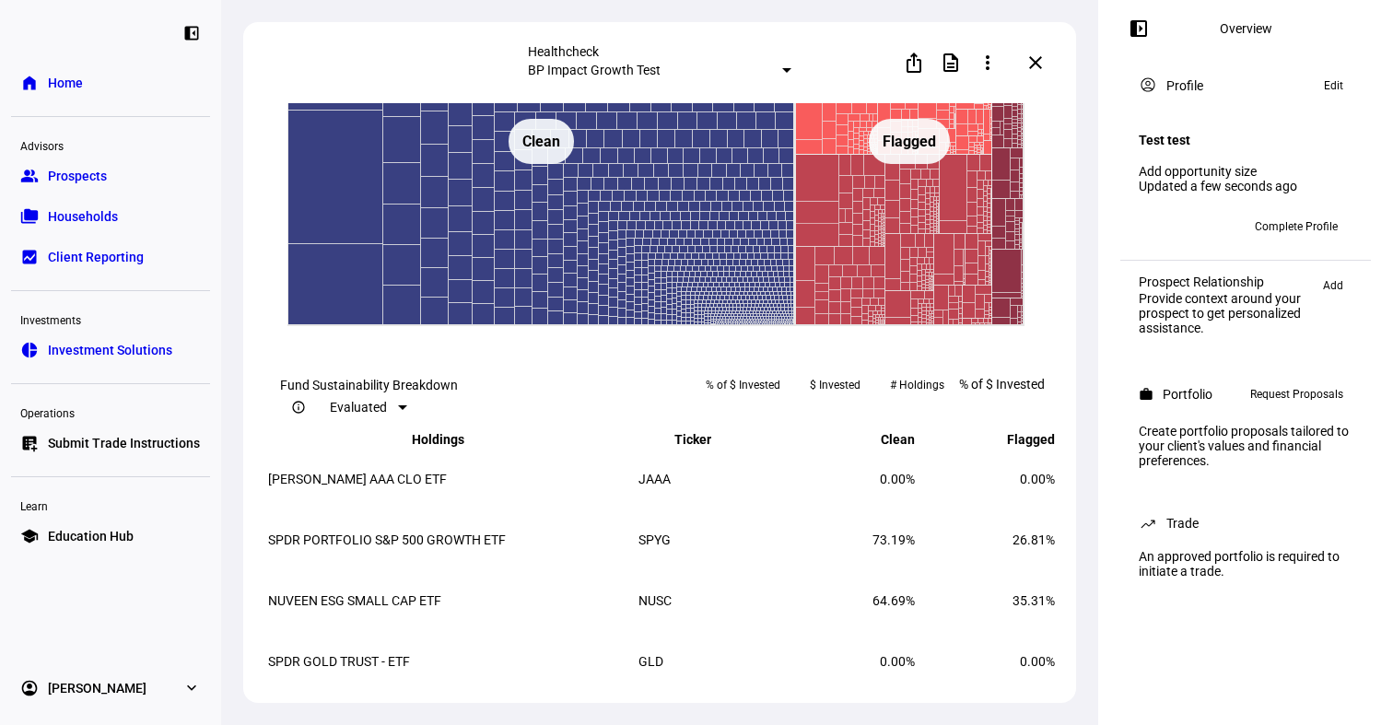
click at [909, 326] on rect at bounding box center [909, 142] width 229 height 369
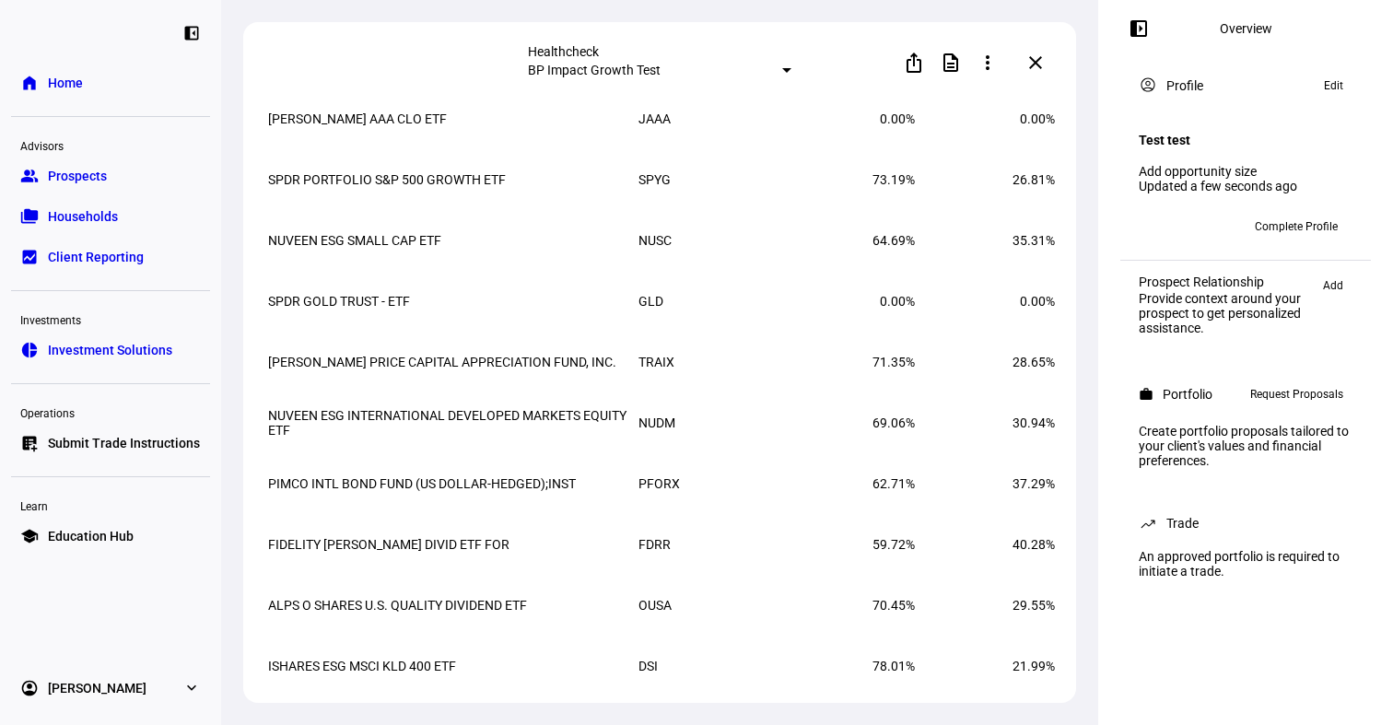
scroll to position [2967, 0]
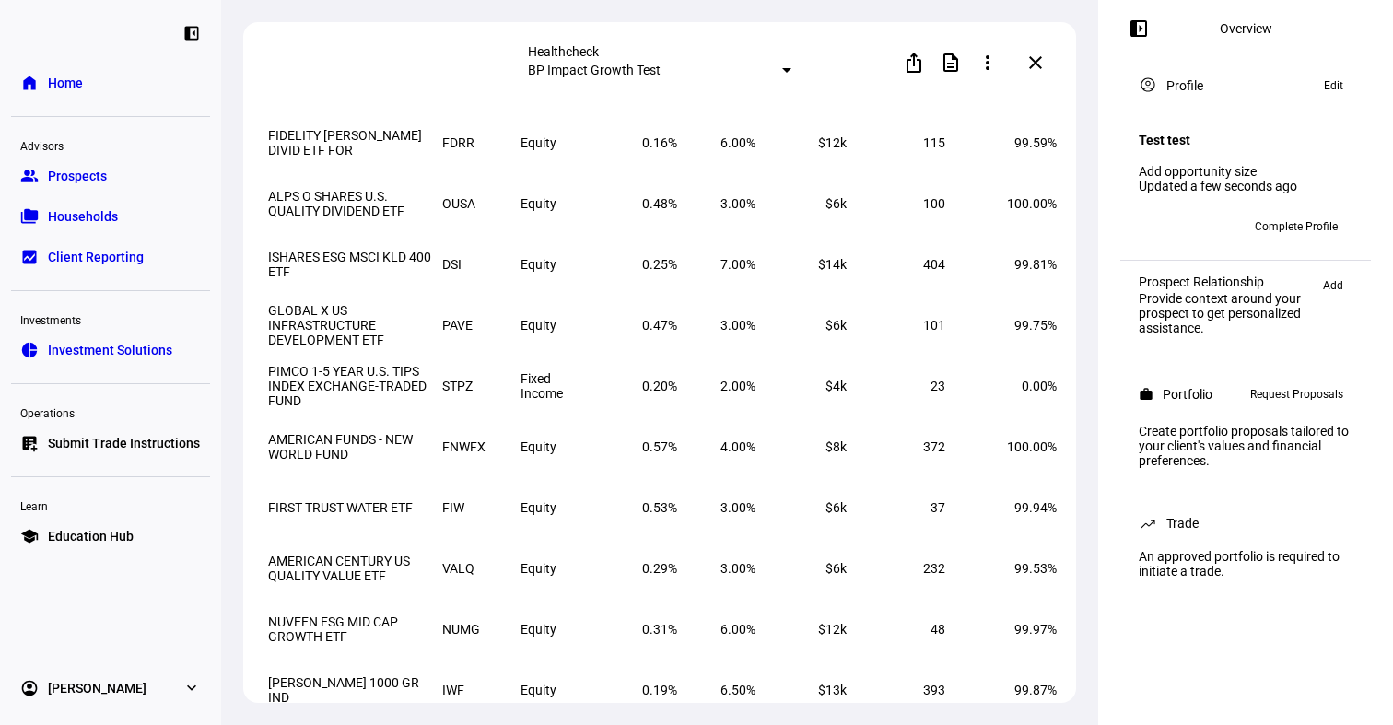
scroll to position [931, 0]
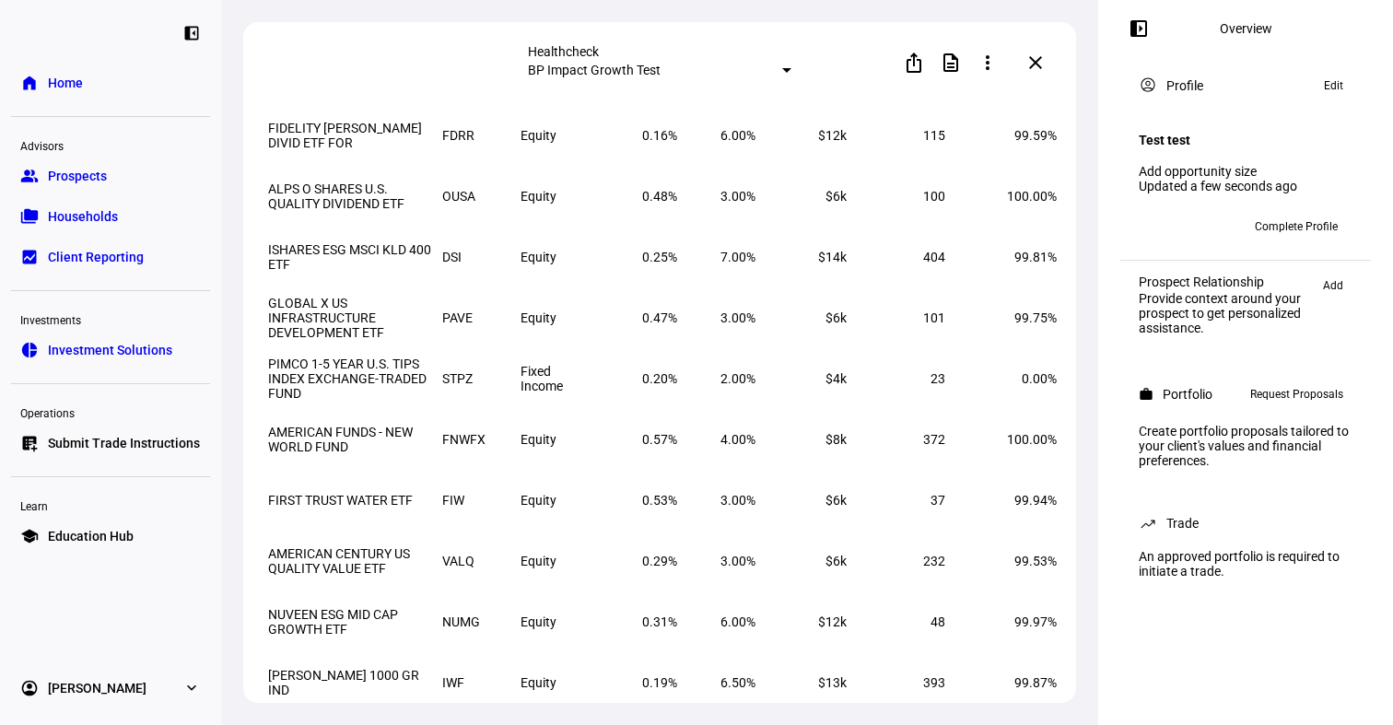
click at [132, 184] on link "group Prospects" at bounding box center [110, 176] width 199 height 37
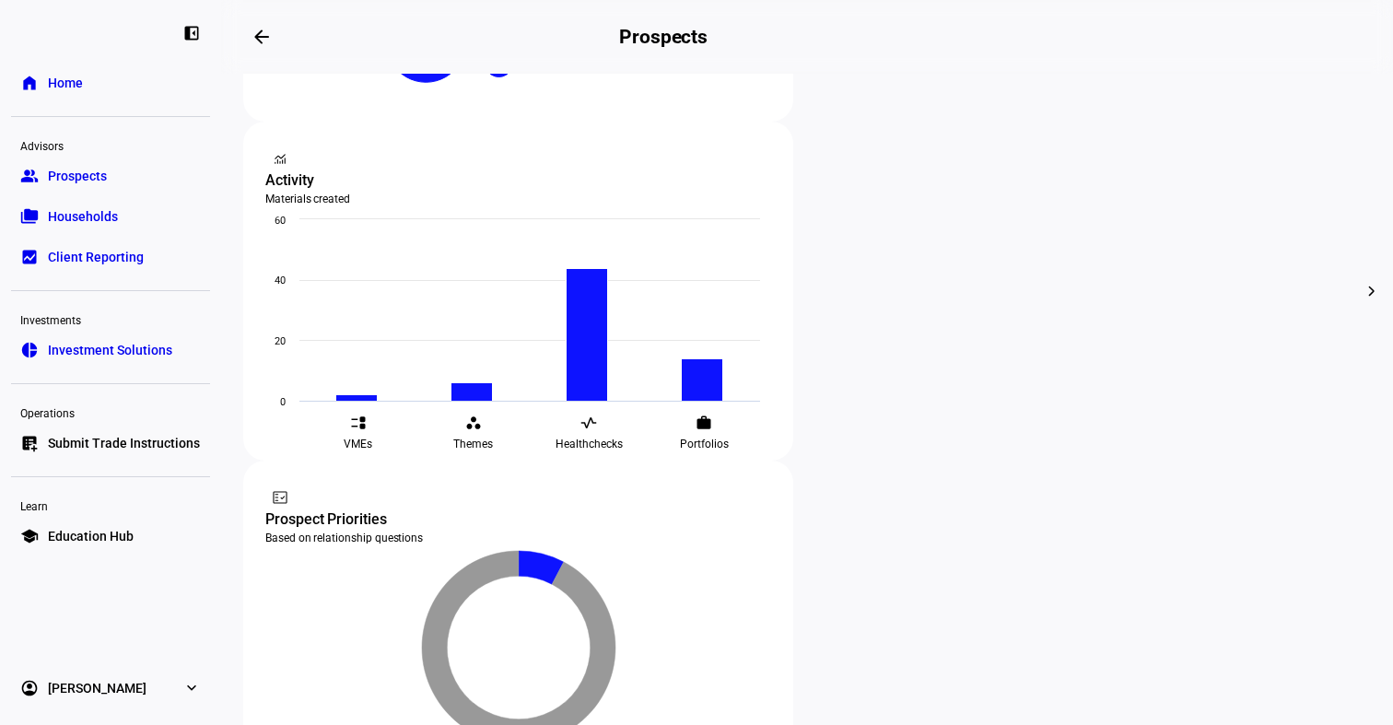
scroll to position [421, 0]
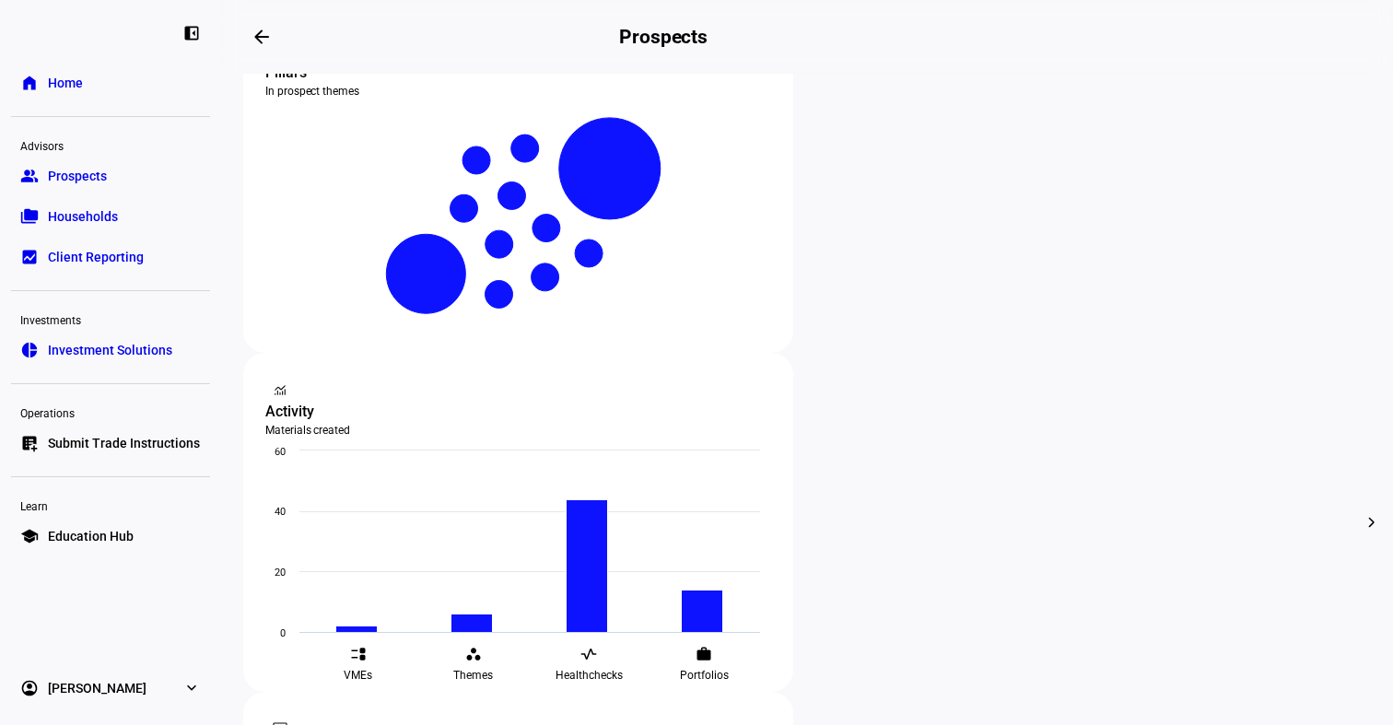
click at [530, 339] on span "Archive" at bounding box center [533, 346] width 42 height 15
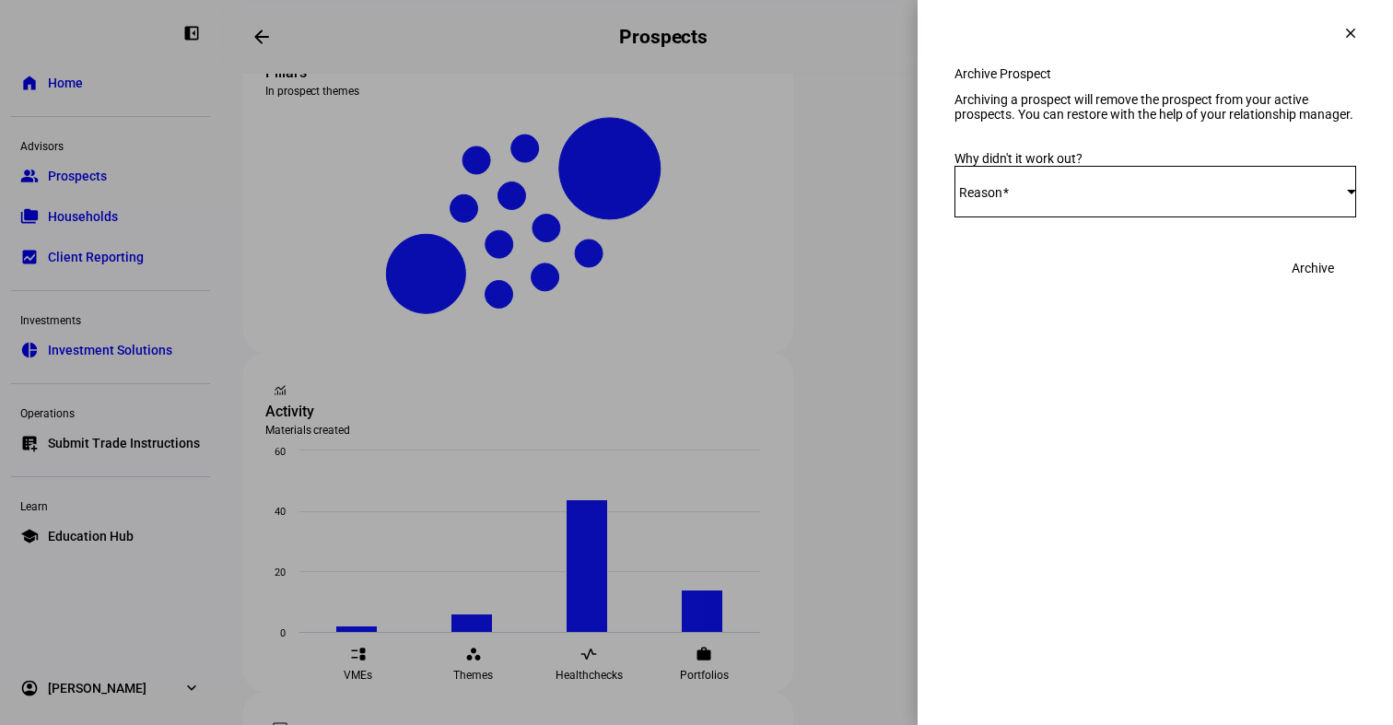
click at [1241, 217] on div "Select Reason" at bounding box center [1155, 192] width 402 height 52
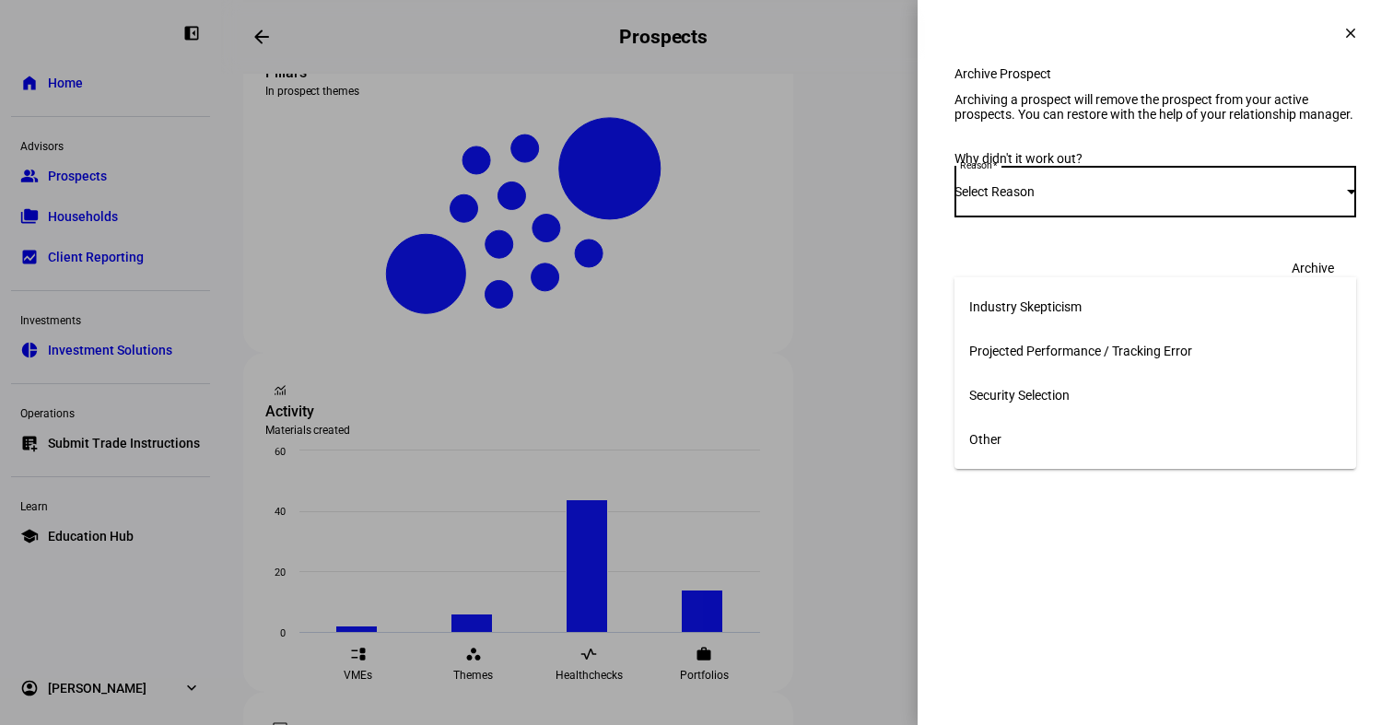
click at [1155, 434] on mat-option "Other" at bounding box center [1155, 439] width 402 height 44
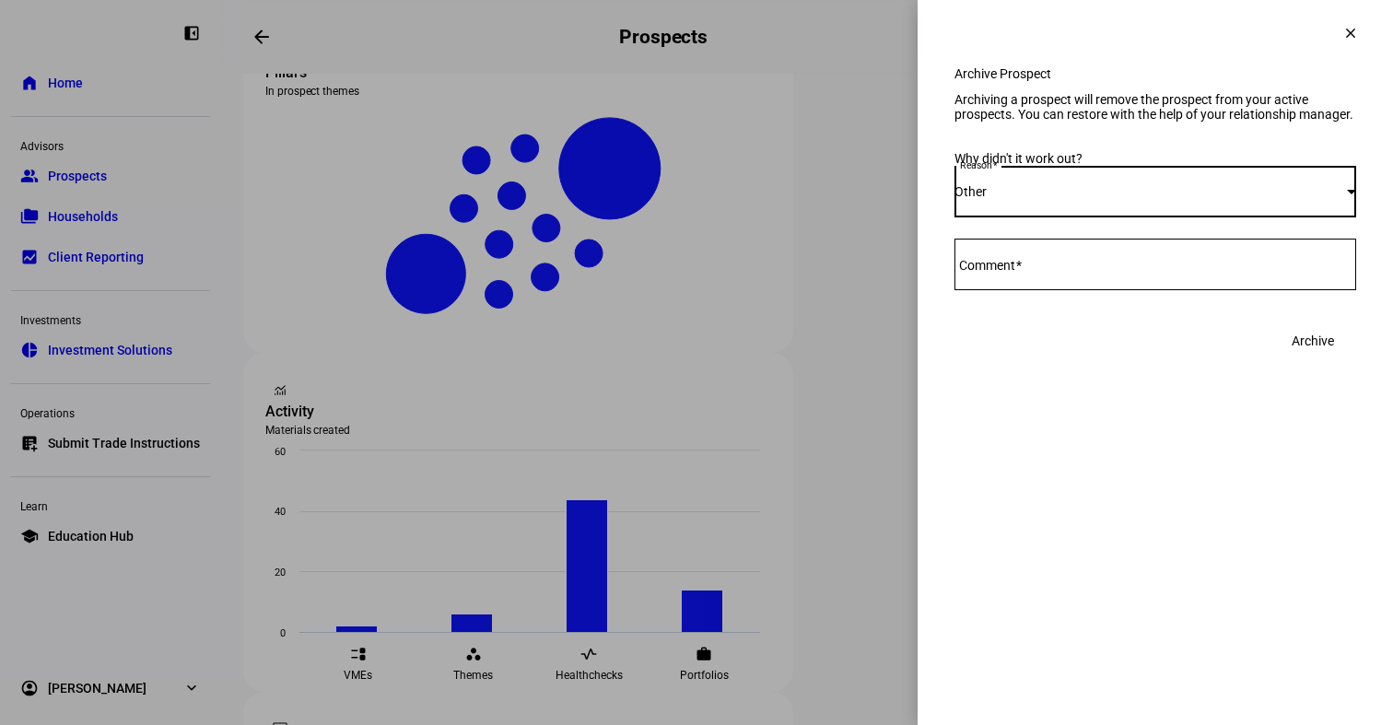
click at [1241, 275] on textarea "Comment" at bounding box center [1155, 264] width 402 height 22
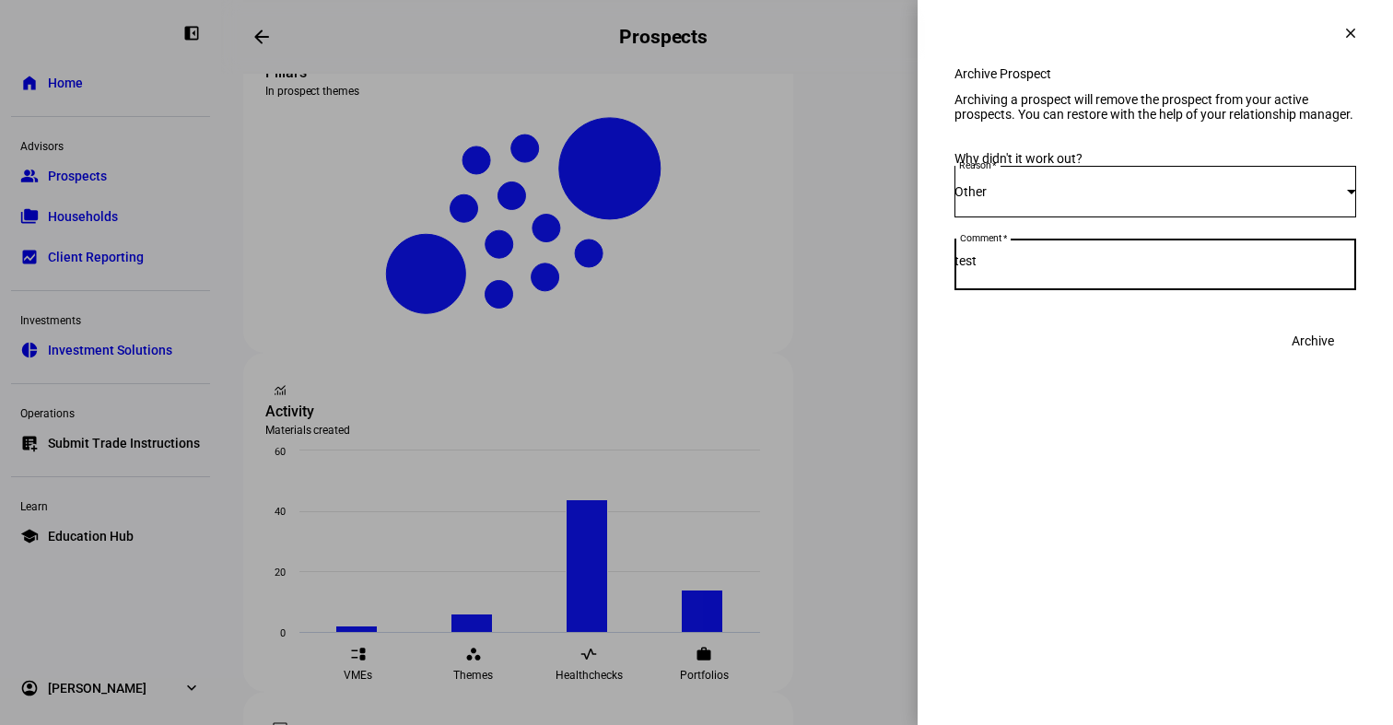
type textarea "test"
click at [1336, 31] on span at bounding box center [1350, 33] width 44 height 44
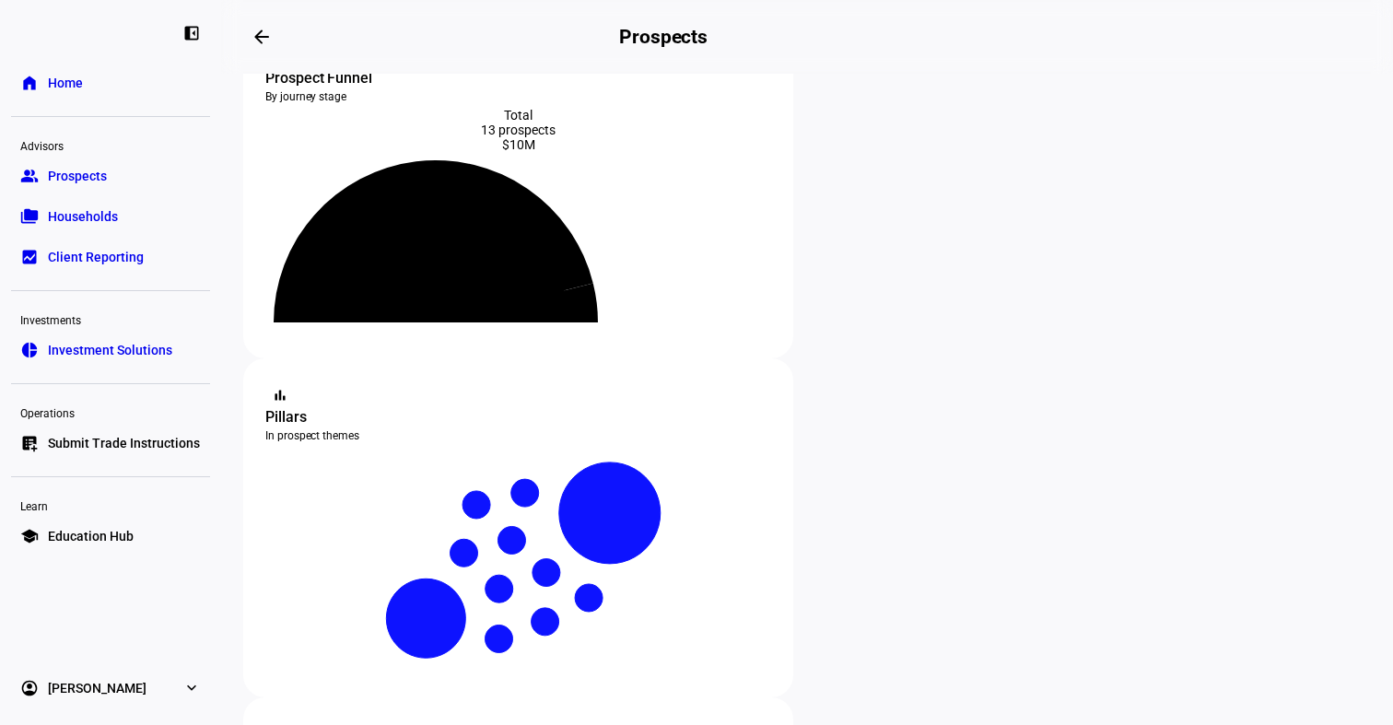
scroll to position [0, 0]
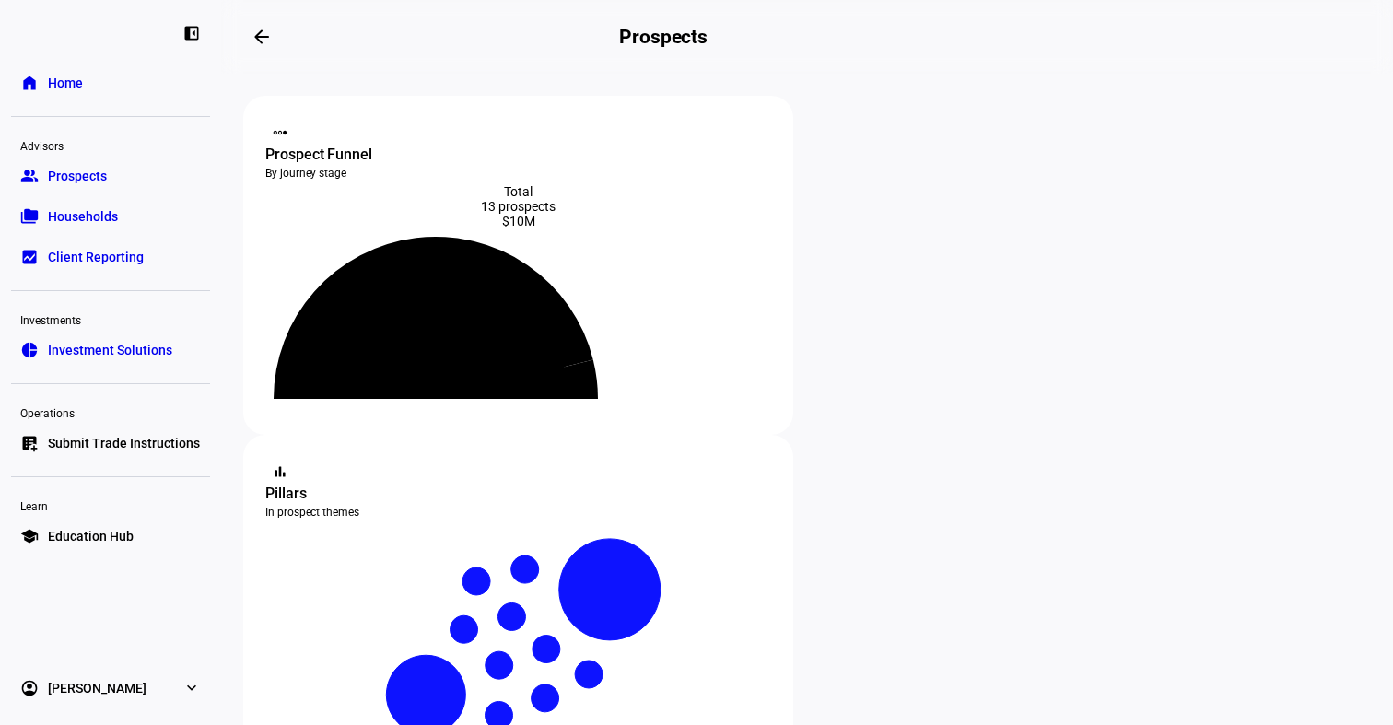
click at [83, 216] on span "Households" at bounding box center [83, 216] width 70 height 18
